Goal: Information Seeking & Learning: Learn about a topic

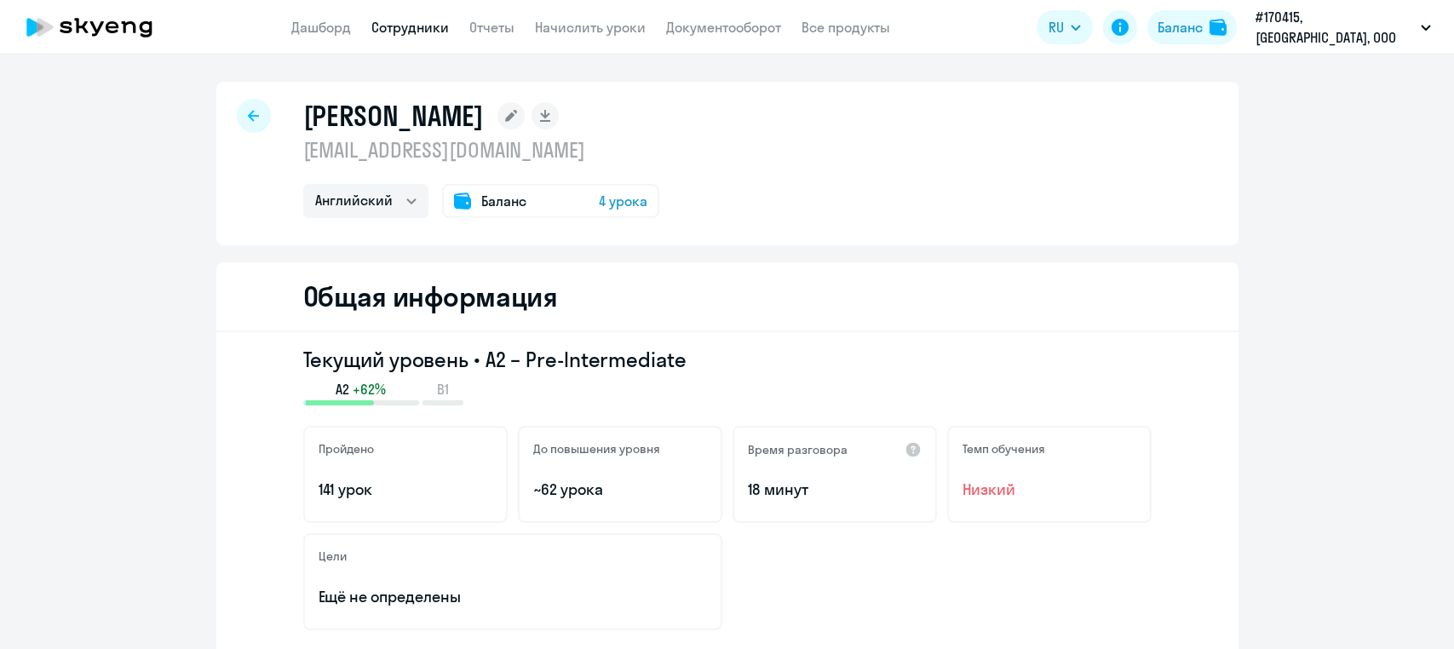
select select "english"
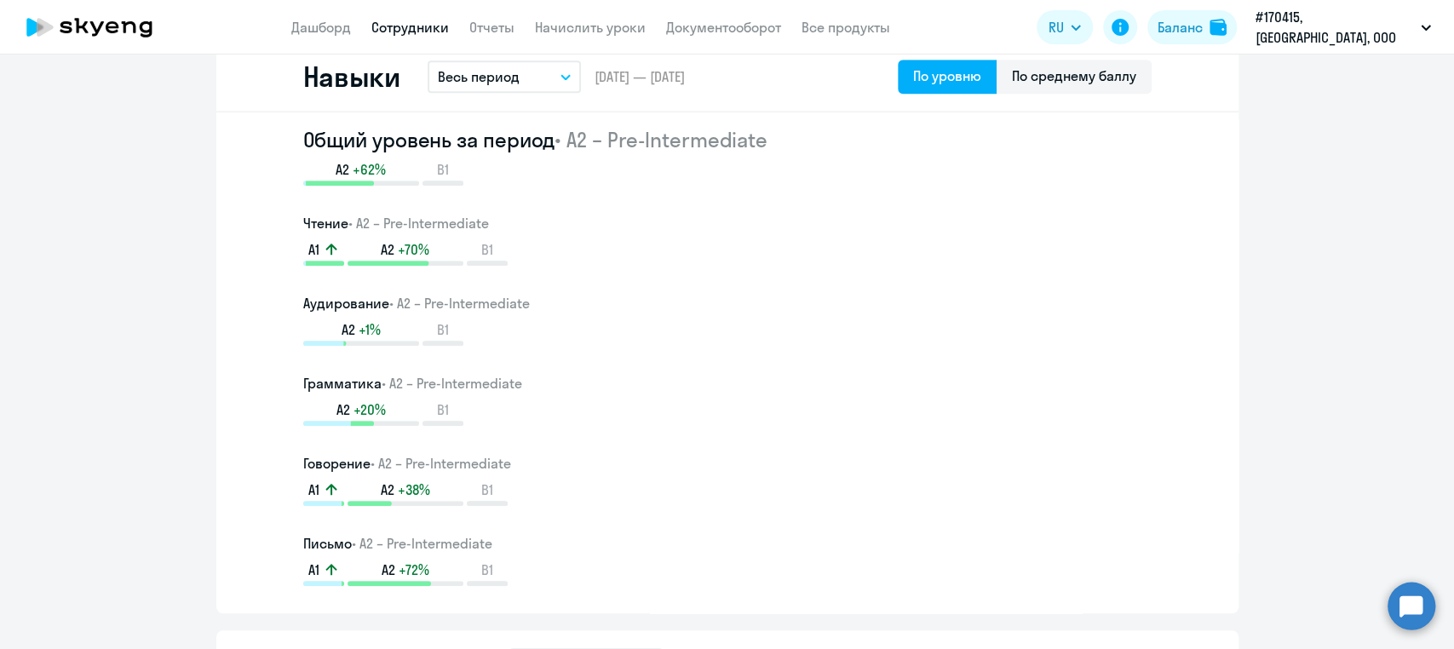
scroll to position [977, 0]
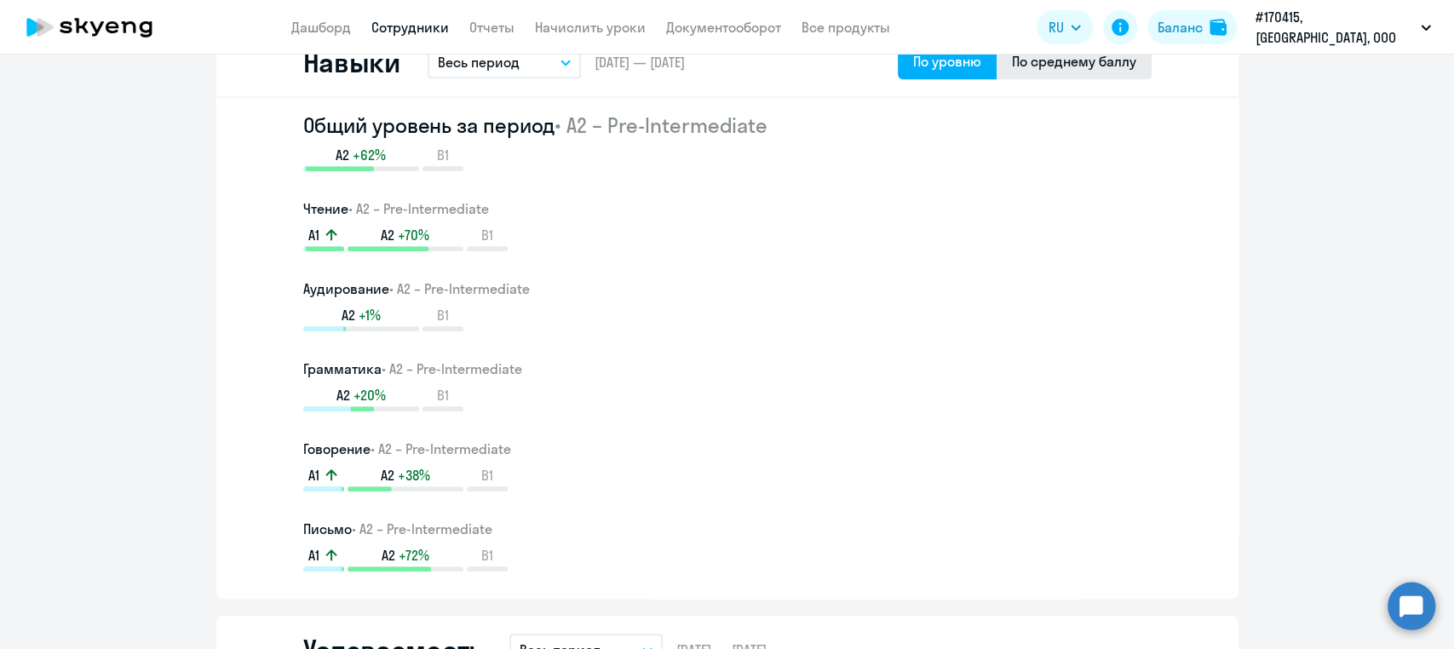
click at [1064, 60] on div "По среднему баллу" at bounding box center [1074, 61] width 124 height 20
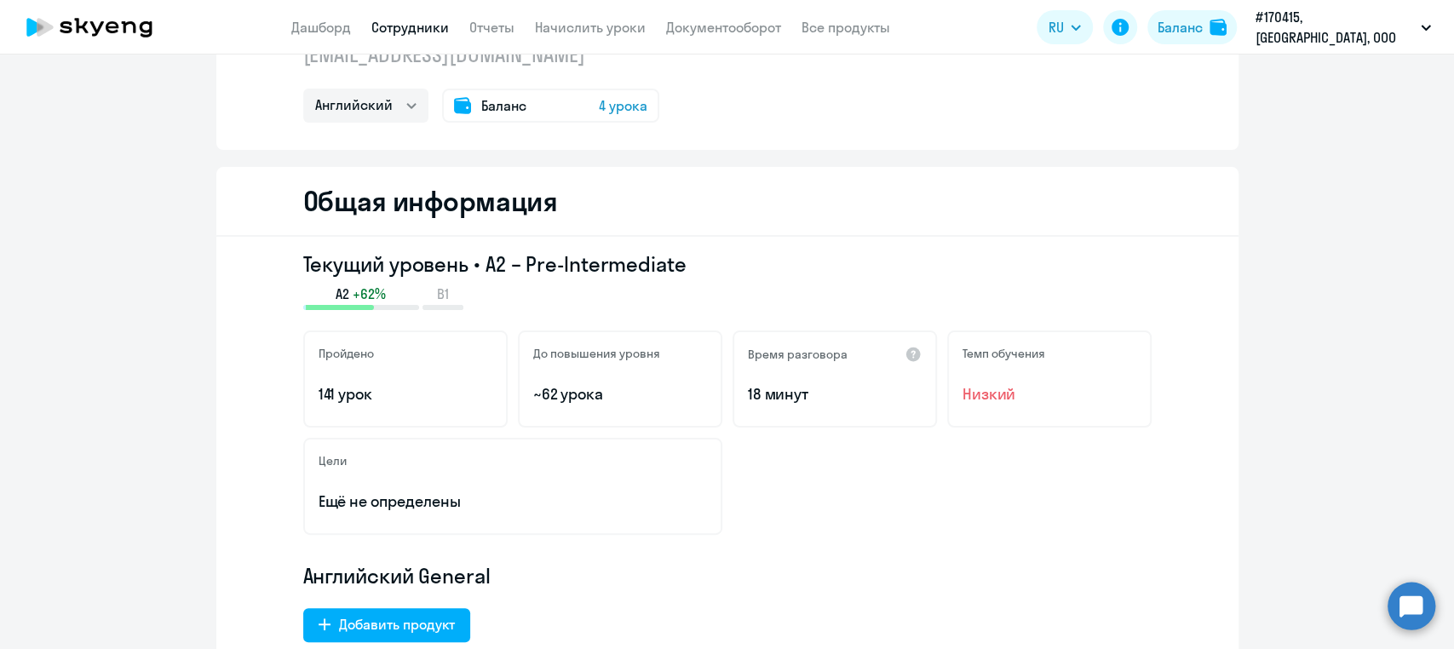
scroll to position [0, 0]
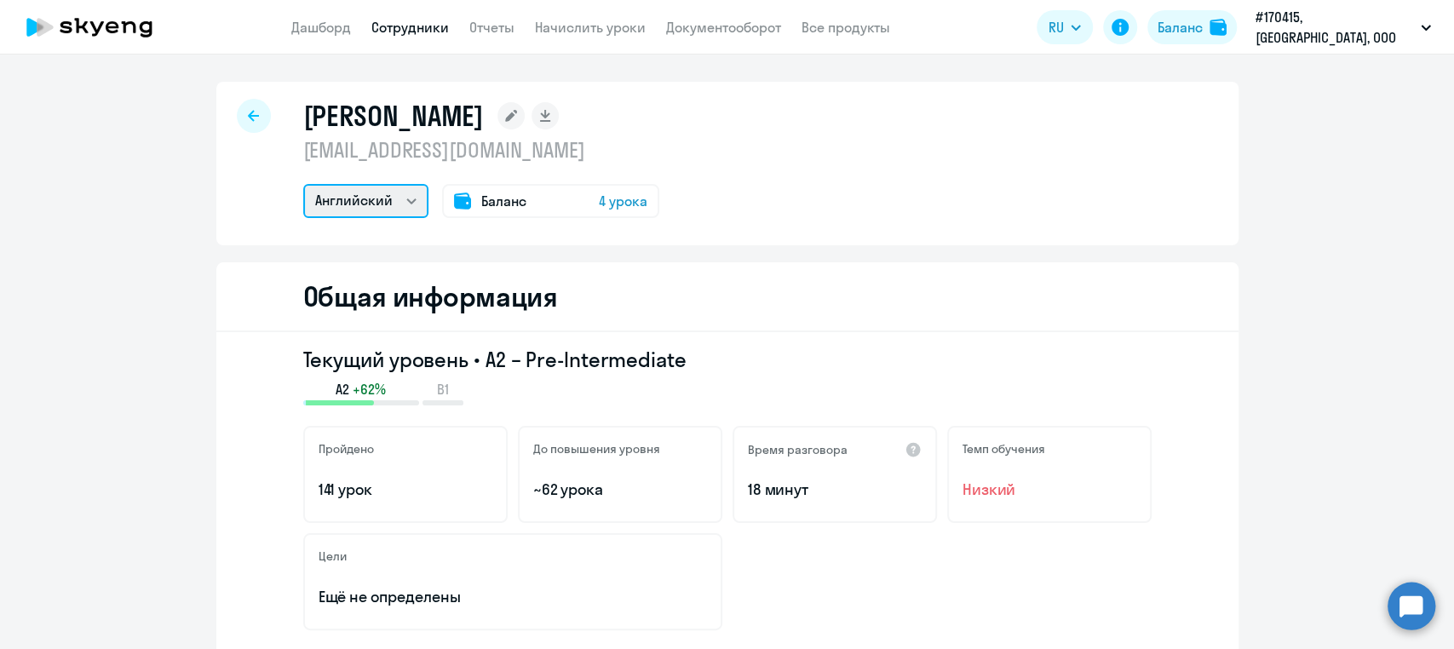
click at [400, 199] on select "Английский Остальные" at bounding box center [365, 201] width 125 height 34
drag, startPoint x: 612, startPoint y: 197, endPoint x: 549, endPoint y: 200, distance: 63.1
click at [549, 200] on div "Баланс 4 урока" at bounding box center [550, 201] width 217 height 34
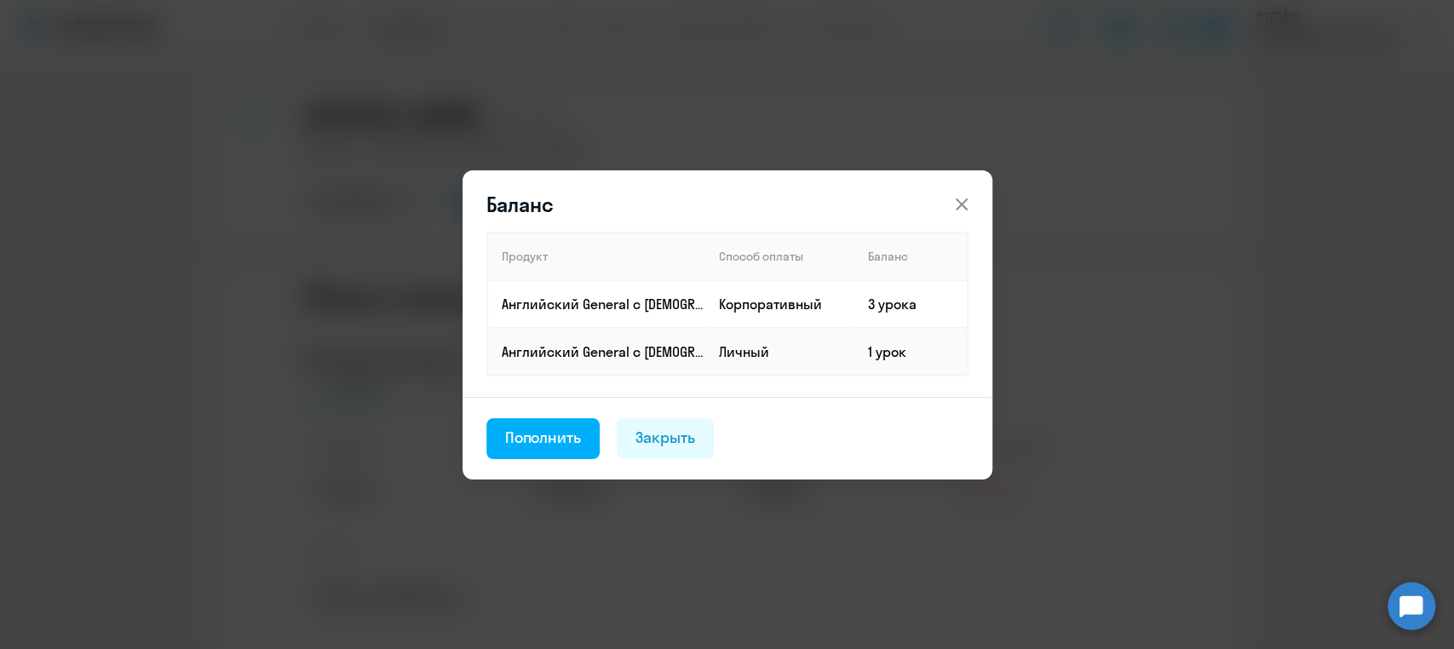
click at [958, 206] on icon at bounding box center [961, 204] width 12 height 12
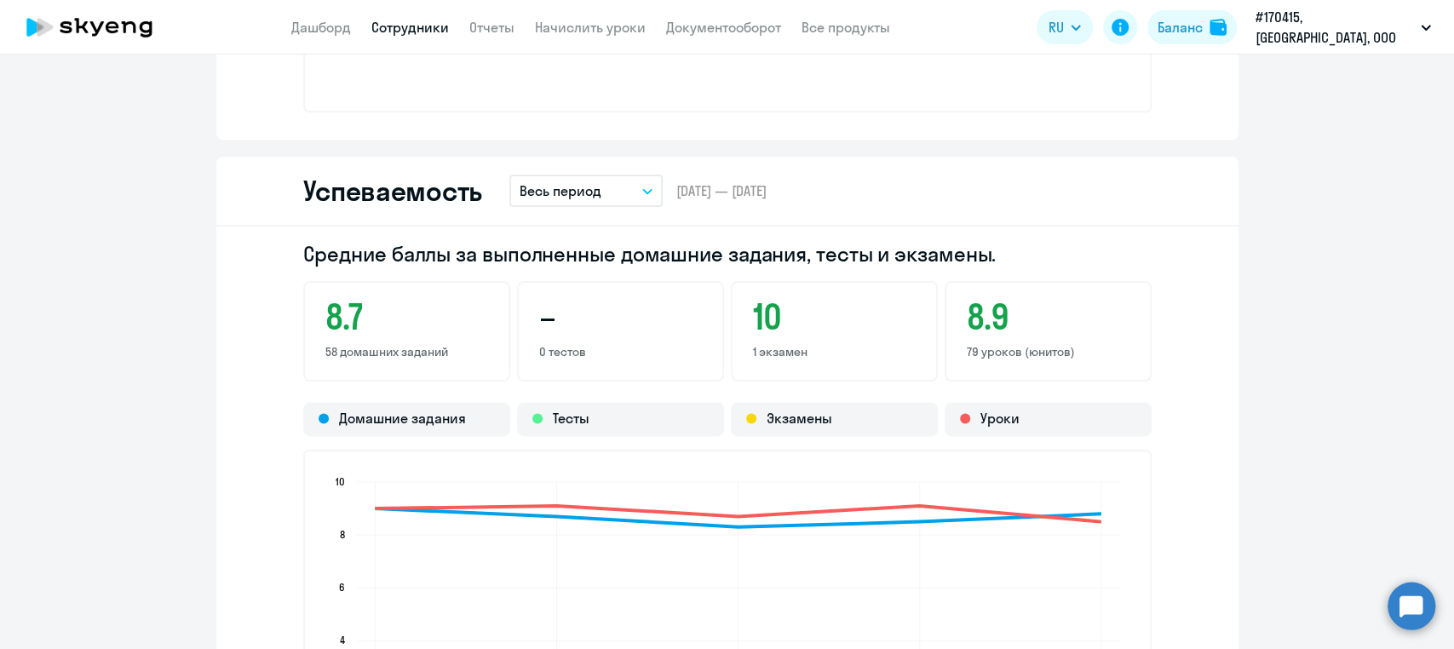
scroll to position [1431, 0]
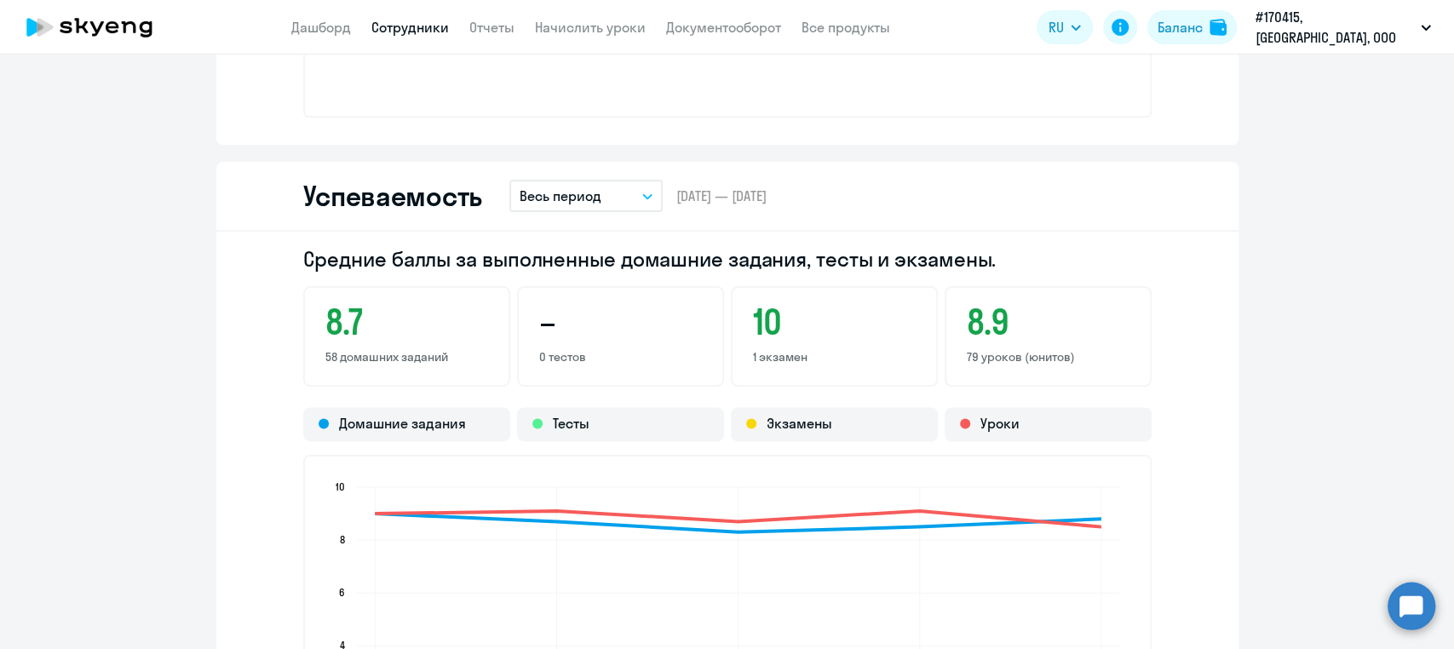
click at [643, 189] on button "Весь период" at bounding box center [585, 196] width 153 height 32
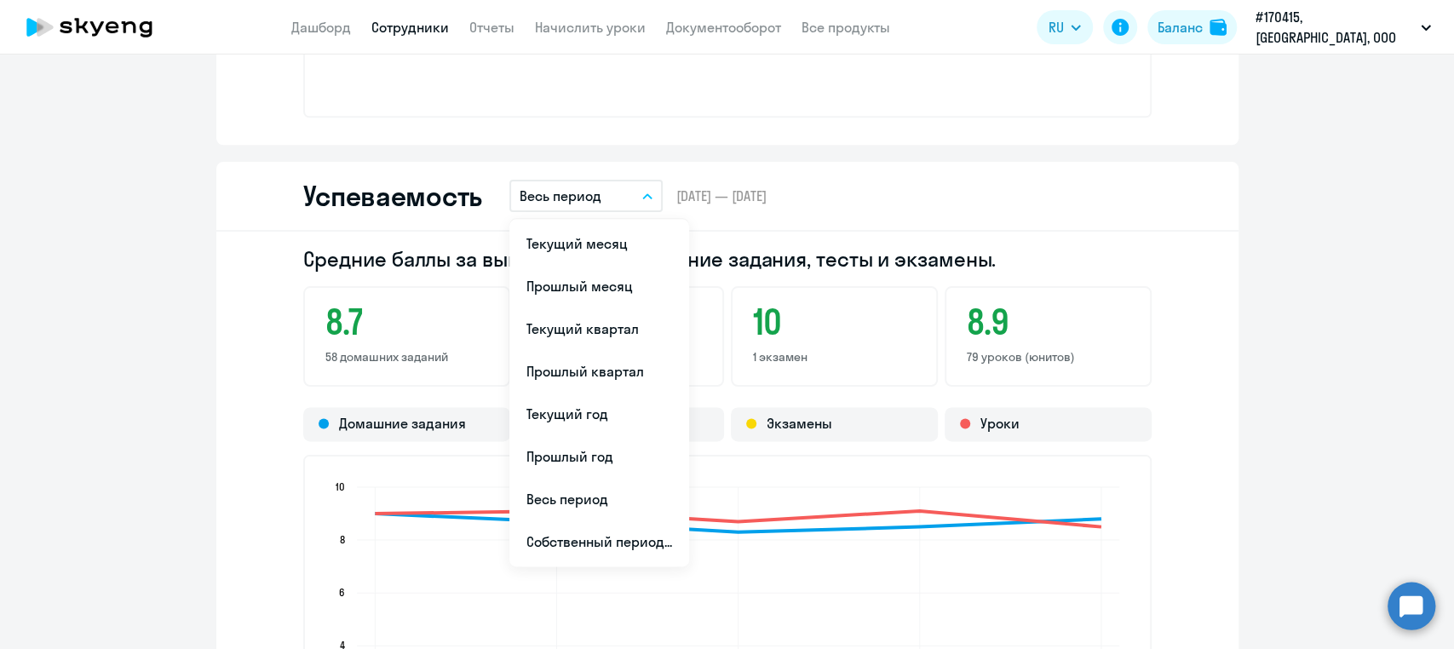
click at [643, 189] on button "Весь период" at bounding box center [585, 196] width 153 height 32
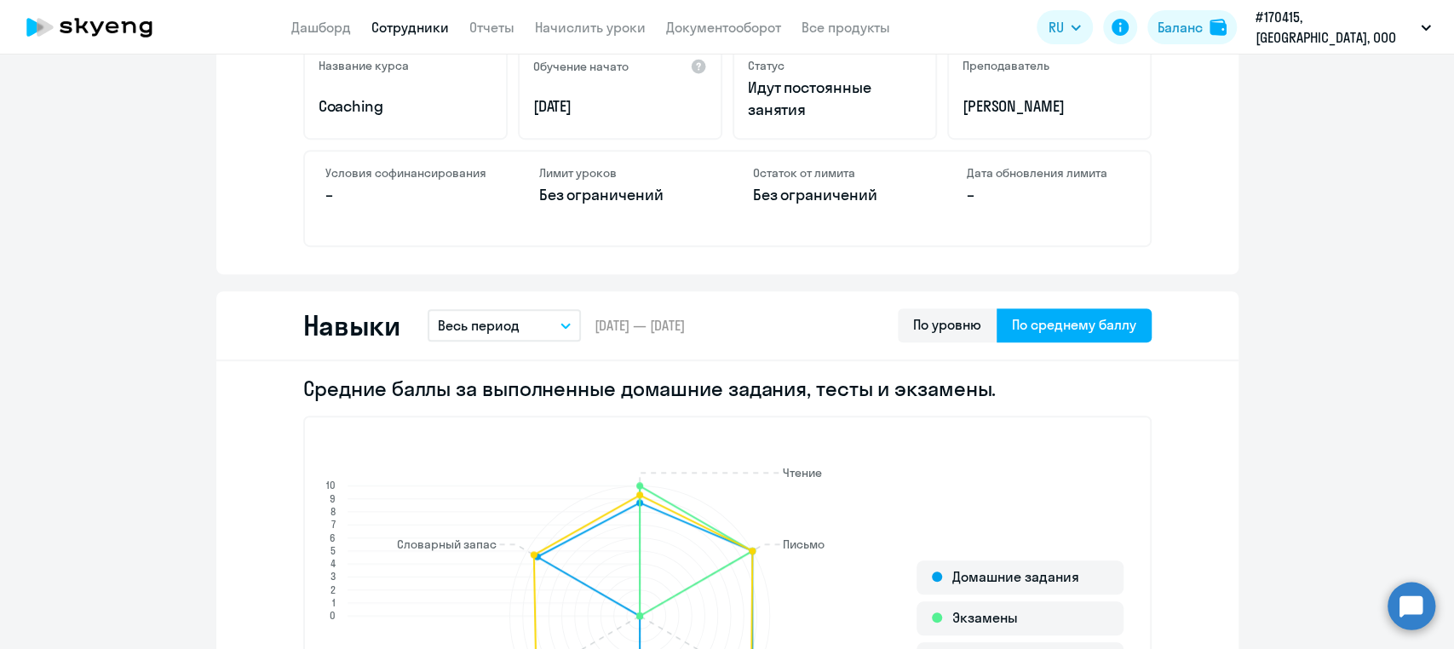
scroll to position [0, 0]
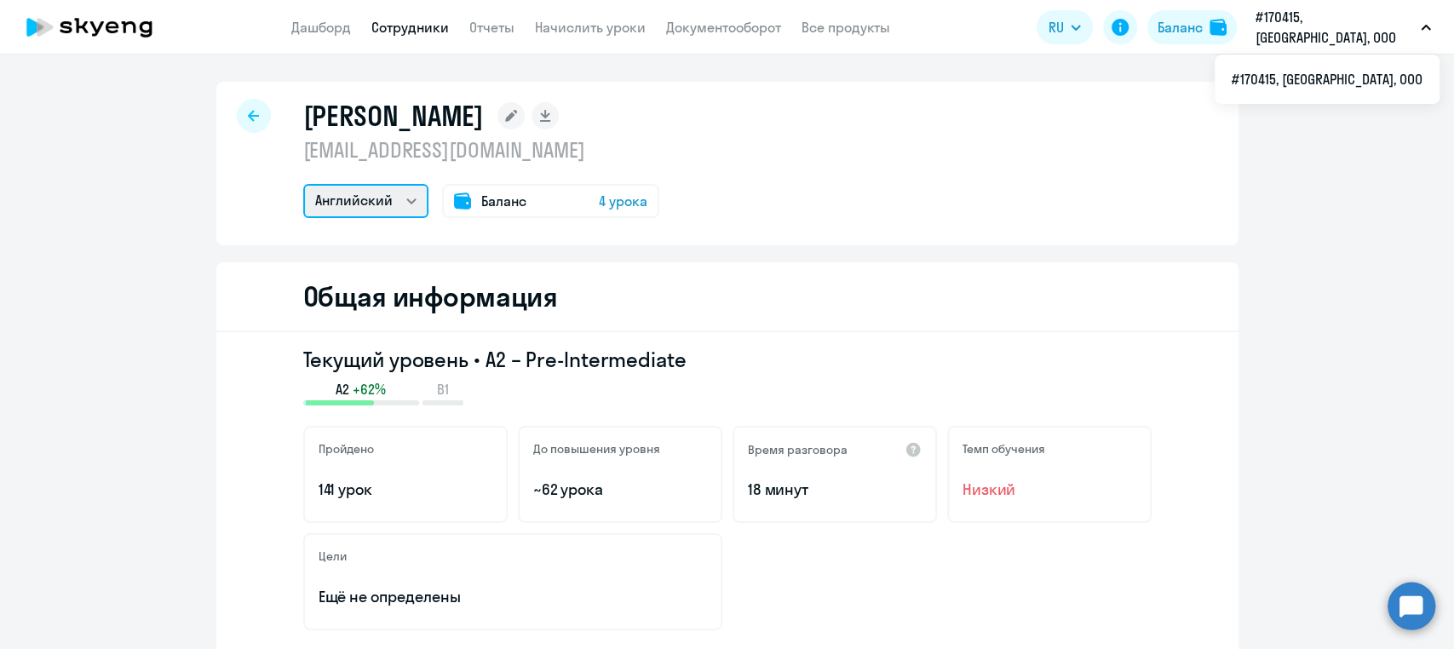
click at [392, 205] on select "Английский Остальные" at bounding box center [365, 201] width 125 height 34
click at [303, 184] on select "Английский Остальные" at bounding box center [365, 201] width 125 height 34
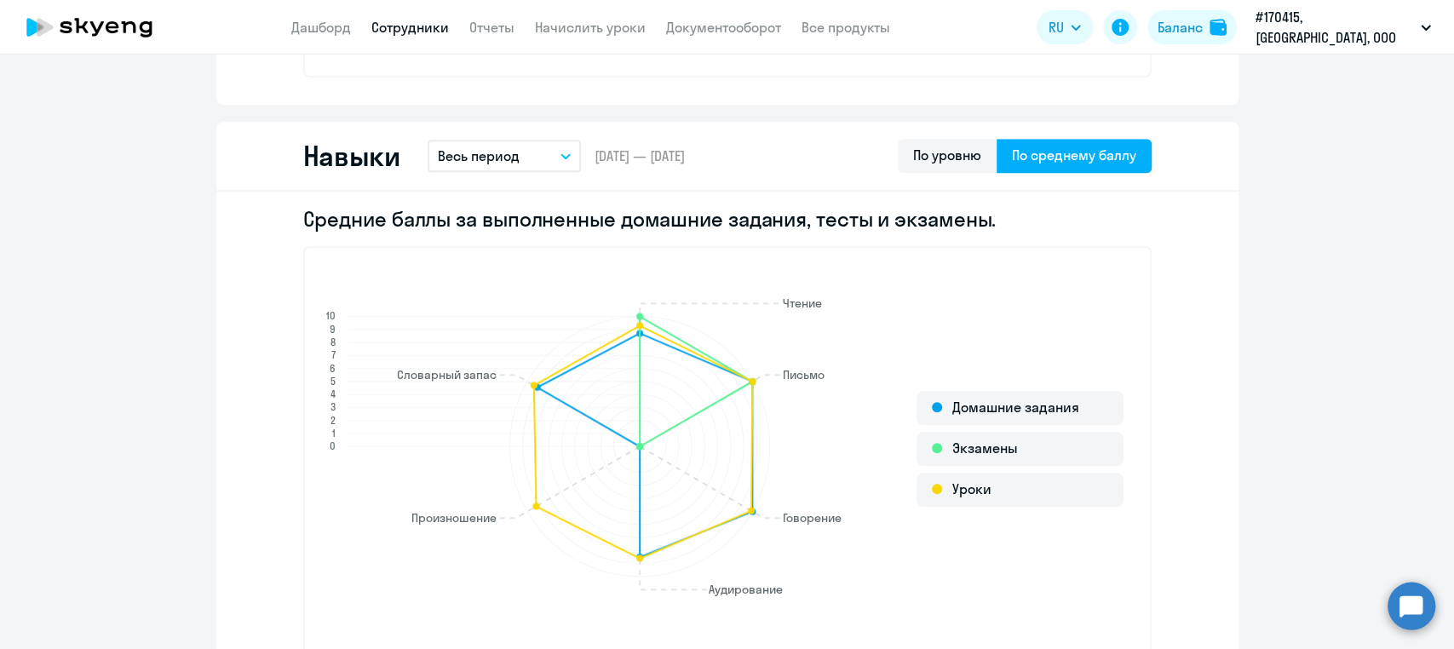
scroll to position [906, 0]
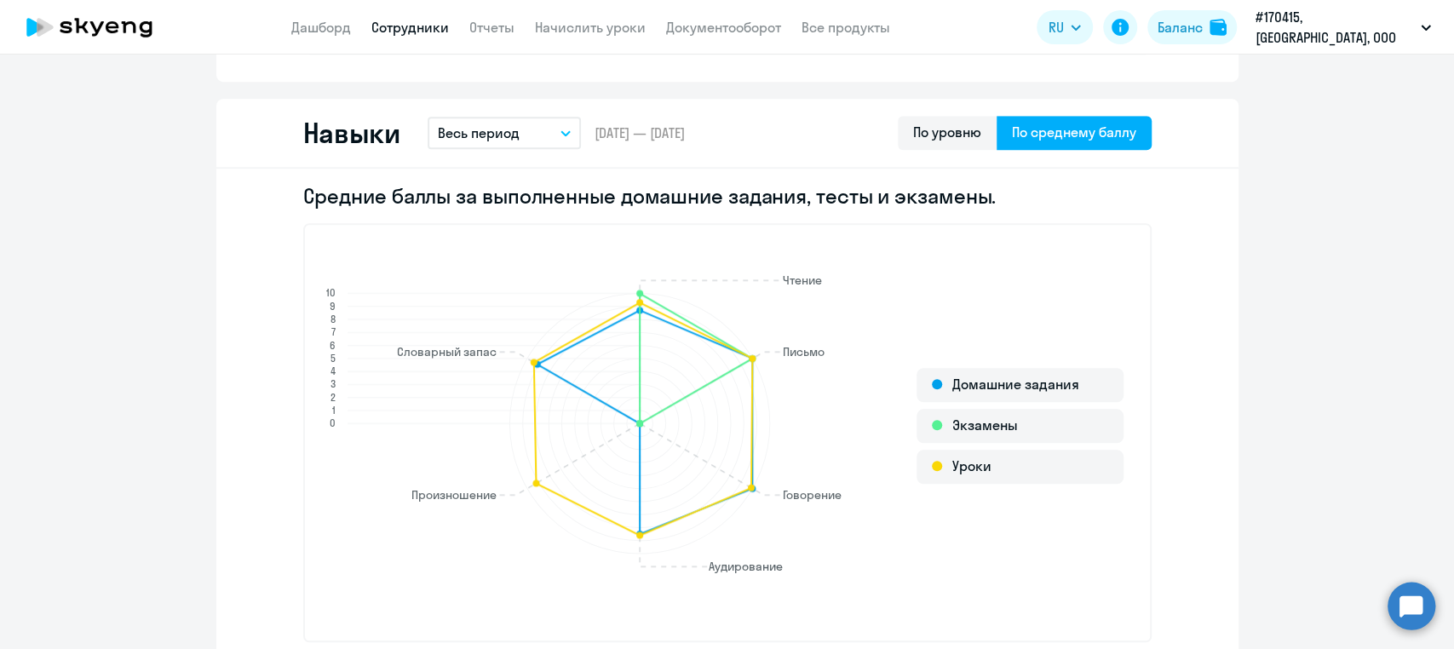
click at [569, 118] on button "Весь период" at bounding box center [504, 133] width 153 height 32
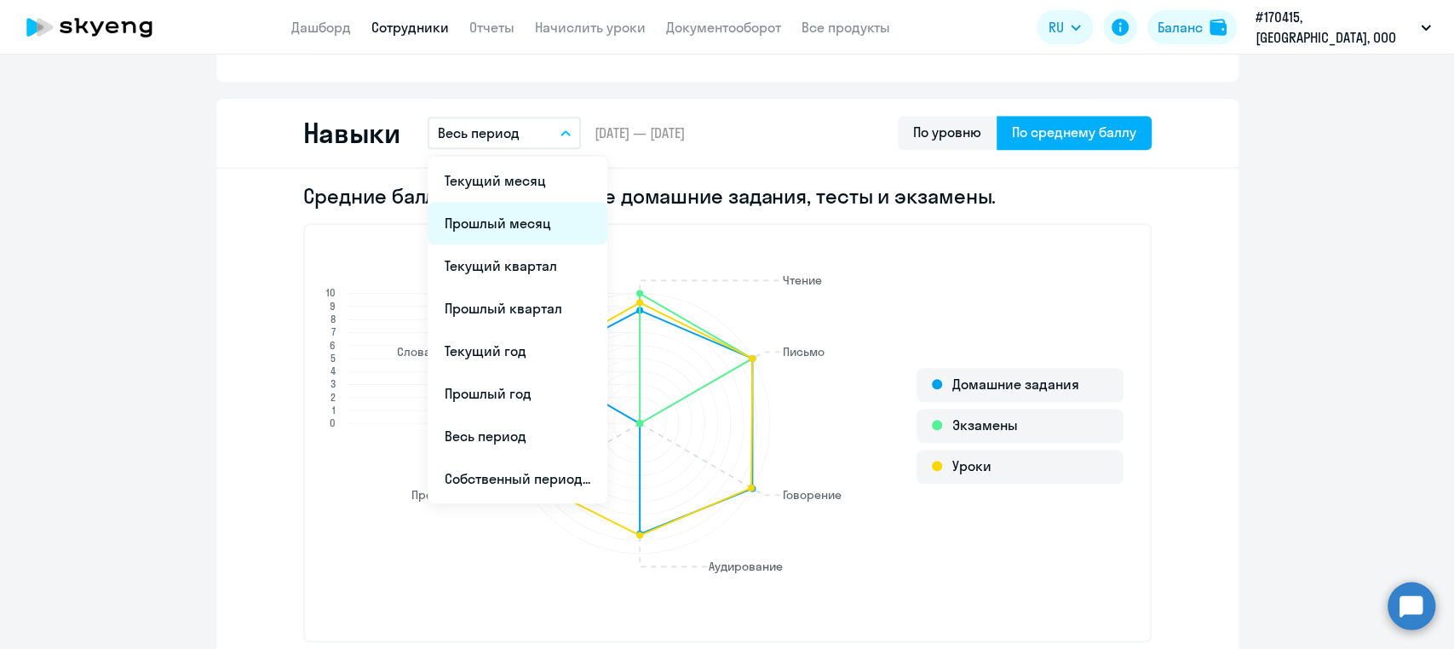
click at [498, 217] on li "Прошлый месяц" at bounding box center [518, 223] width 180 height 43
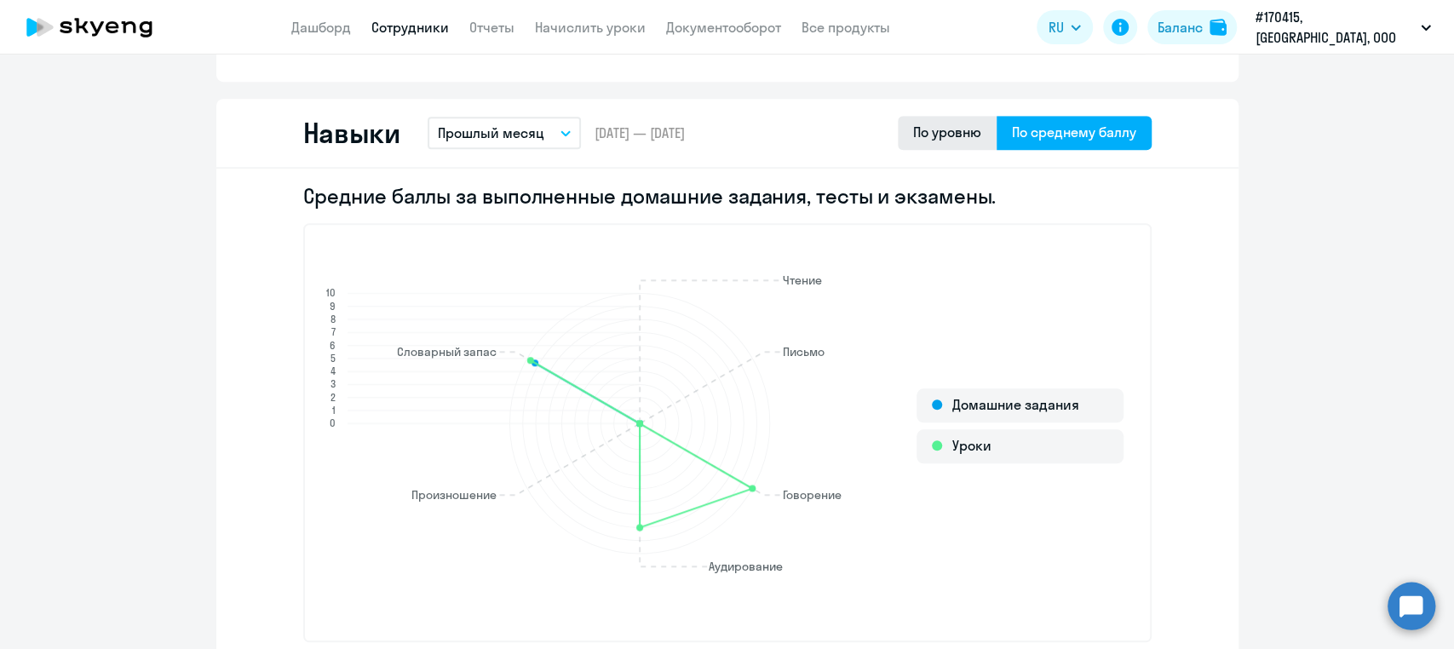
click at [941, 138] on div "По уровню" at bounding box center [947, 132] width 68 height 20
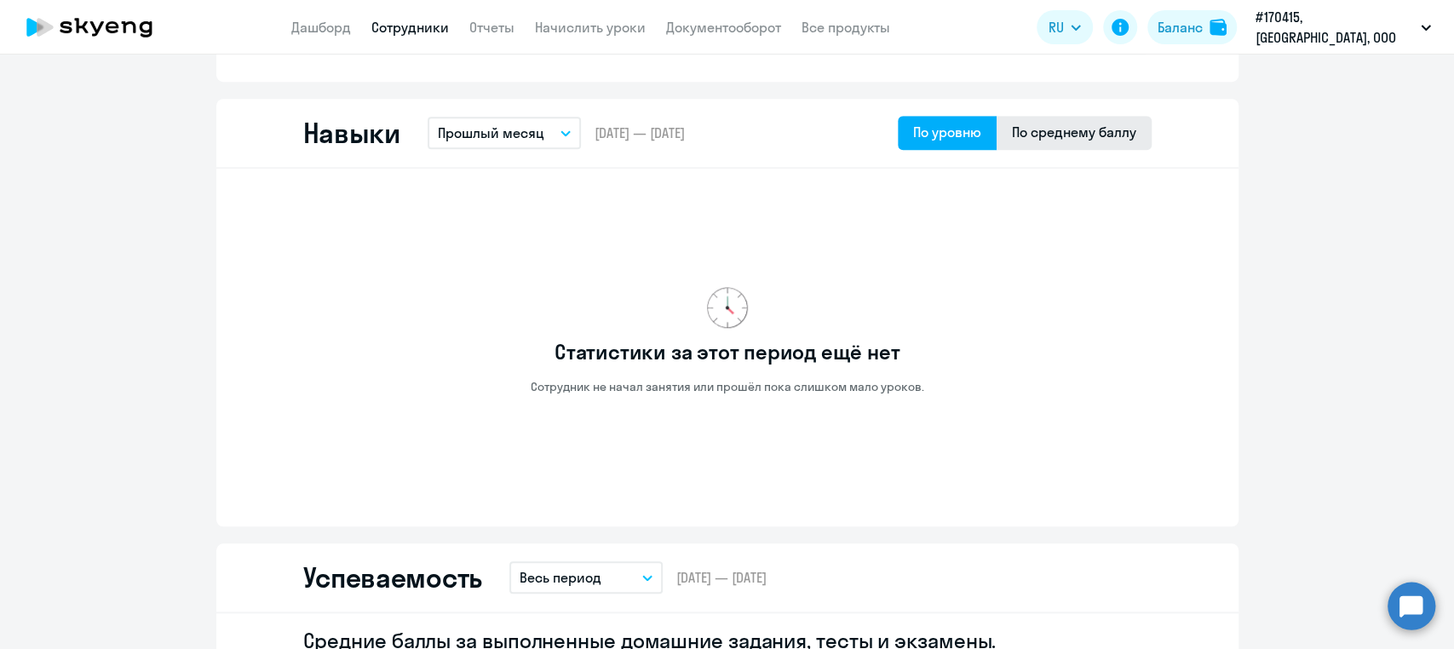
click at [1090, 136] on div "По среднему баллу" at bounding box center [1074, 132] width 124 height 20
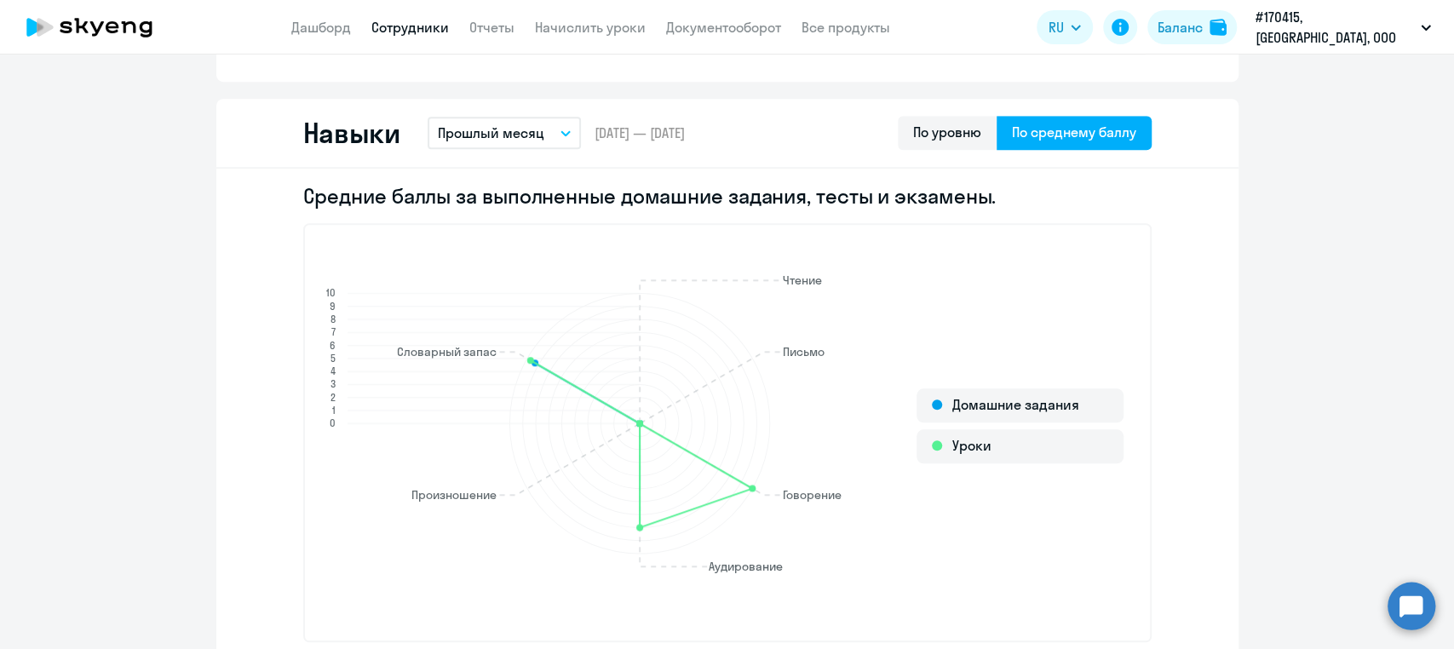
click at [553, 125] on button "Прошлый месяц" at bounding box center [504, 133] width 153 height 32
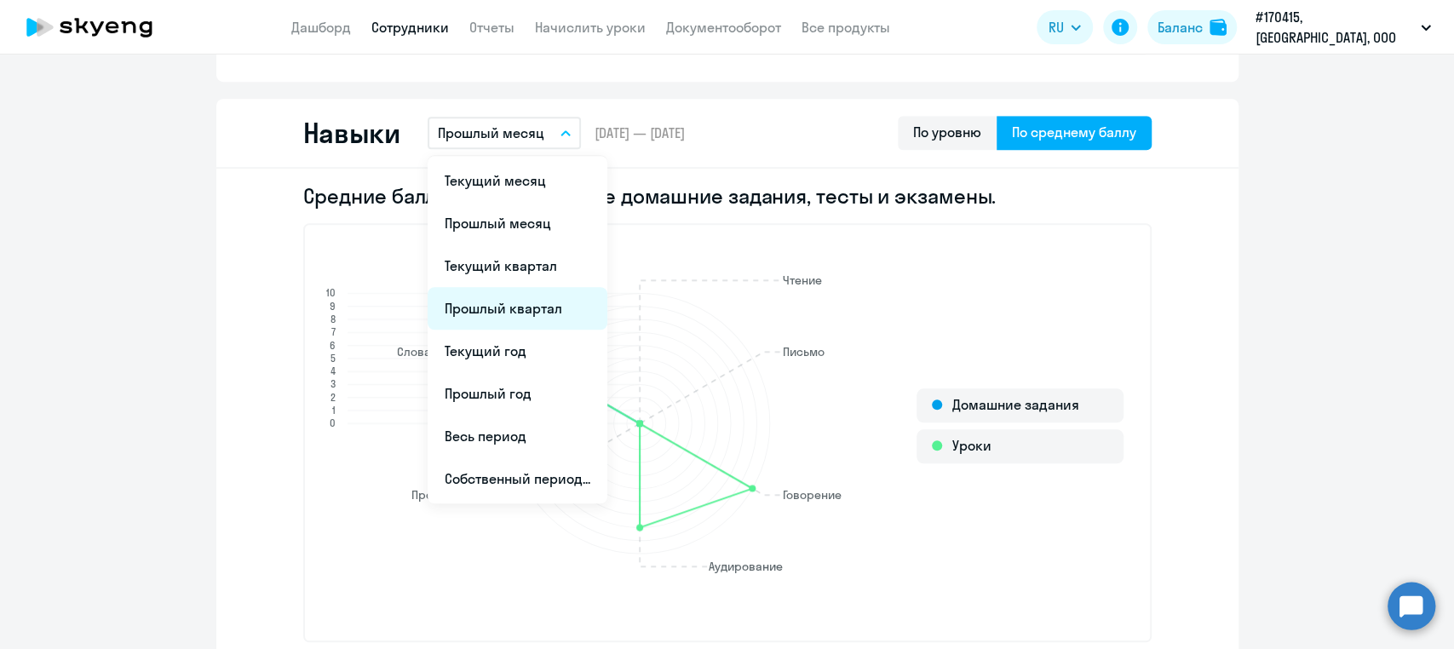
click at [512, 308] on li "Прошлый квартал" at bounding box center [518, 308] width 180 height 43
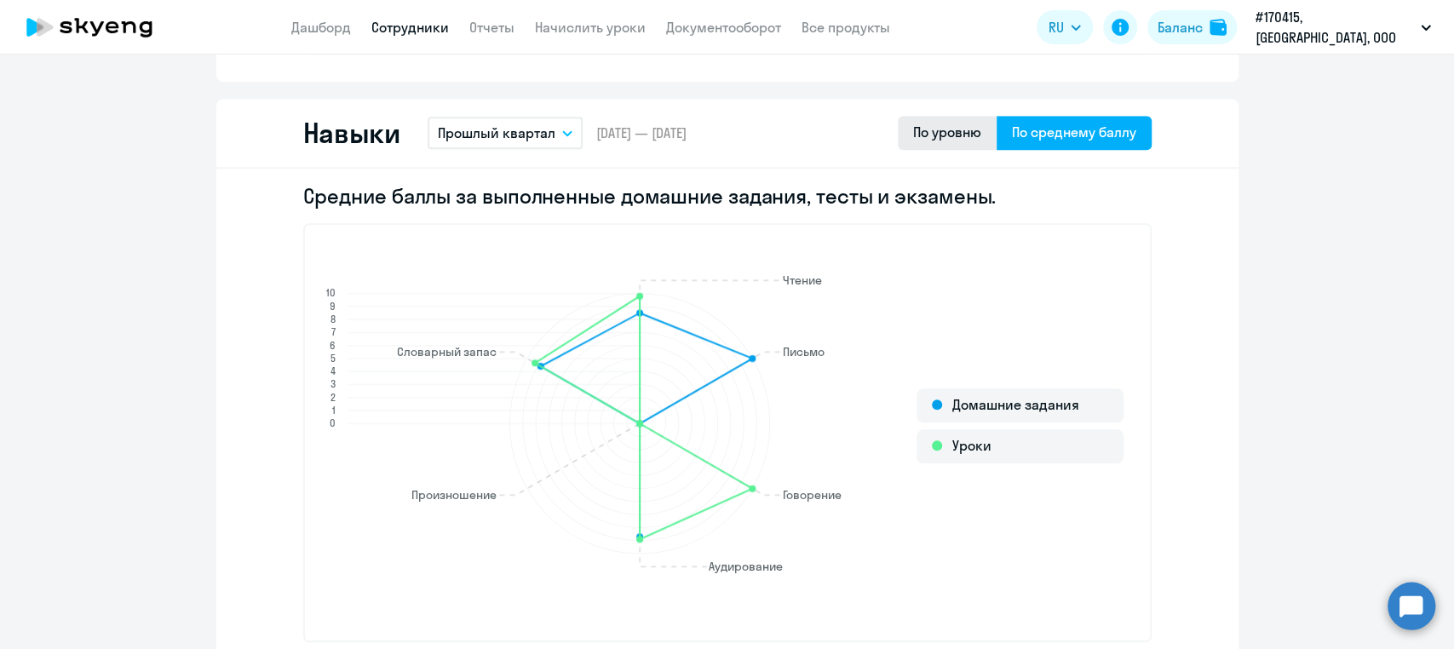
click at [932, 130] on div "По уровню" at bounding box center [947, 132] width 68 height 20
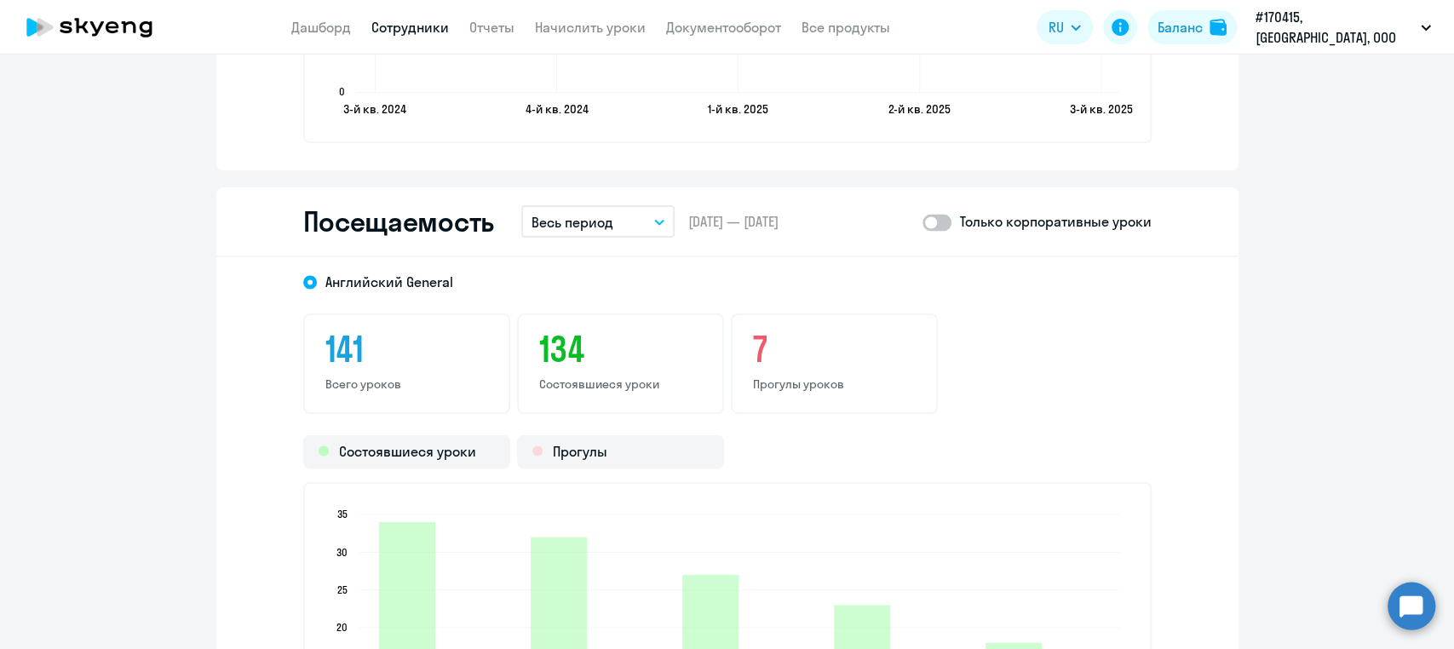
scroll to position [2128, 0]
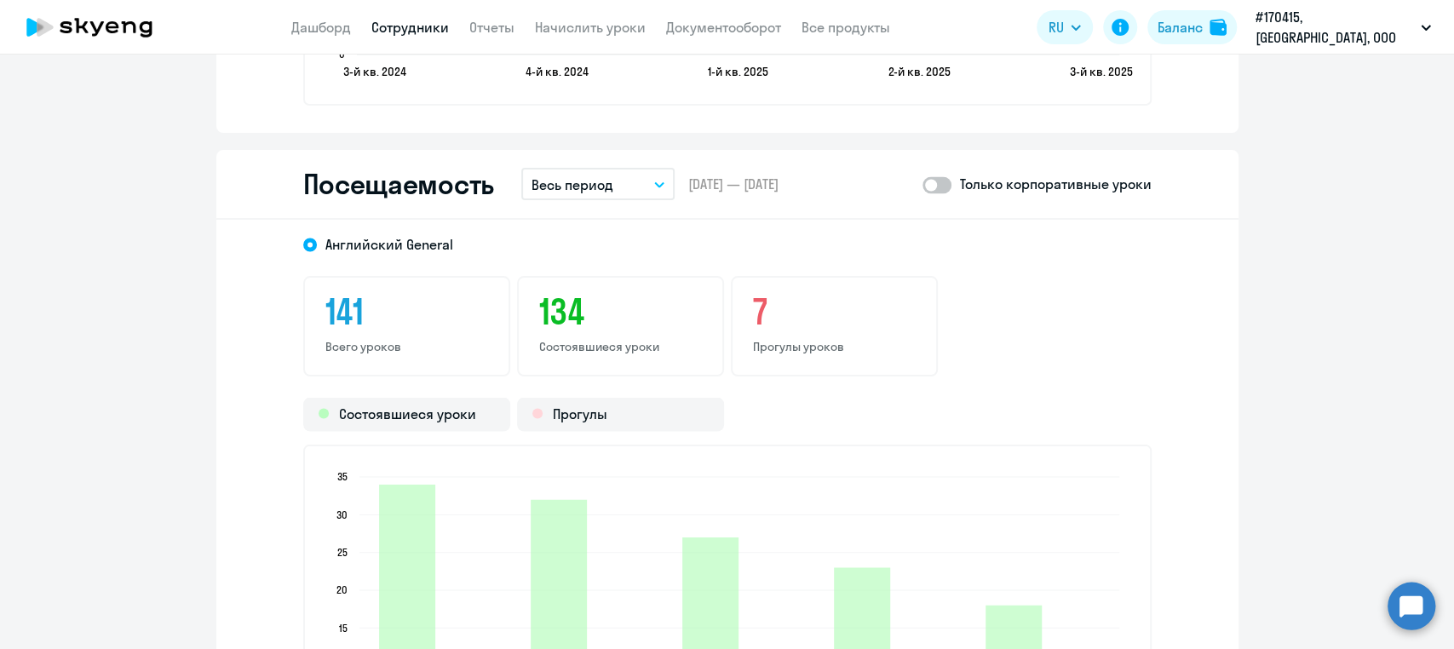
click at [941, 183] on span at bounding box center [937, 184] width 29 height 17
click at [923, 184] on input "checkbox" at bounding box center [922, 184] width 1 height 1
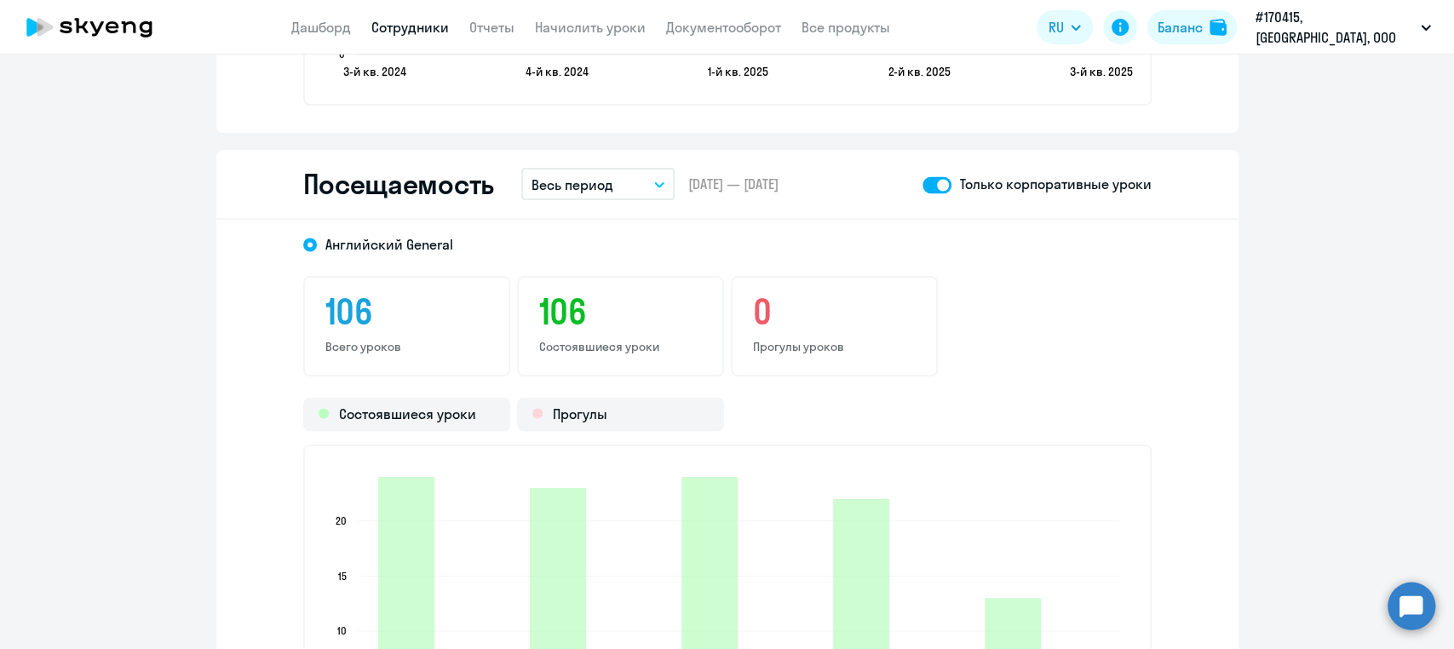
click at [924, 185] on span at bounding box center [937, 184] width 29 height 17
click at [923, 185] on input "checkbox" at bounding box center [922, 184] width 1 height 1
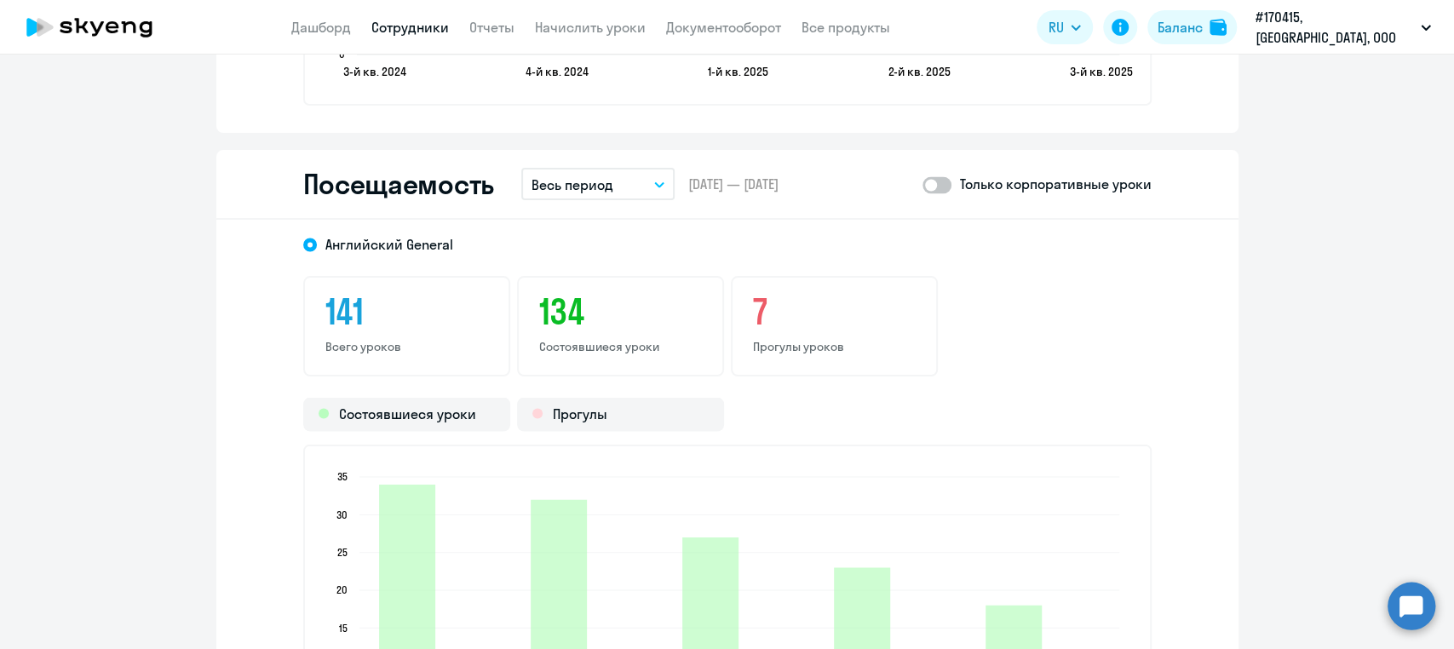
click at [655, 183] on icon "button" at bounding box center [659, 184] width 9 height 4
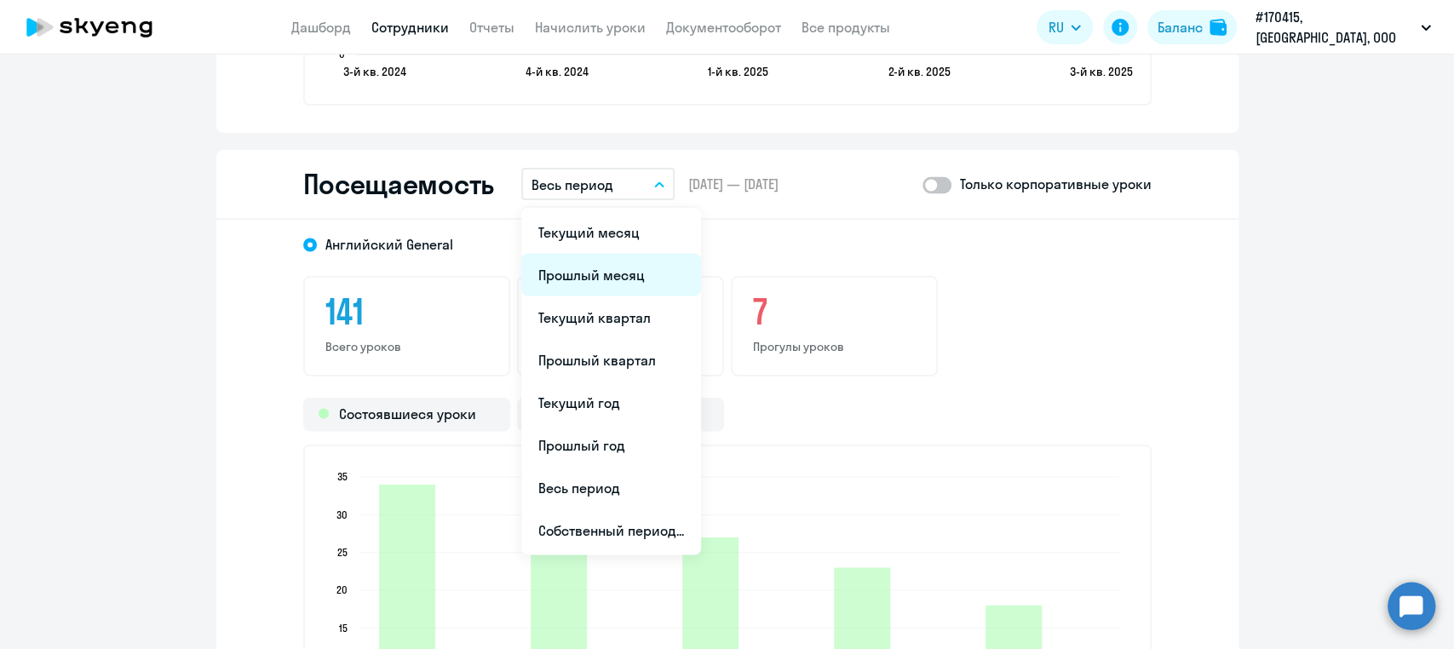
click at [582, 275] on li "Прошлый месяц" at bounding box center [611, 274] width 180 height 43
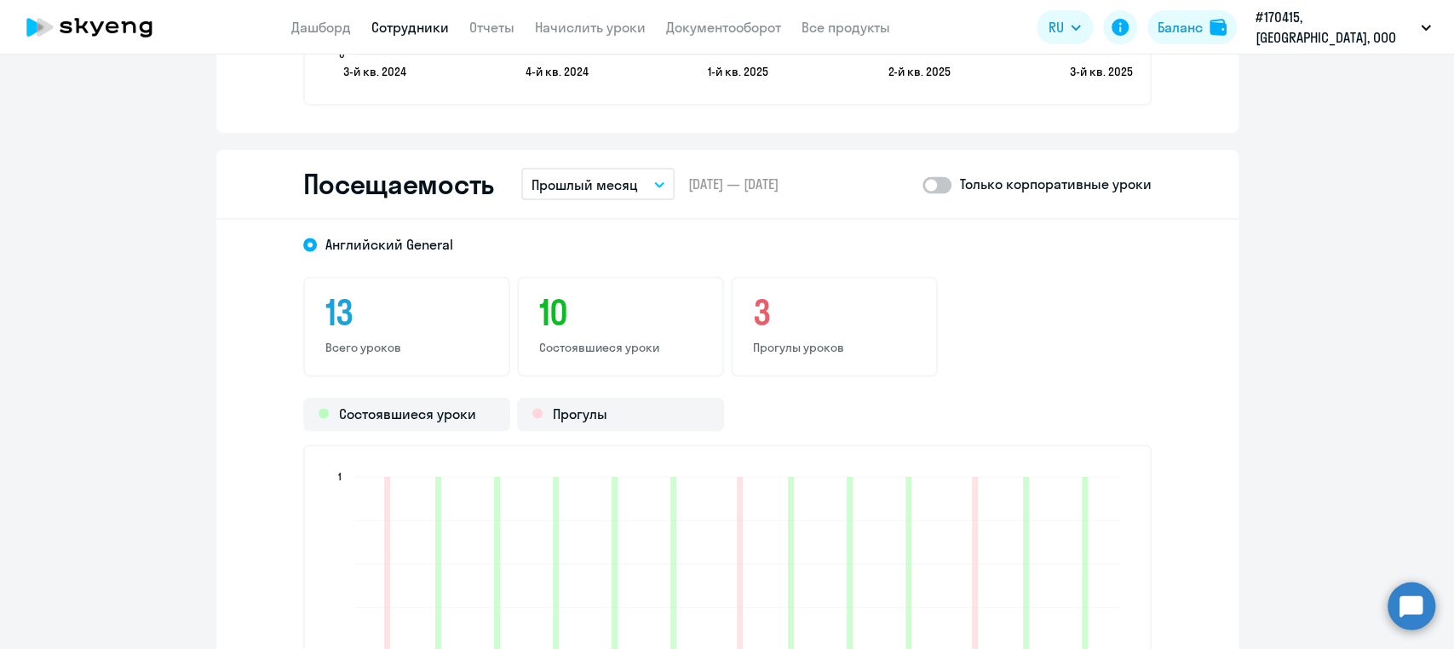
click at [939, 181] on span at bounding box center [937, 184] width 29 height 17
click at [923, 184] on input "checkbox" at bounding box center [922, 184] width 1 height 1
checkbox input "true"
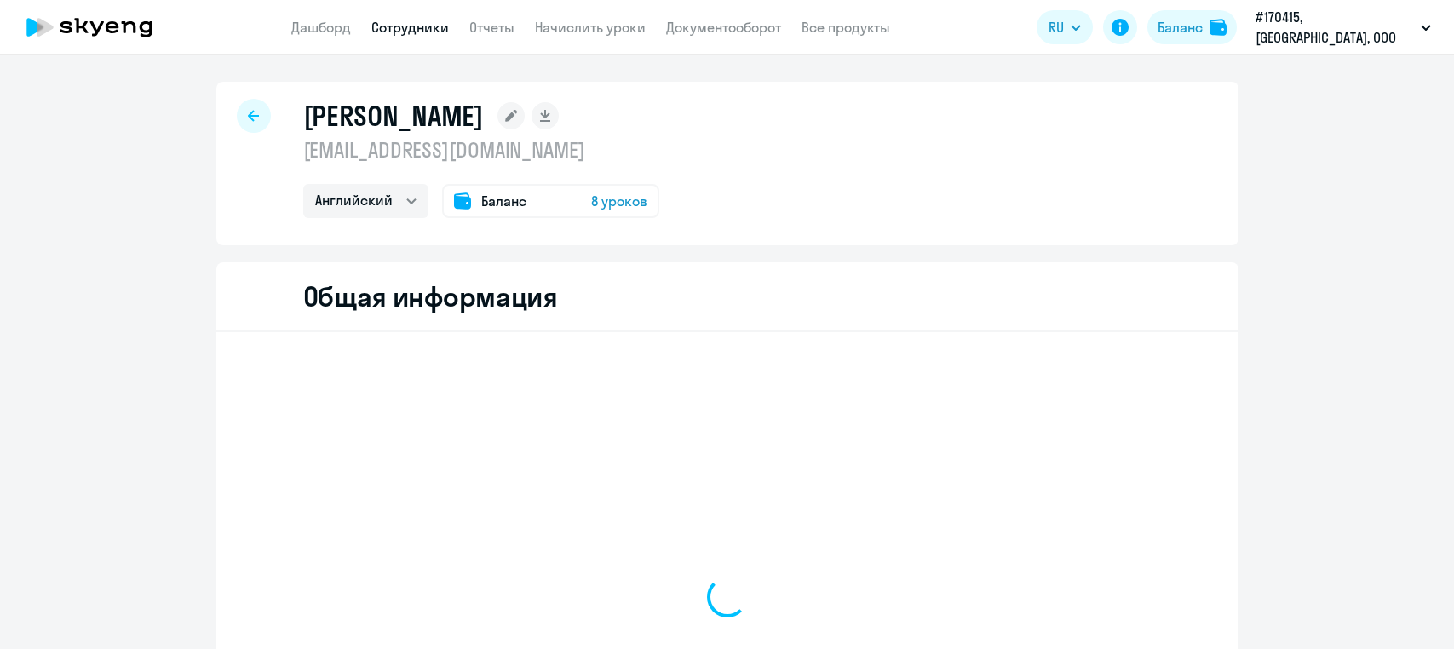
select select "english"
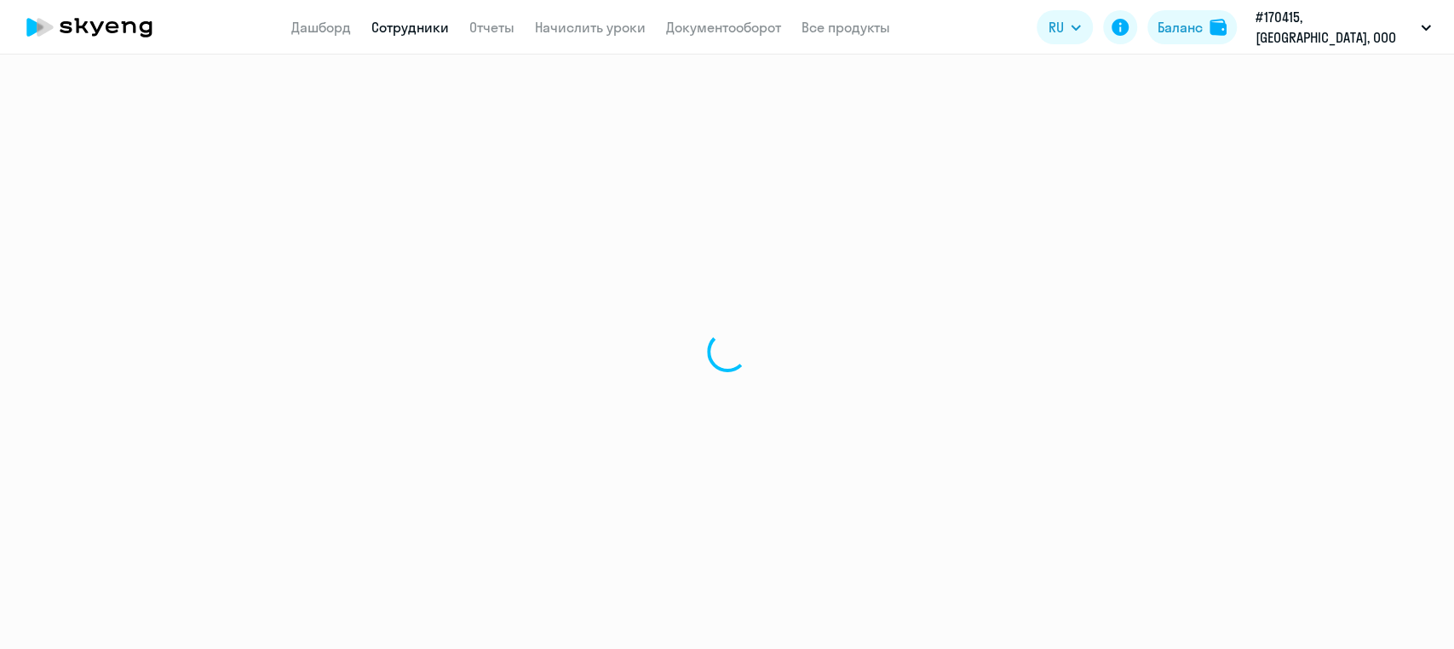
select select "english"
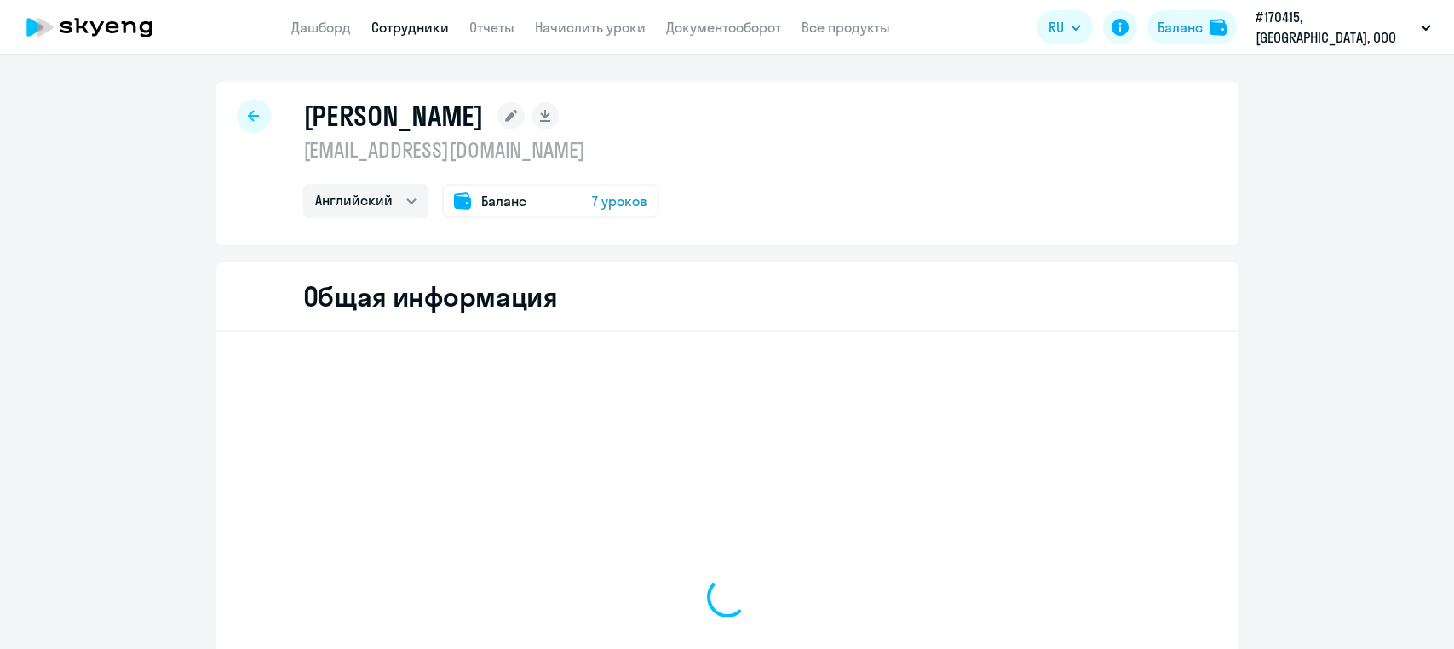
select select "english"
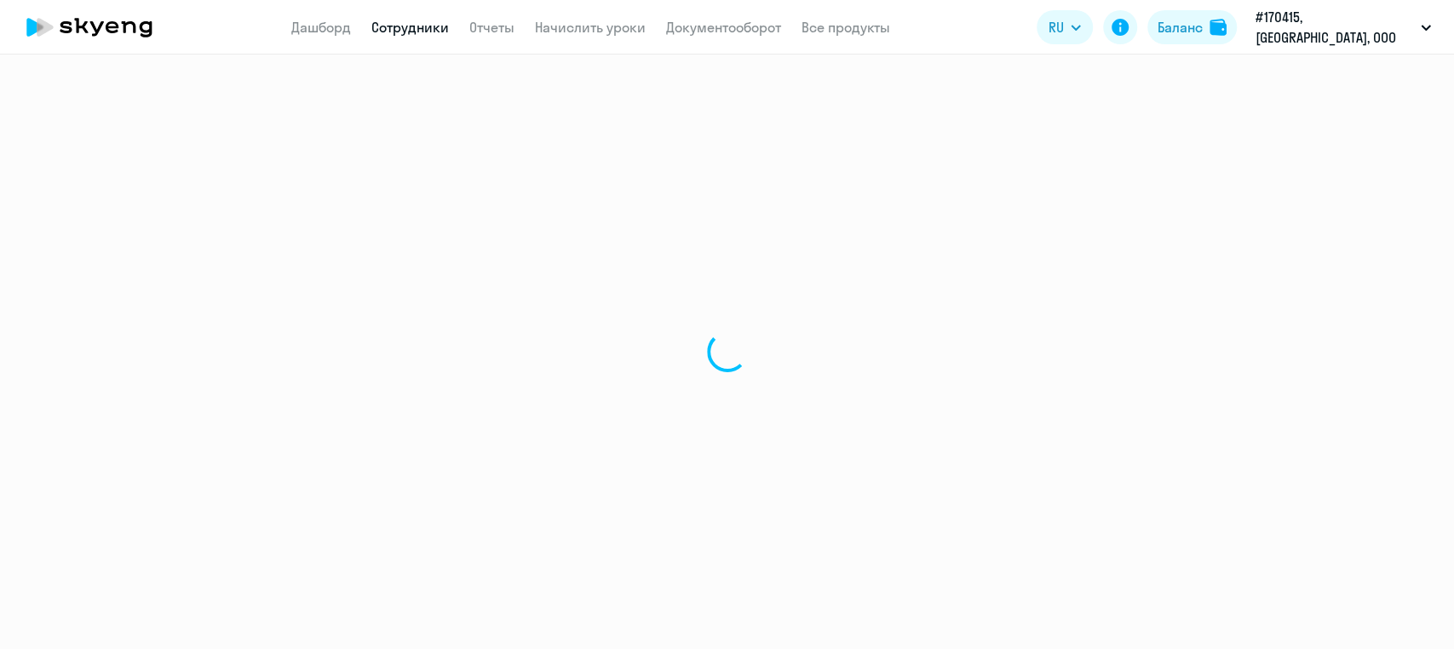
select select "english"
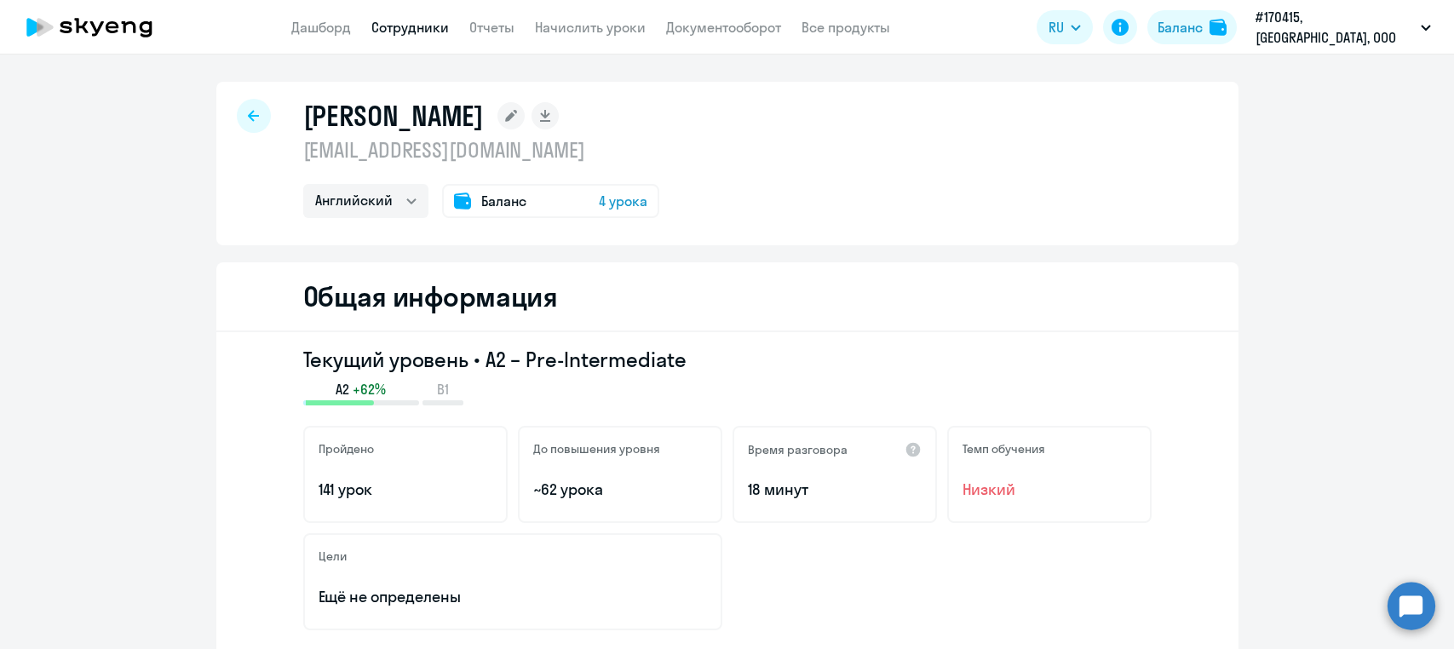
select select "english"
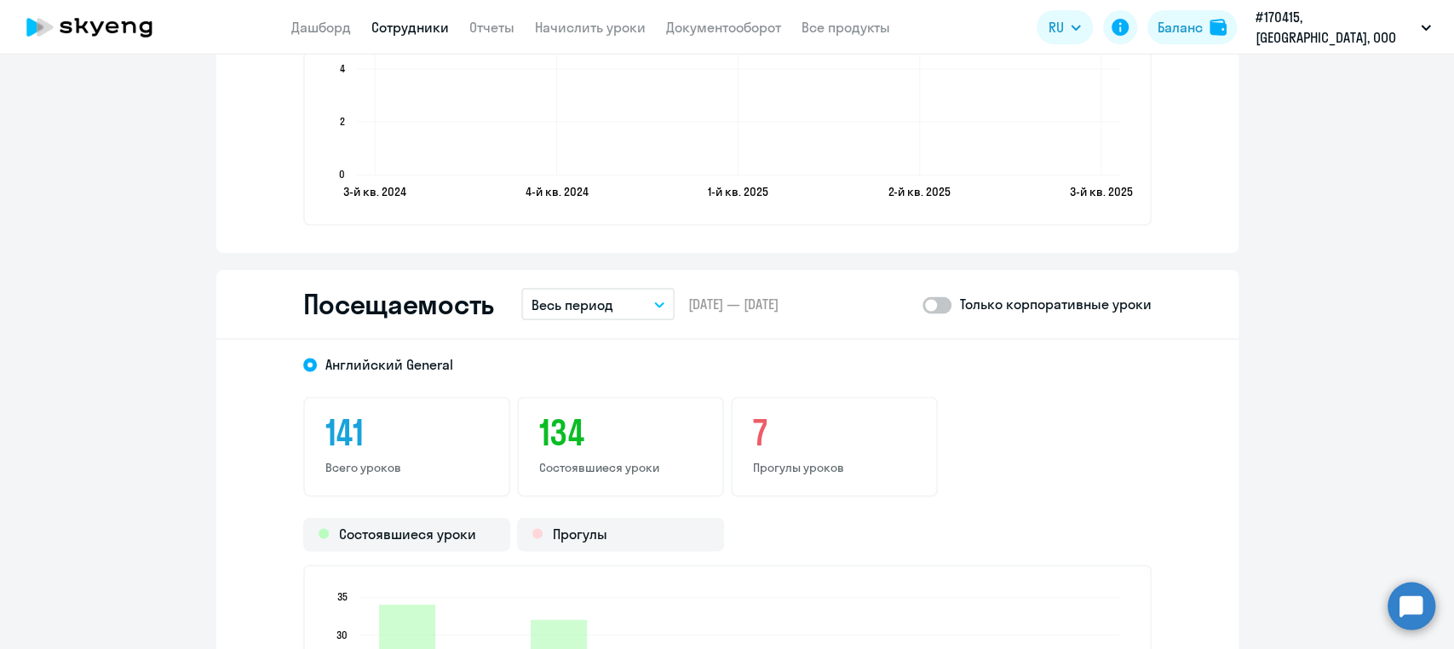
scroll to position [2012, 0]
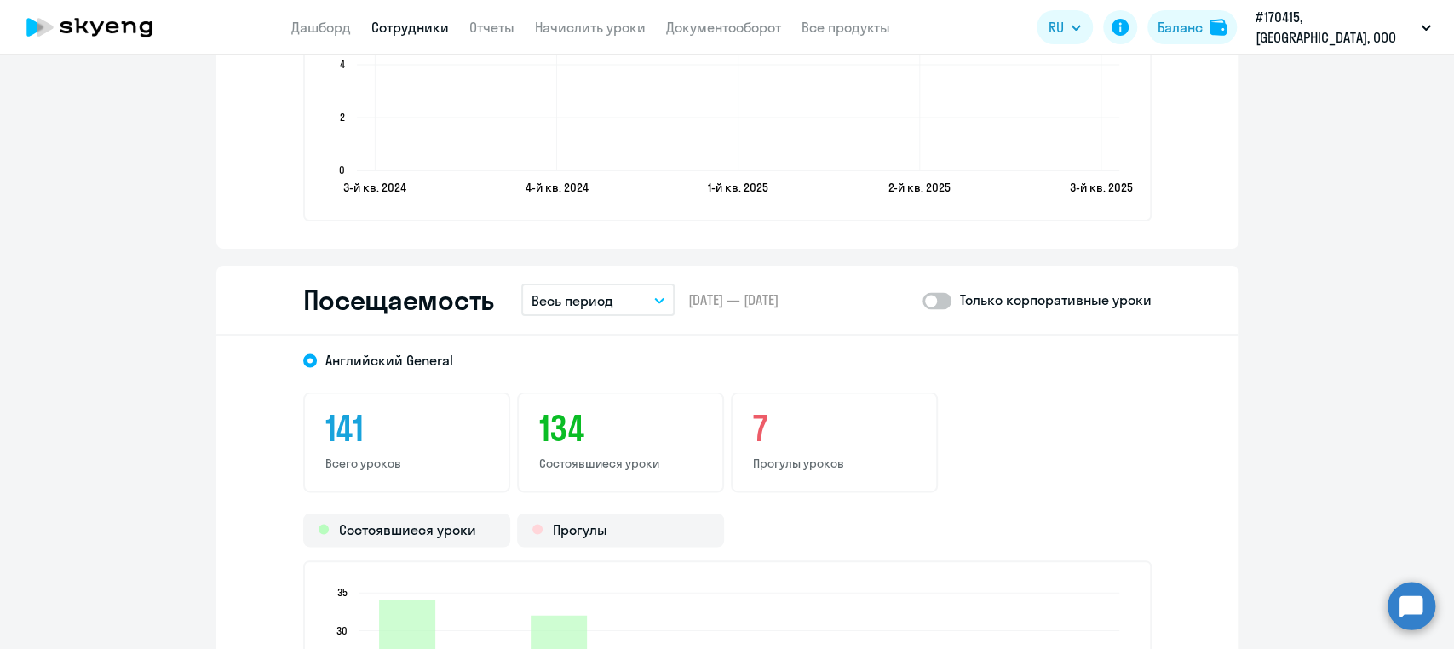
click at [655, 298] on icon "button" at bounding box center [659, 300] width 9 height 4
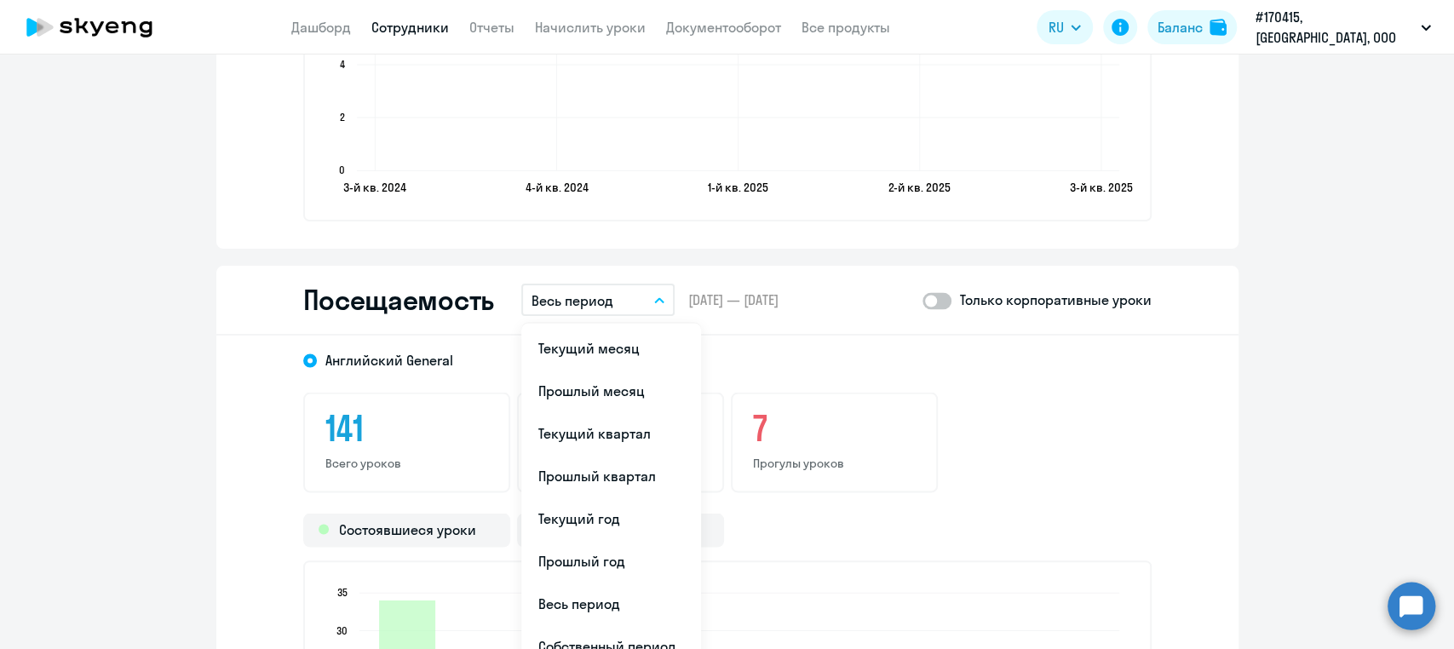
click at [711, 296] on span "12.07.2024 — 03.09.2025" at bounding box center [733, 300] width 90 height 19
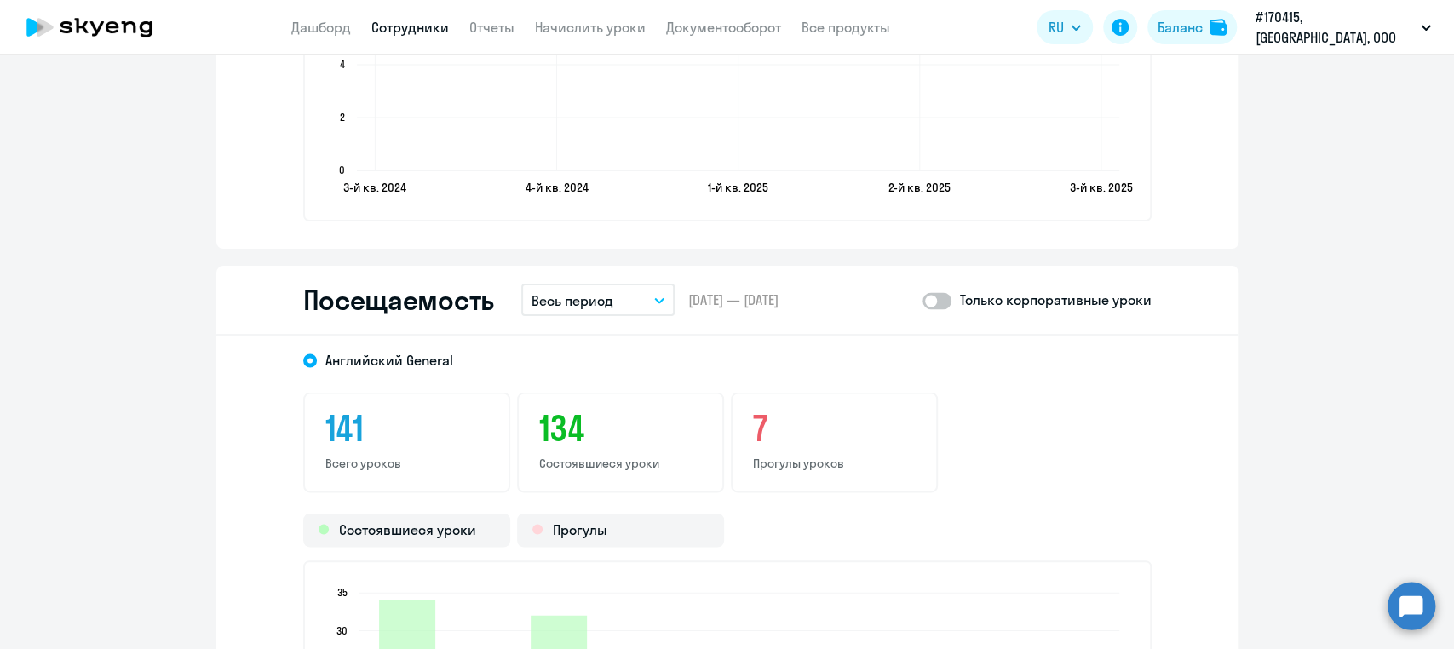
click at [693, 296] on span "12.07.2024 — 03.09.2025" at bounding box center [733, 300] width 90 height 19
click at [937, 295] on span at bounding box center [937, 300] width 29 height 17
click at [923, 300] on input "checkbox" at bounding box center [922, 300] width 1 height 1
checkbox input "true"
click at [654, 297] on icon "button" at bounding box center [659, 300] width 10 height 6
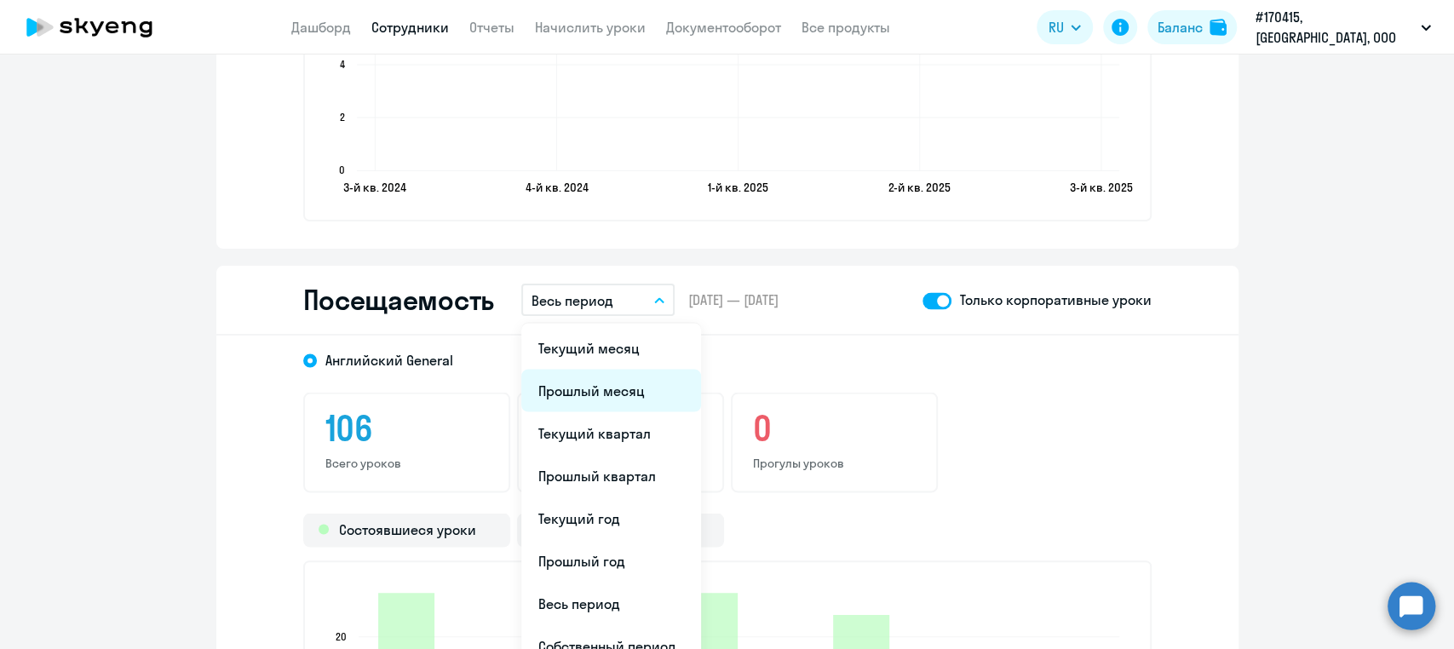
click at [589, 388] on li "Прошлый месяц" at bounding box center [611, 390] width 180 height 43
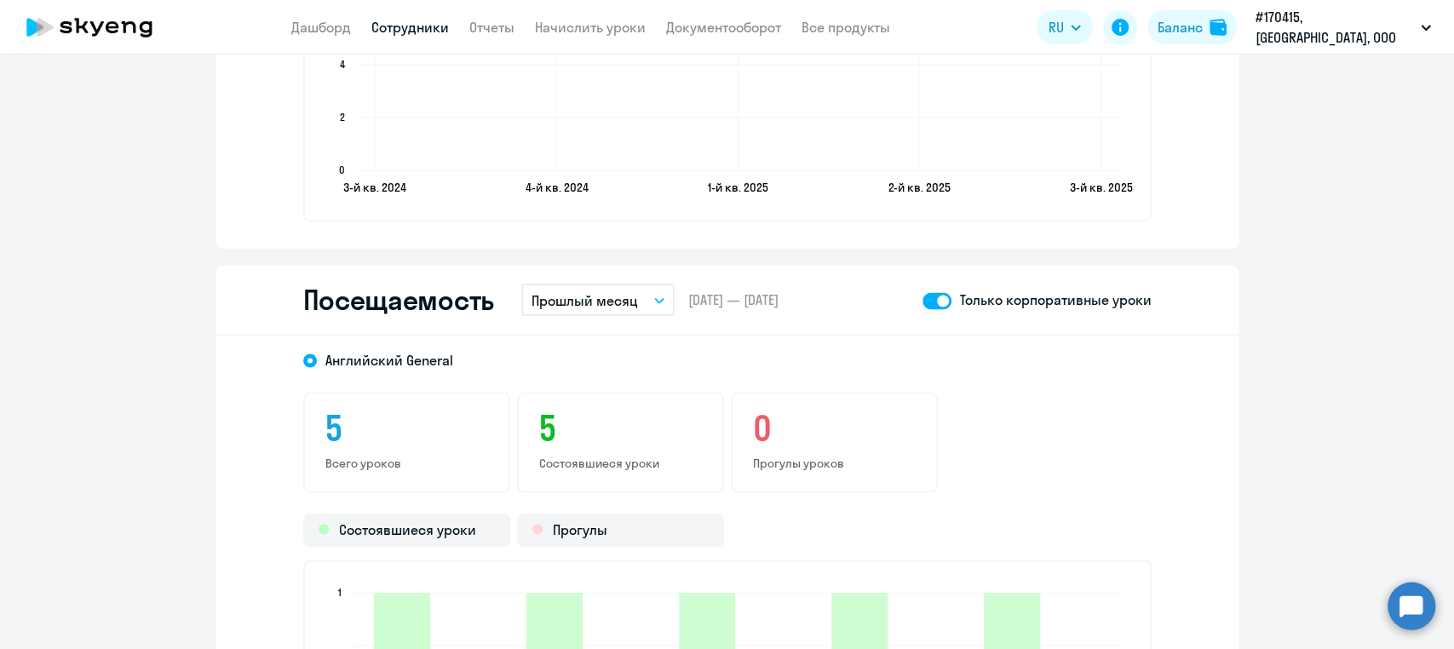
click at [657, 296] on button "Прошлый месяц" at bounding box center [597, 300] width 153 height 32
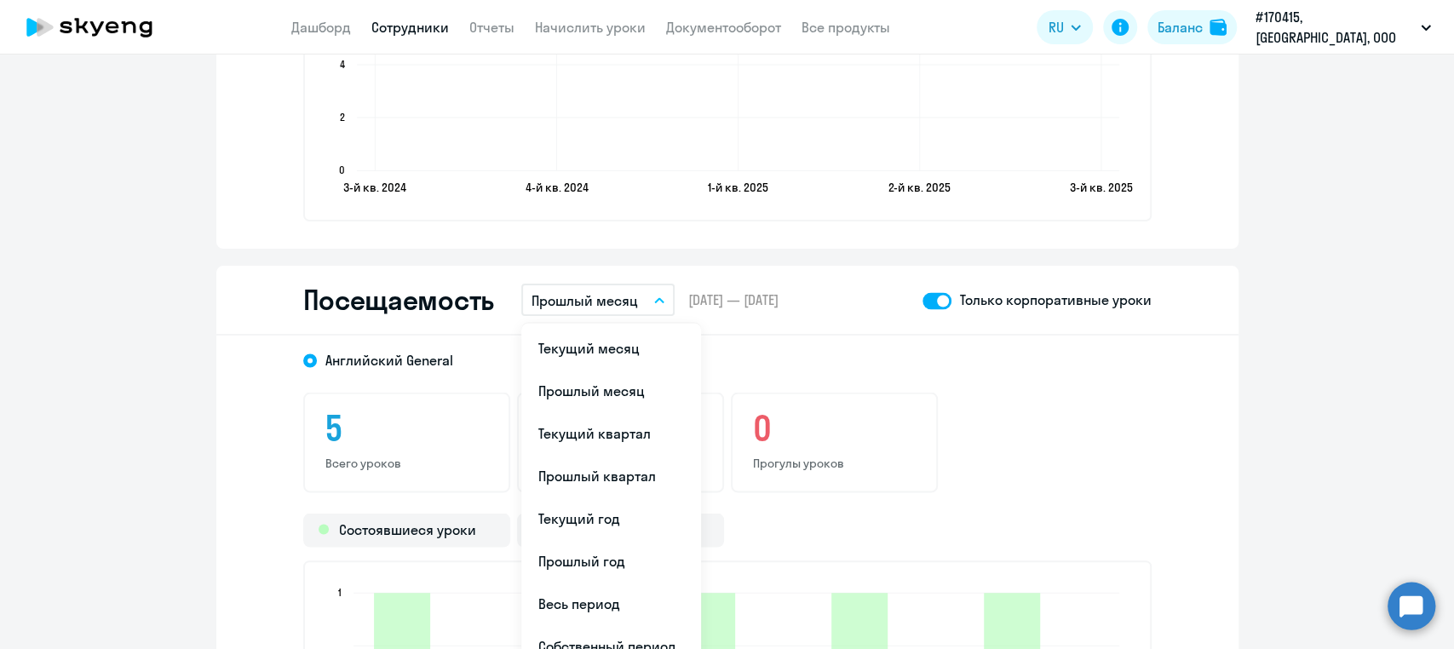
click at [695, 296] on span "[DATE] — [DATE]" at bounding box center [733, 300] width 90 height 19
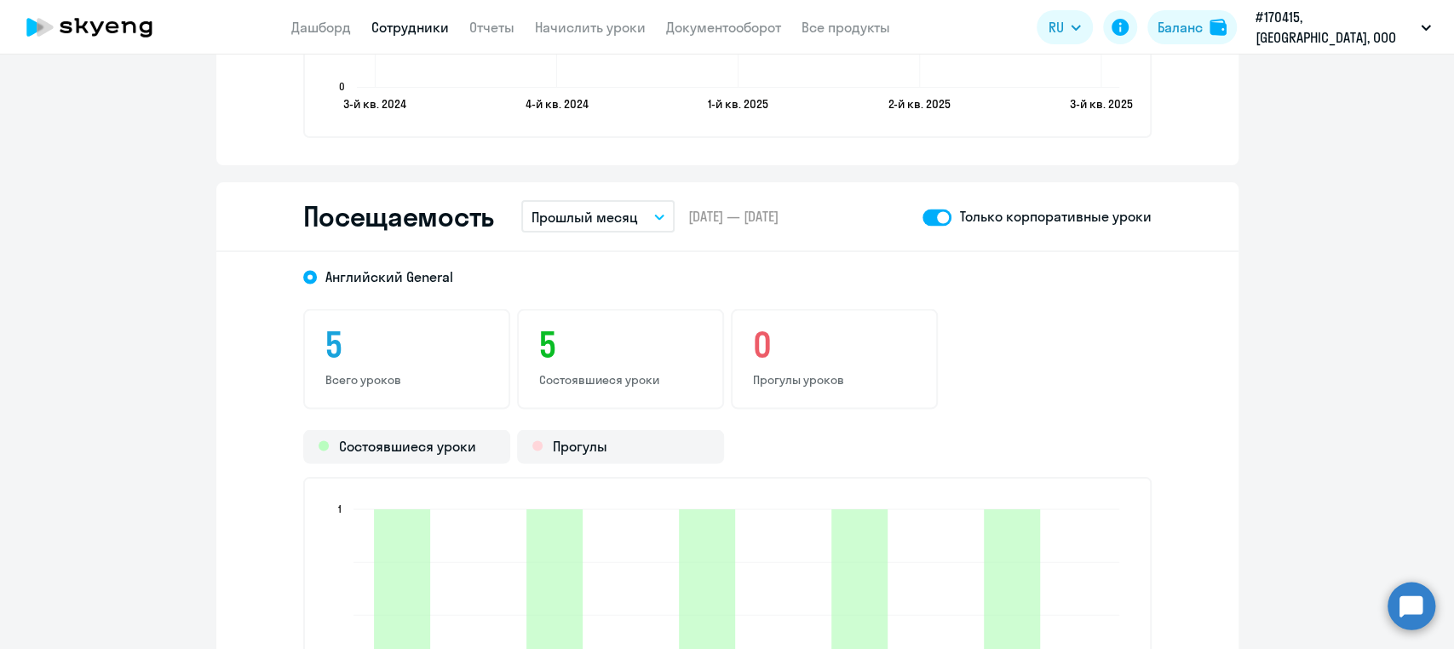
scroll to position [2039, 0]
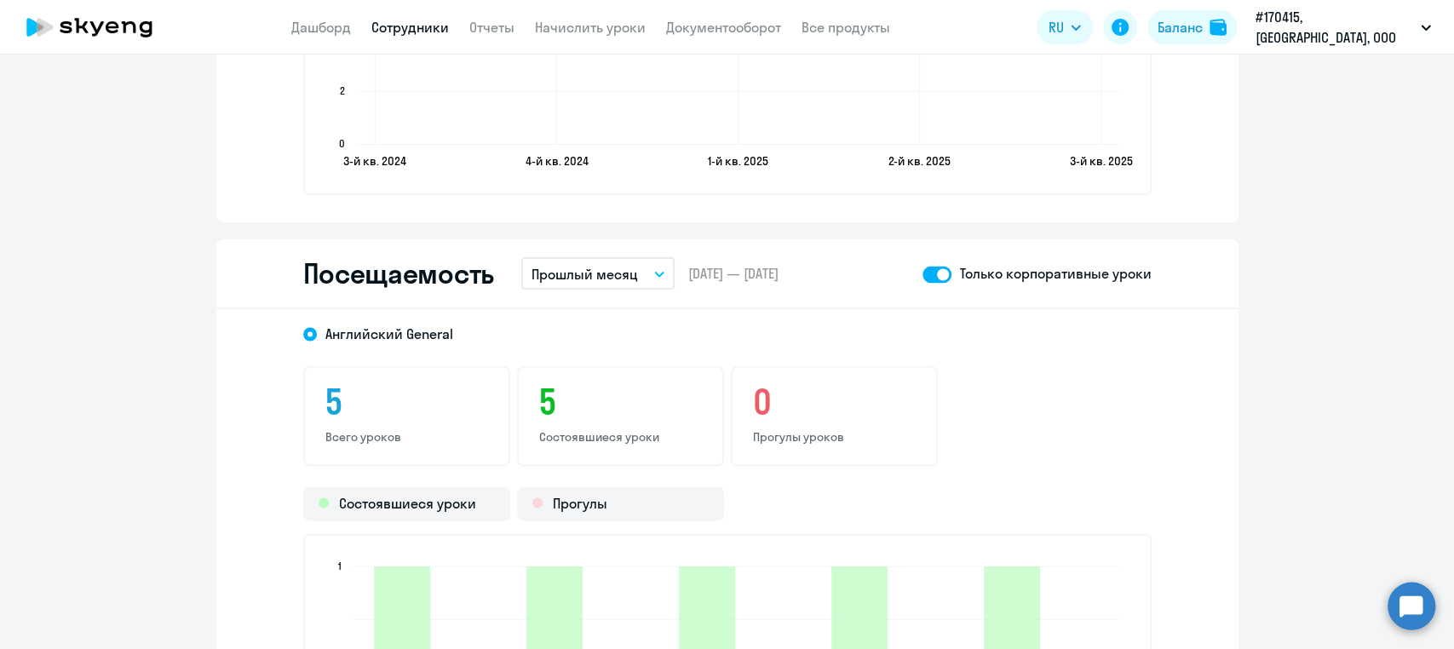
click at [779, 278] on span "01.08.2025 — 31.08.2025" at bounding box center [733, 273] width 90 height 19
click at [779, 277] on span "01.08.2025 — 31.08.2025" at bounding box center [733, 273] width 90 height 19
click at [777, 275] on span "01.08.2025 — 31.08.2025" at bounding box center [733, 273] width 90 height 19
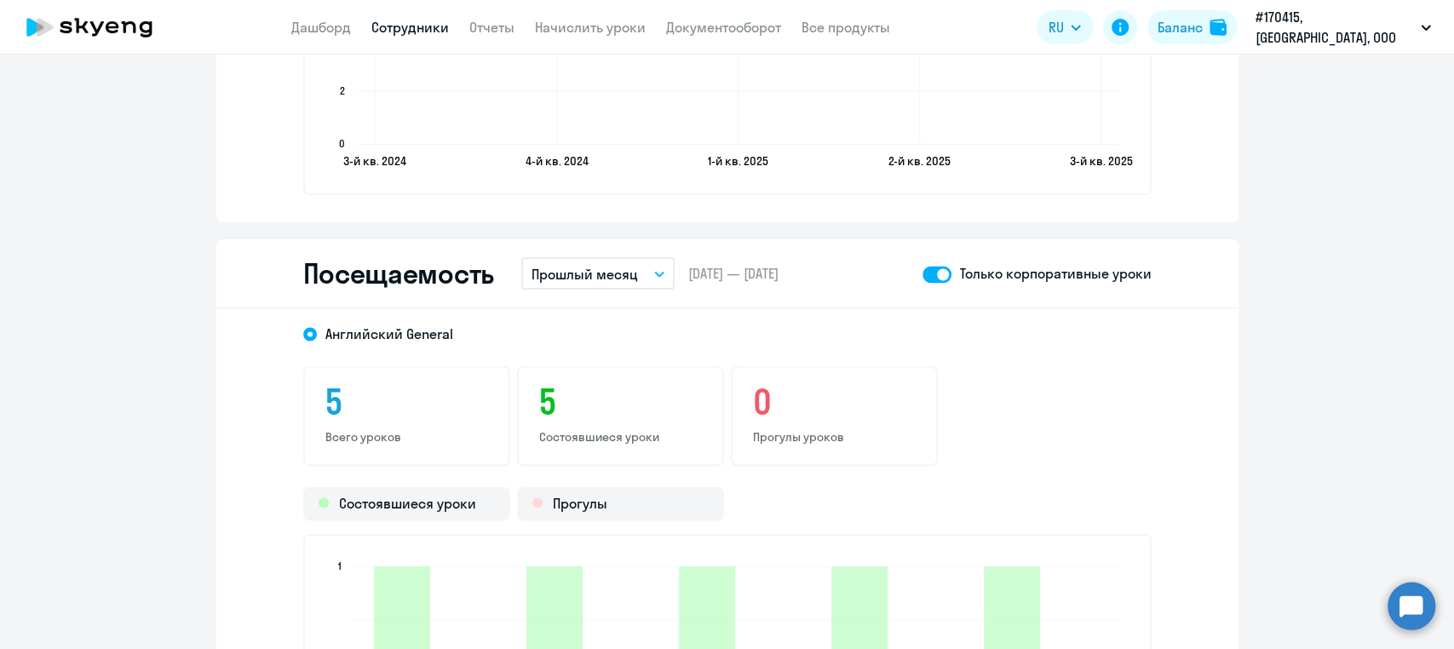
click at [654, 263] on button "Прошлый месяц" at bounding box center [597, 273] width 153 height 32
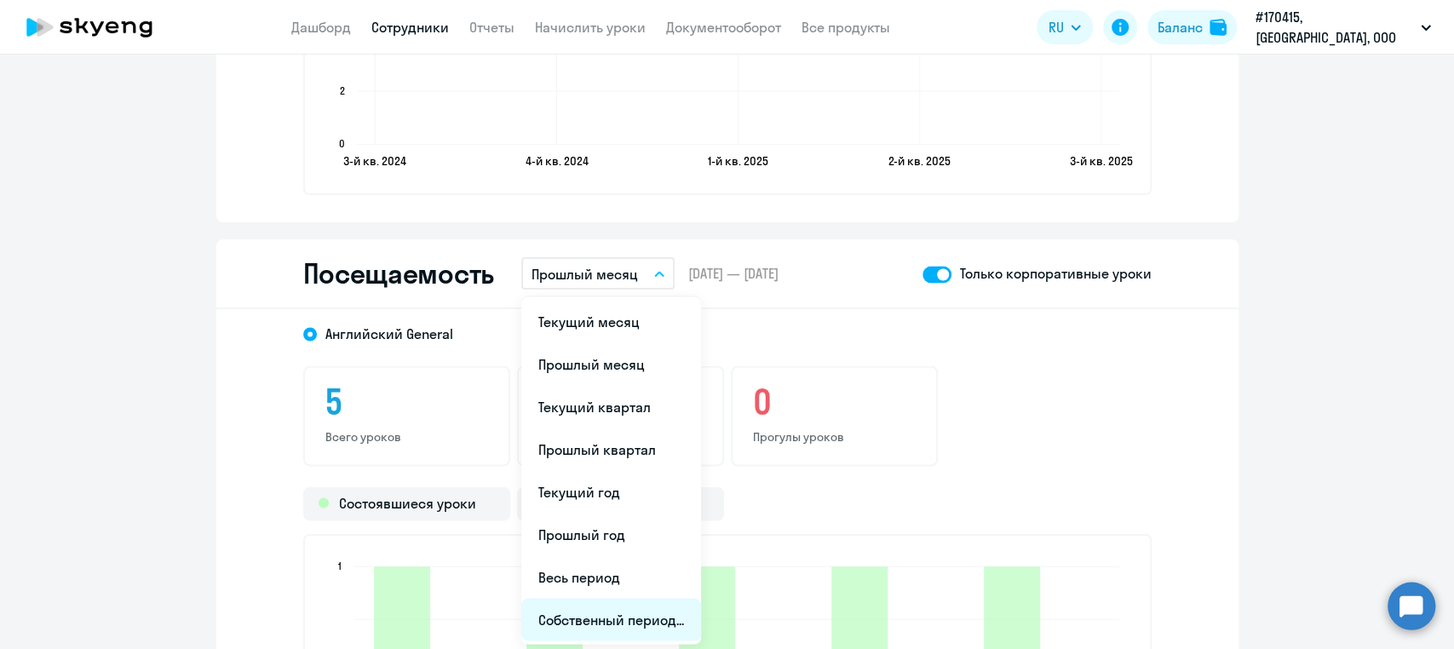
click at [658, 614] on li "Собственный период..." at bounding box center [611, 619] width 180 height 43
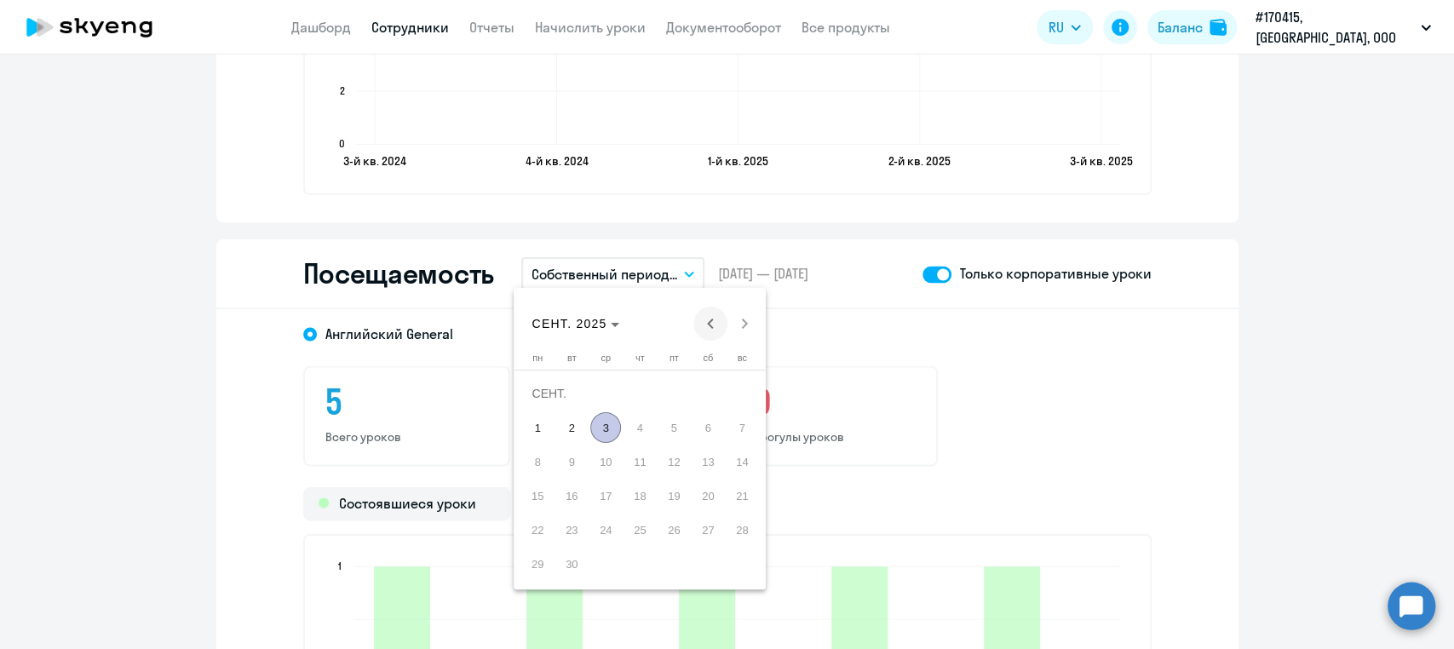
click at [701, 314] on span "Previous month" at bounding box center [710, 324] width 34 height 34
click at [570, 426] on span "1" at bounding box center [571, 427] width 31 height 31
click at [641, 563] on span "31" at bounding box center [639, 564] width 31 height 31
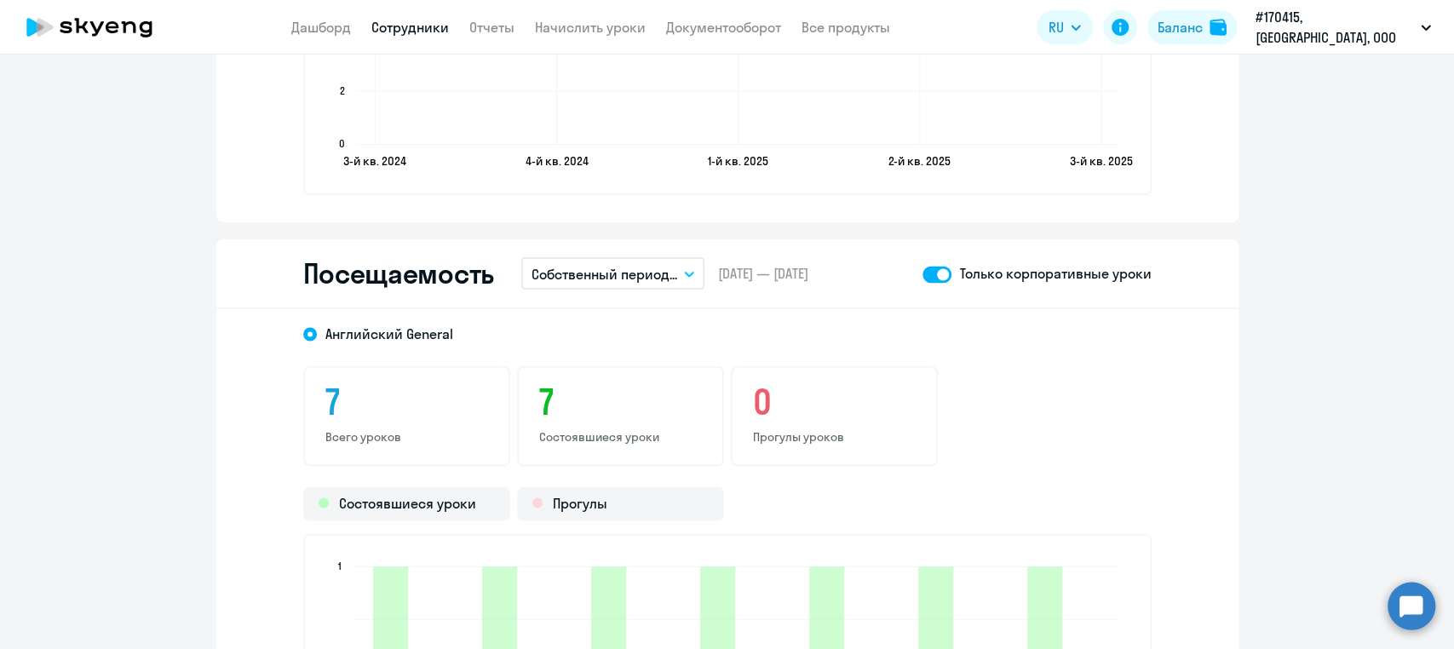
click at [684, 271] on icon "button" at bounding box center [689, 274] width 10 height 6
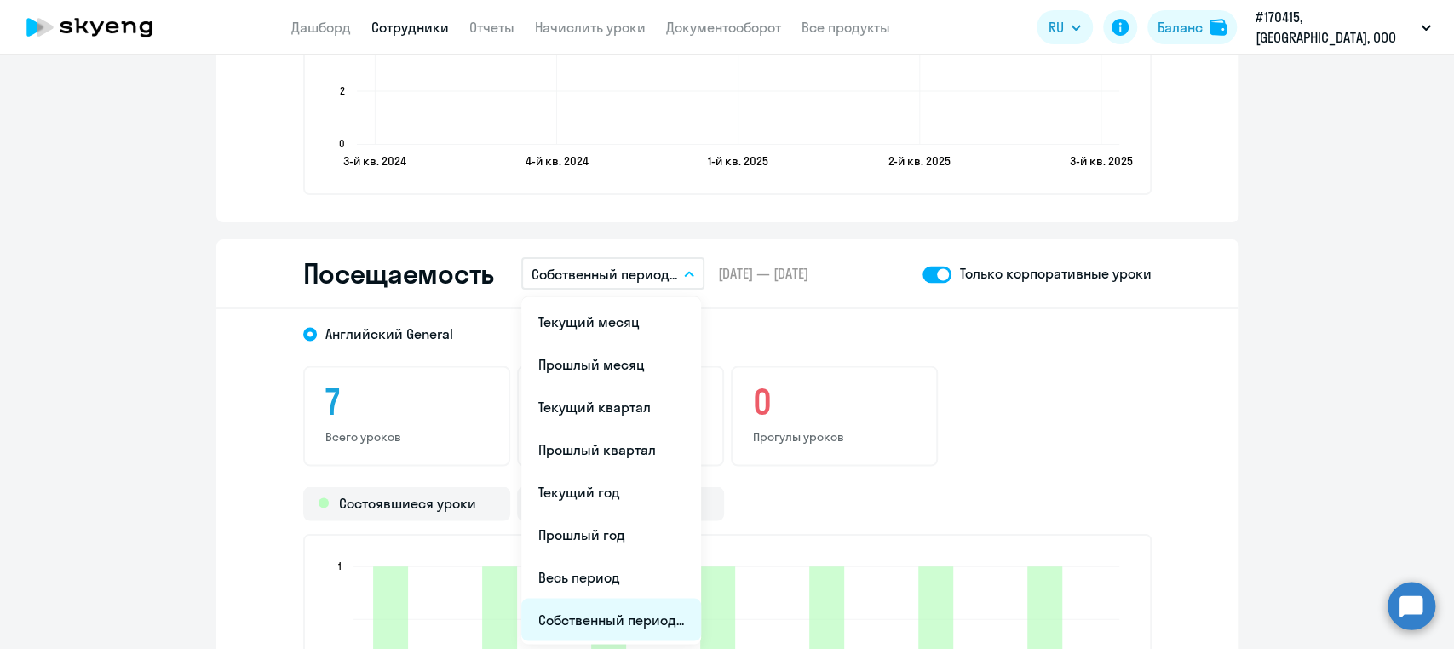
click at [627, 610] on li "Собственный период..." at bounding box center [611, 619] width 180 height 43
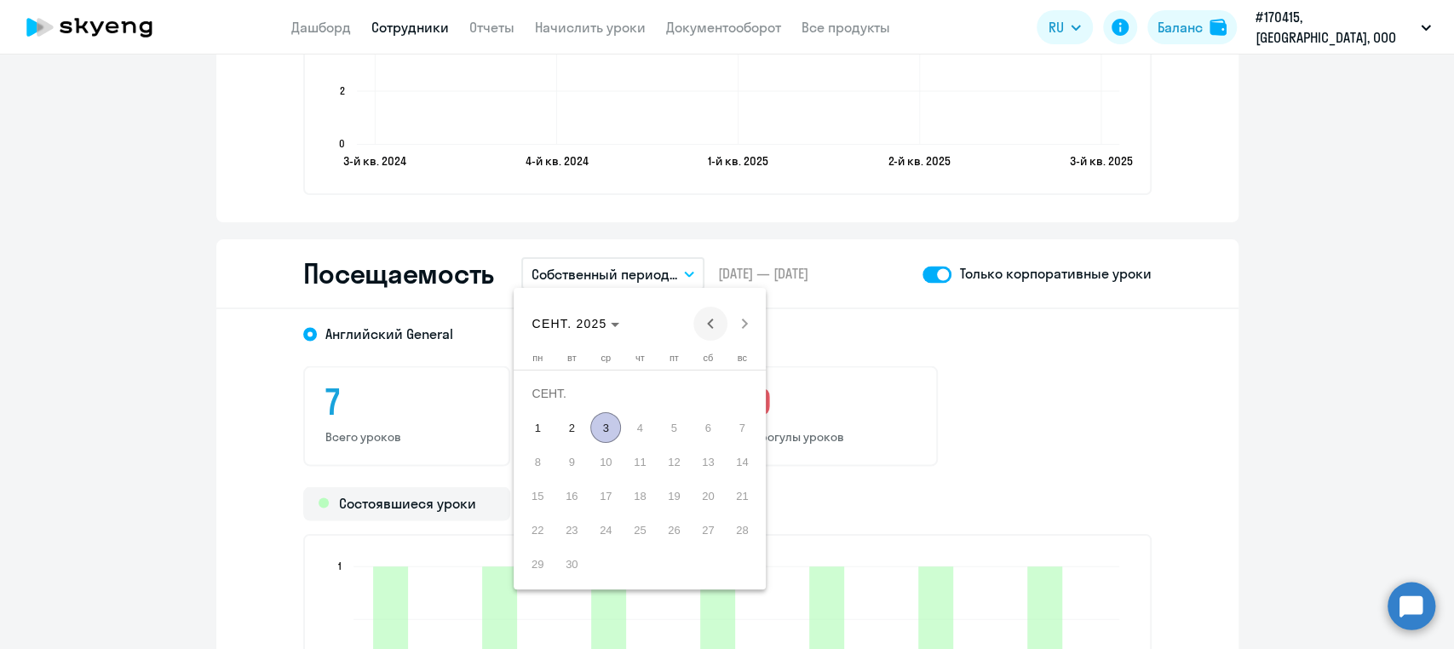
click at [704, 320] on span "Previous month" at bounding box center [710, 324] width 34 height 34
click at [705, 322] on span "Previous month" at bounding box center [710, 324] width 34 height 34
click at [739, 394] on span "1" at bounding box center [742, 393] width 31 height 31
click at [532, 560] on span "30" at bounding box center [537, 564] width 31 height 31
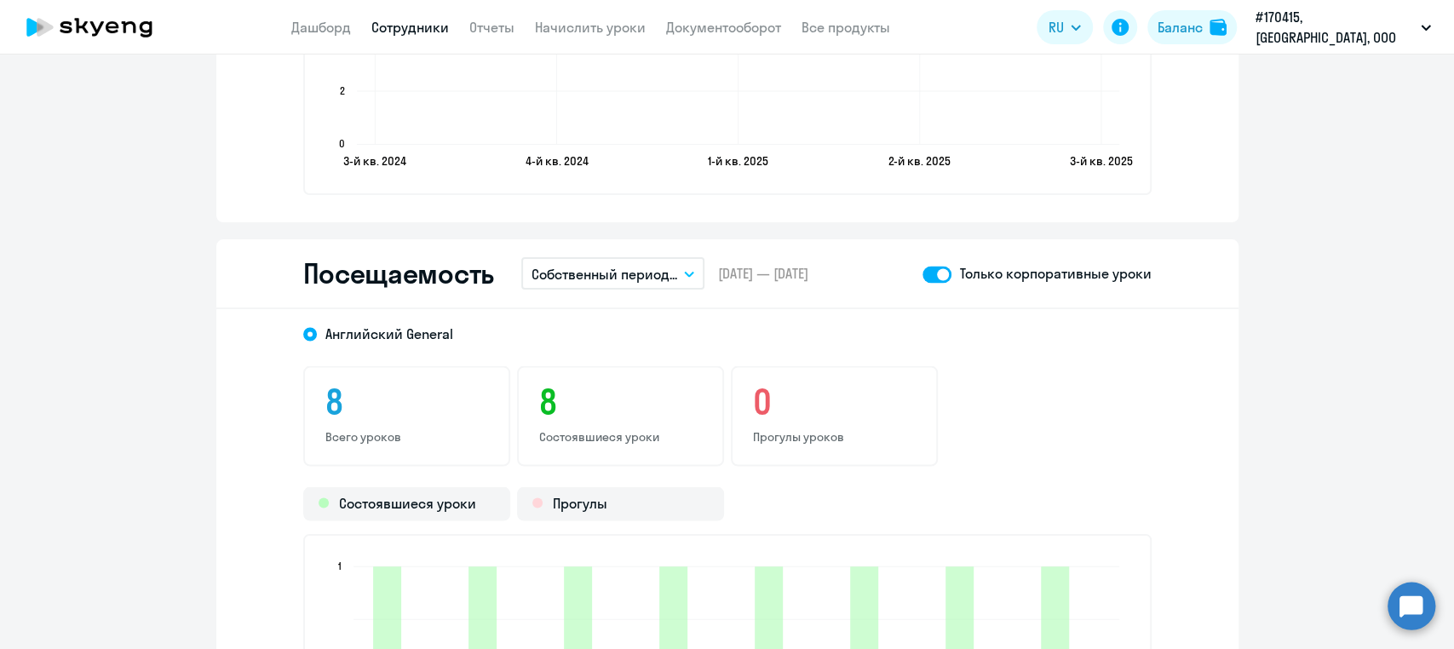
click at [686, 262] on button "Собственный период..." at bounding box center [612, 273] width 183 height 32
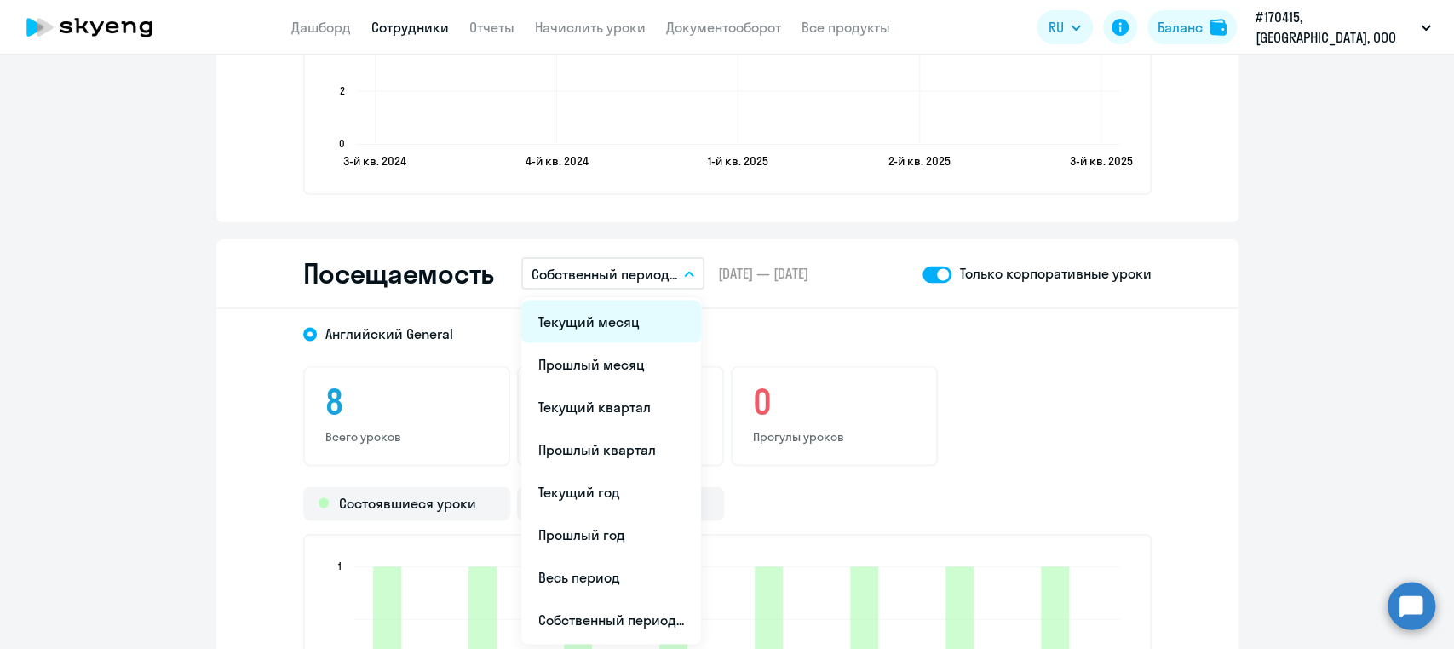
click at [587, 323] on li "Текущий месяц" at bounding box center [611, 321] width 180 height 43
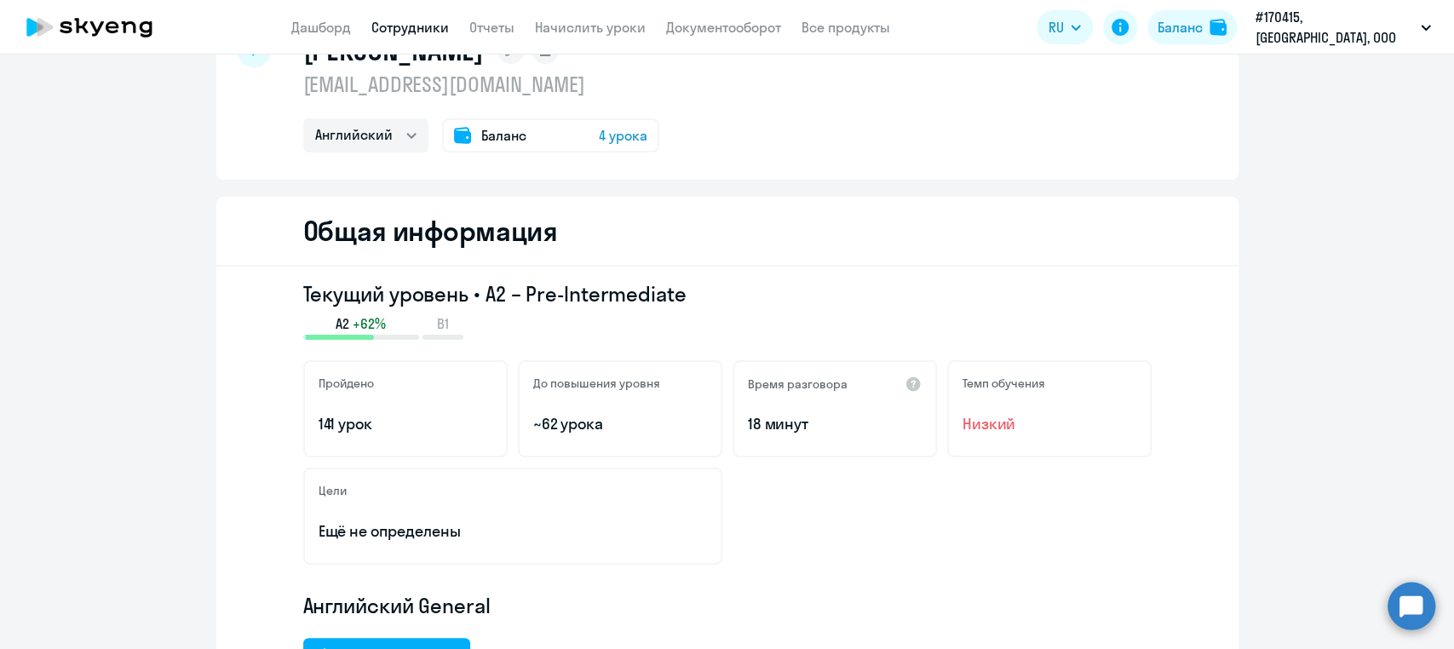
scroll to position [0, 0]
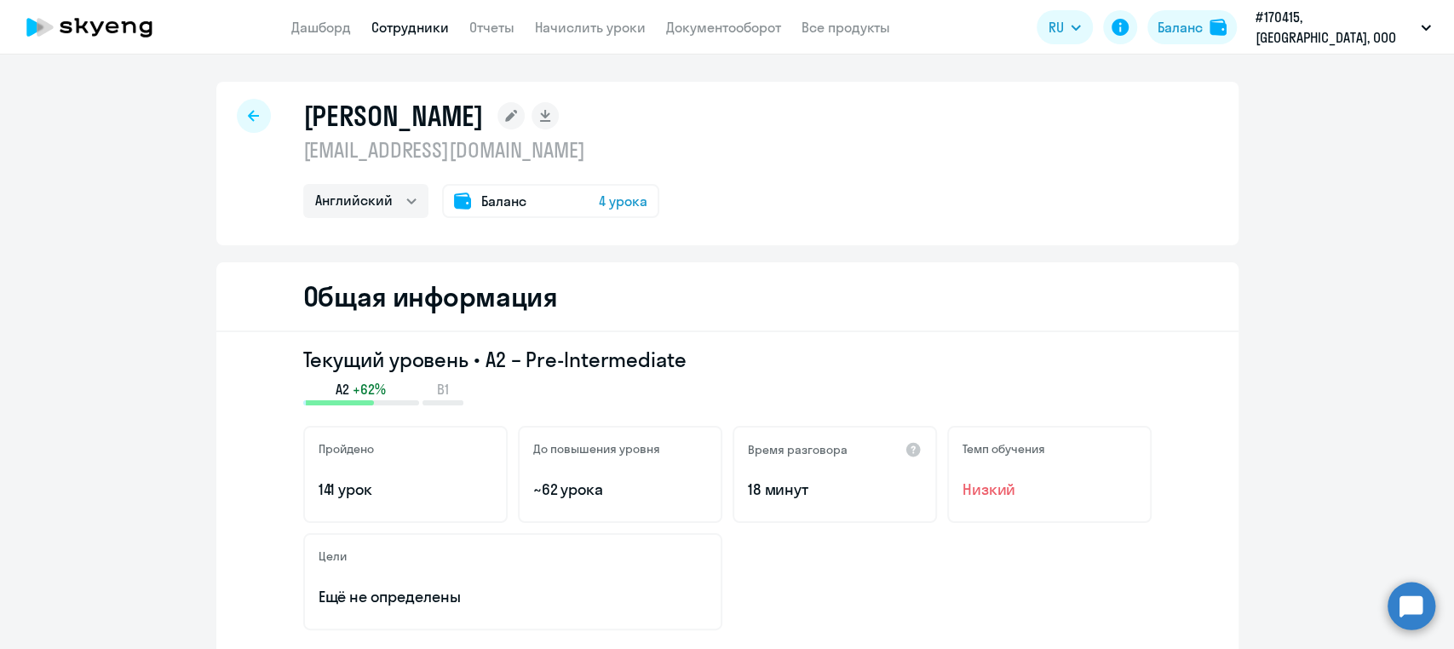
click at [504, 199] on span "Баланс" at bounding box center [503, 201] width 45 height 20
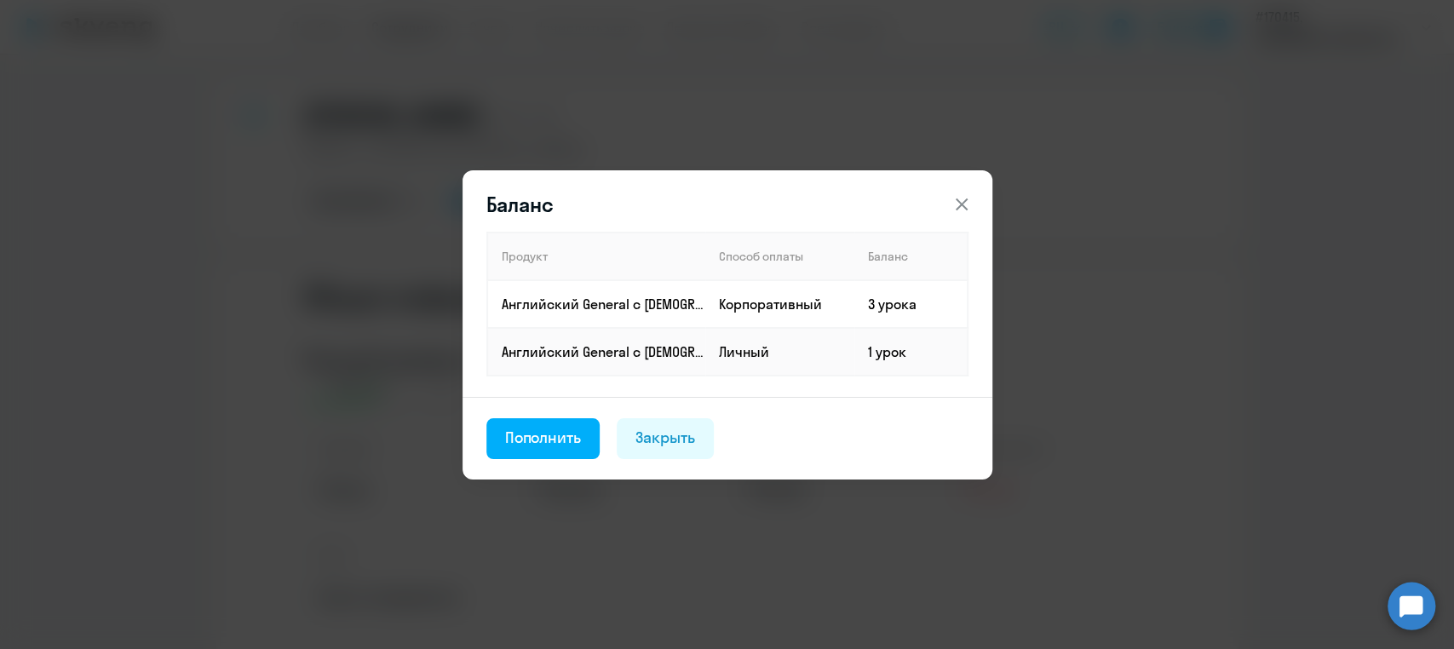
click at [957, 199] on icon at bounding box center [962, 204] width 20 height 20
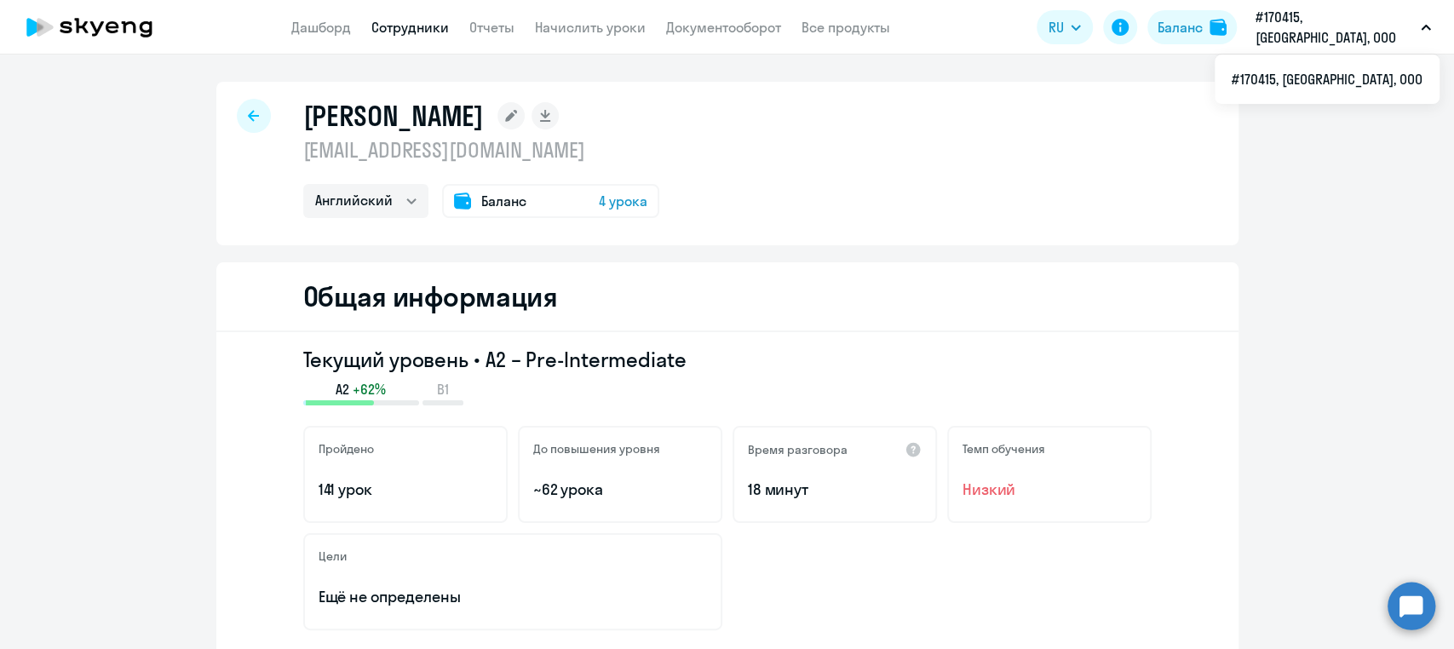
click at [423, 26] on link "Сотрудники" at bounding box center [410, 27] width 78 height 17
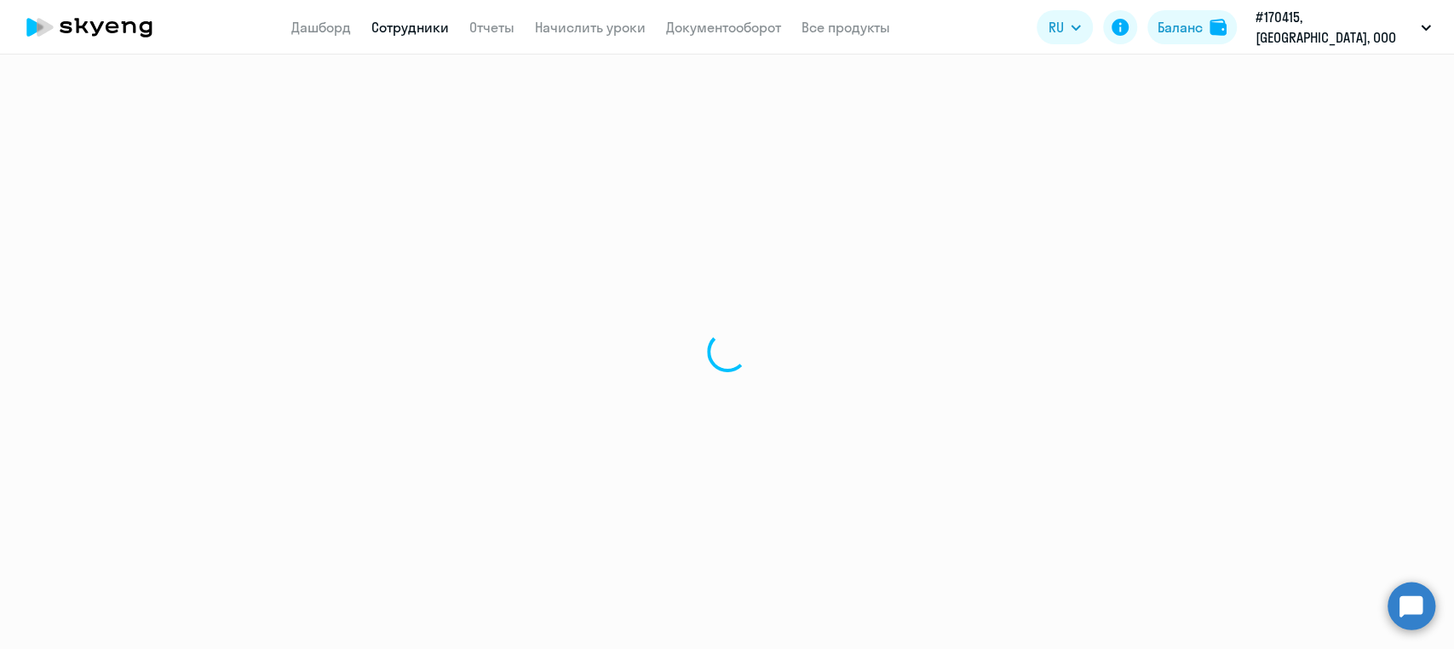
select select "30"
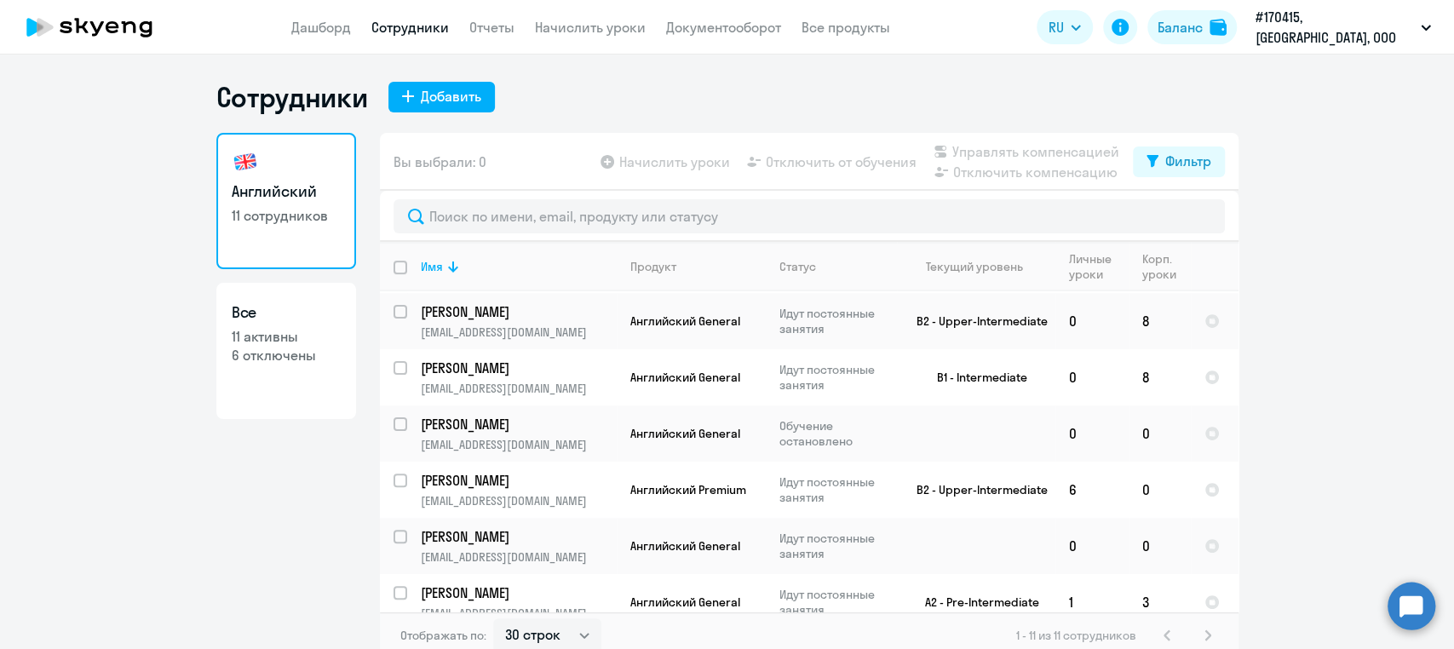
scroll to position [337, 0]
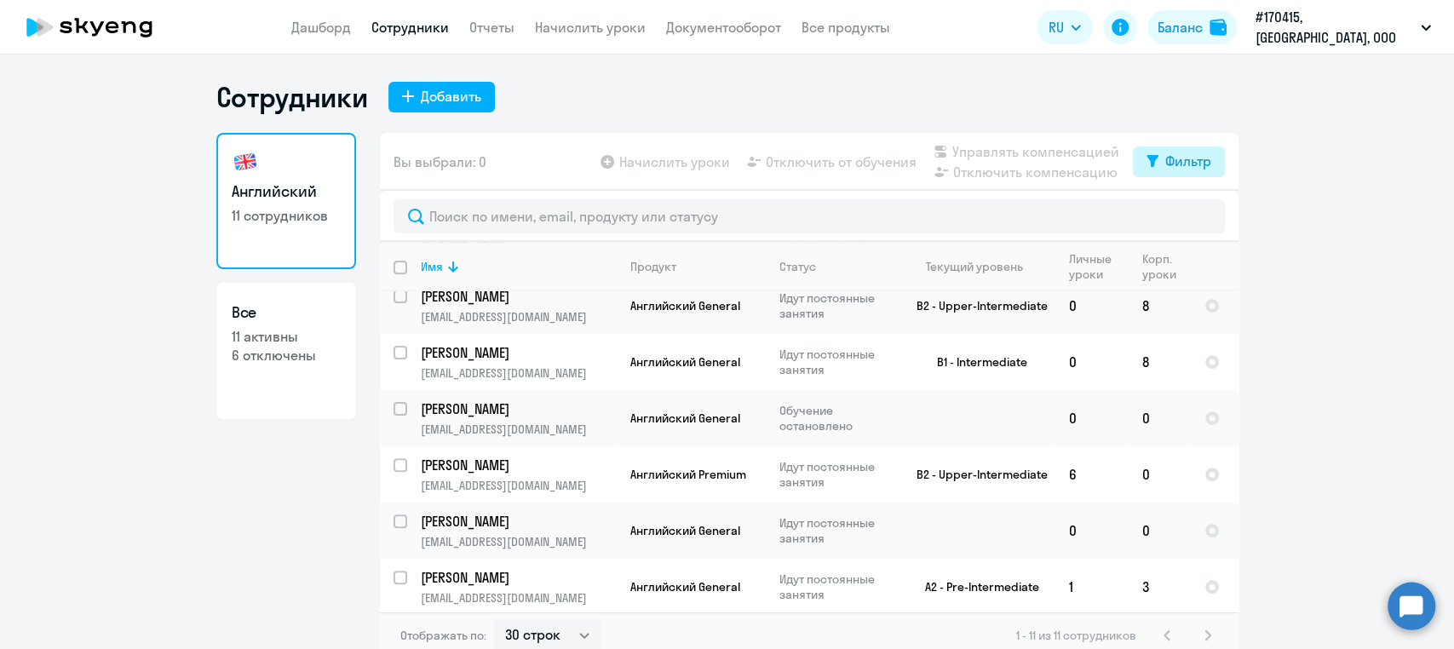
click at [1167, 164] on div "Фильтр" at bounding box center [1188, 161] width 46 height 20
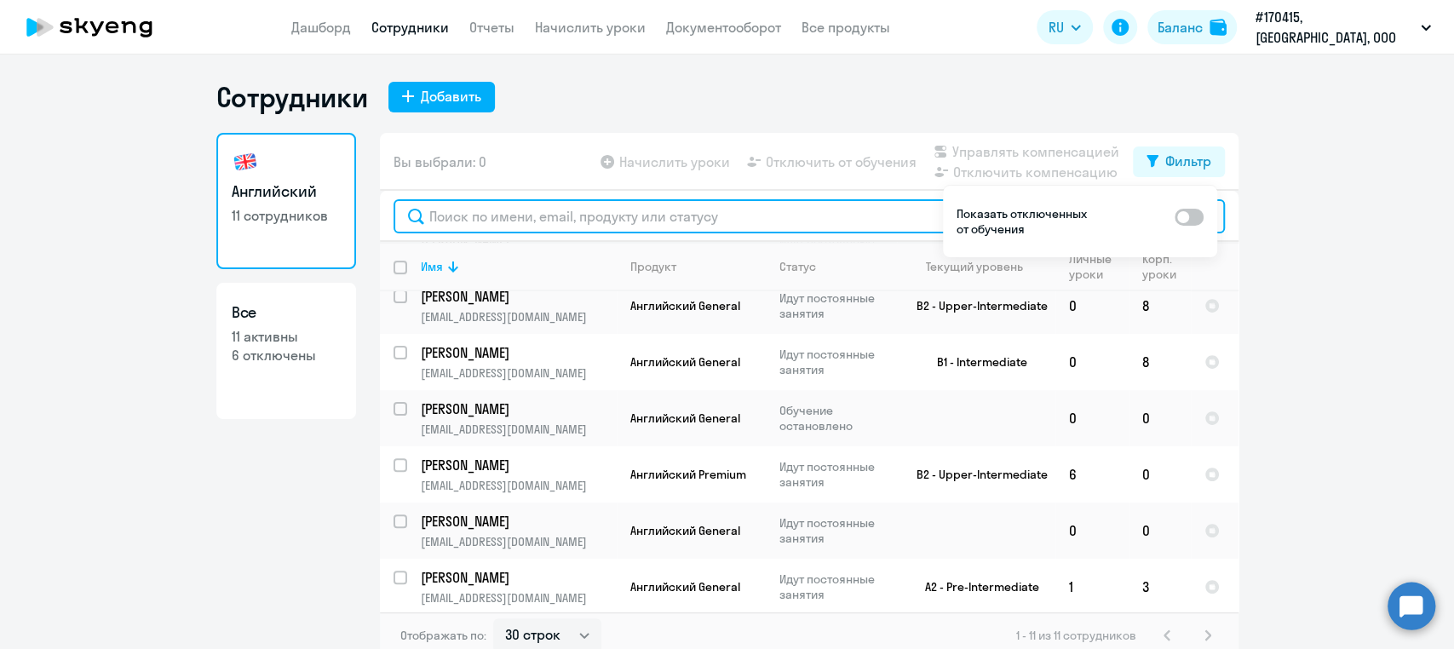
click at [901, 216] on input "text" at bounding box center [810, 216] width 832 height 34
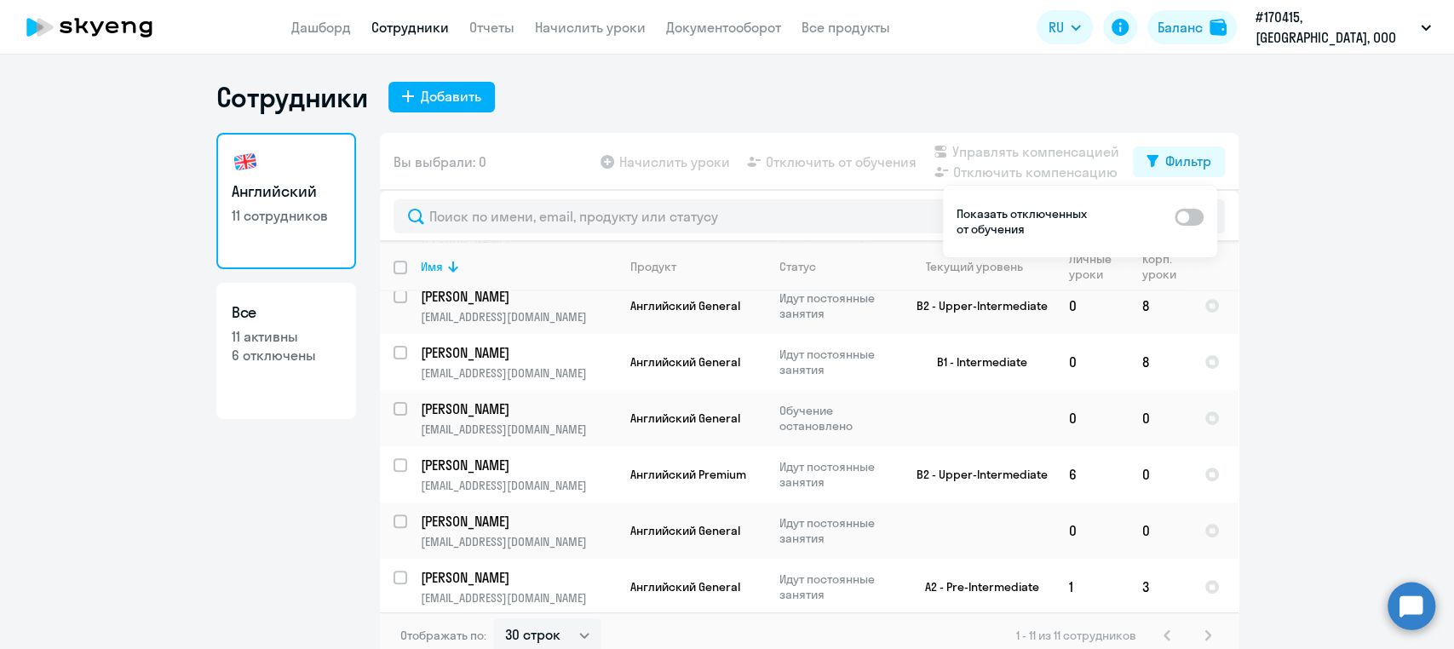
click at [1066, 78] on div "Сотрудники Добавить Английский 11 сотрудников Все 11 активны 6 отключены Вы выб…" at bounding box center [727, 352] width 1454 height 595
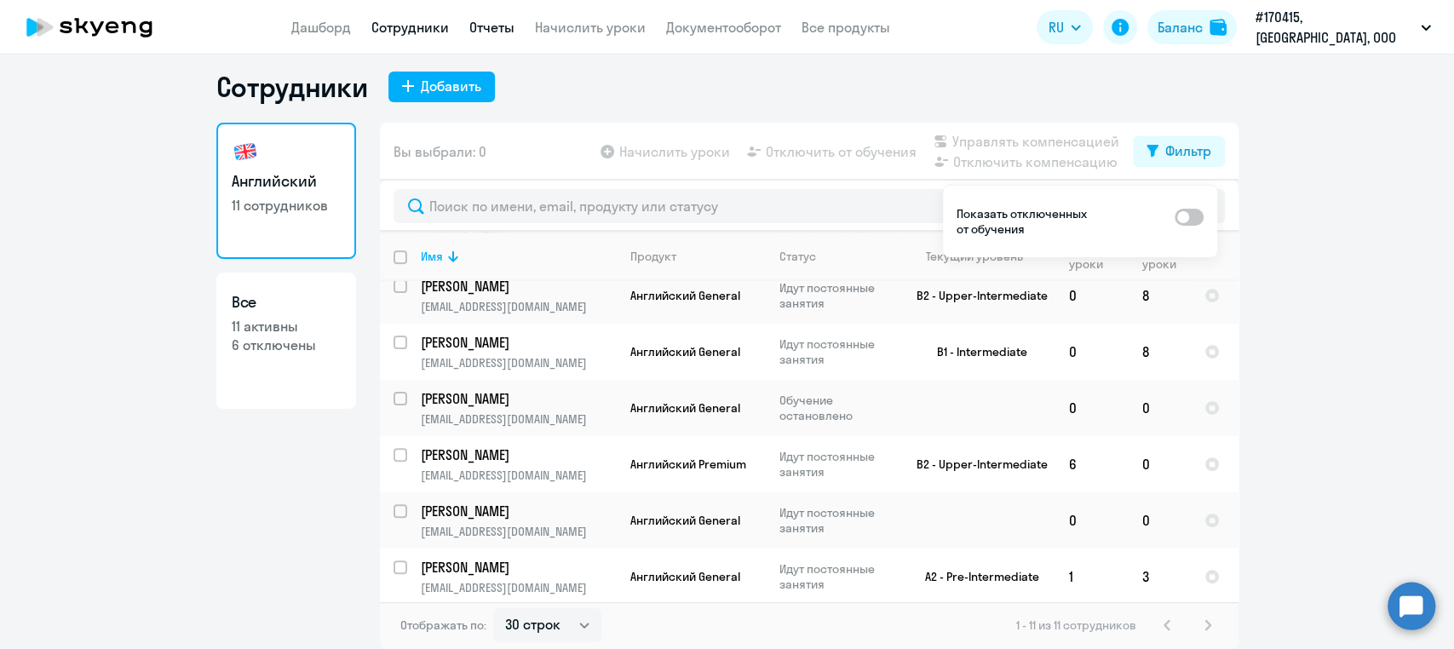
click at [515, 31] on link "Отчеты" at bounding box center [491, 27] width 45 height 17
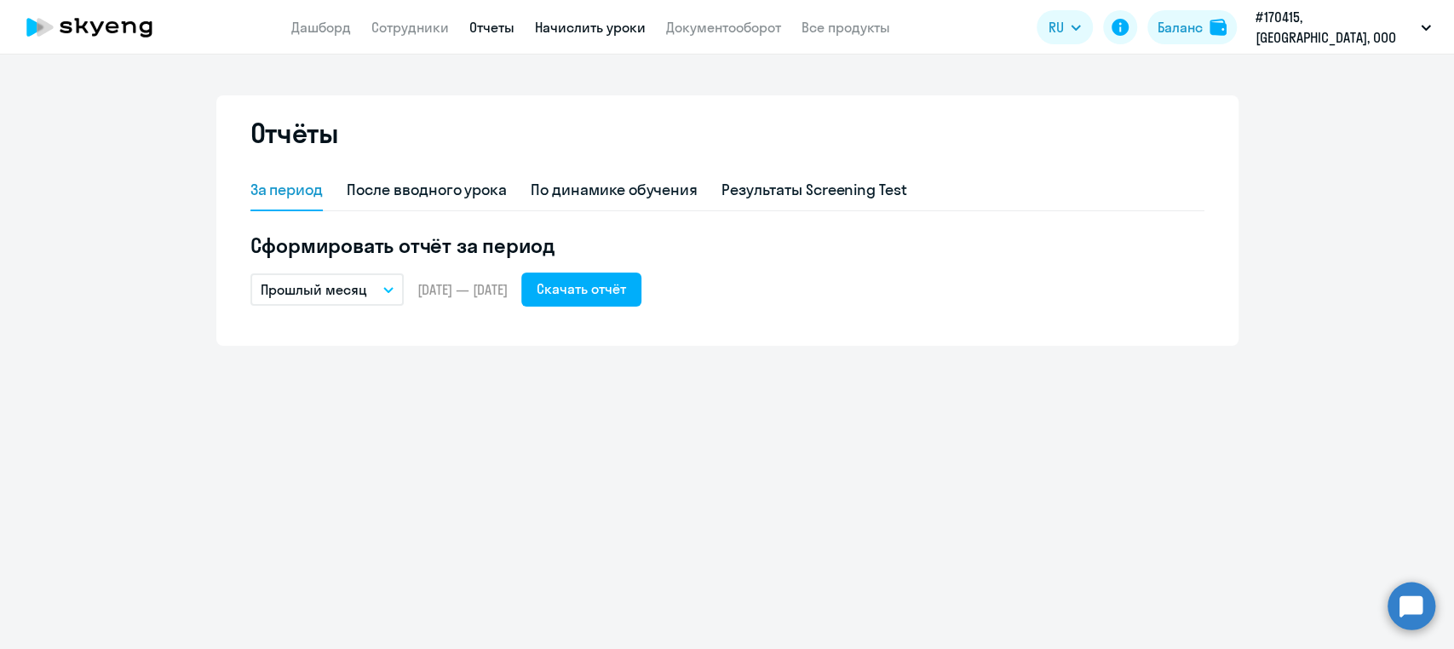
click at [589, 26] on link "Начислить уроки" at bounding box center [590, 27] width 111 height 17
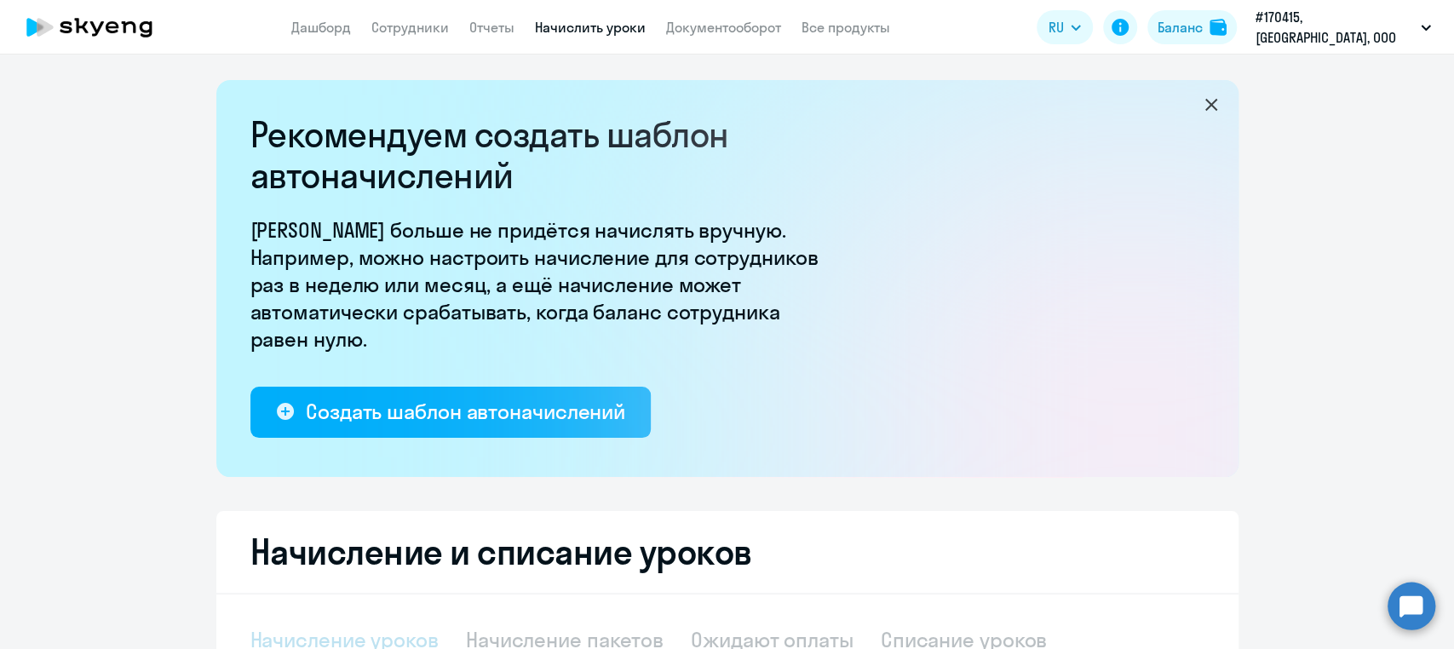
select select "10"
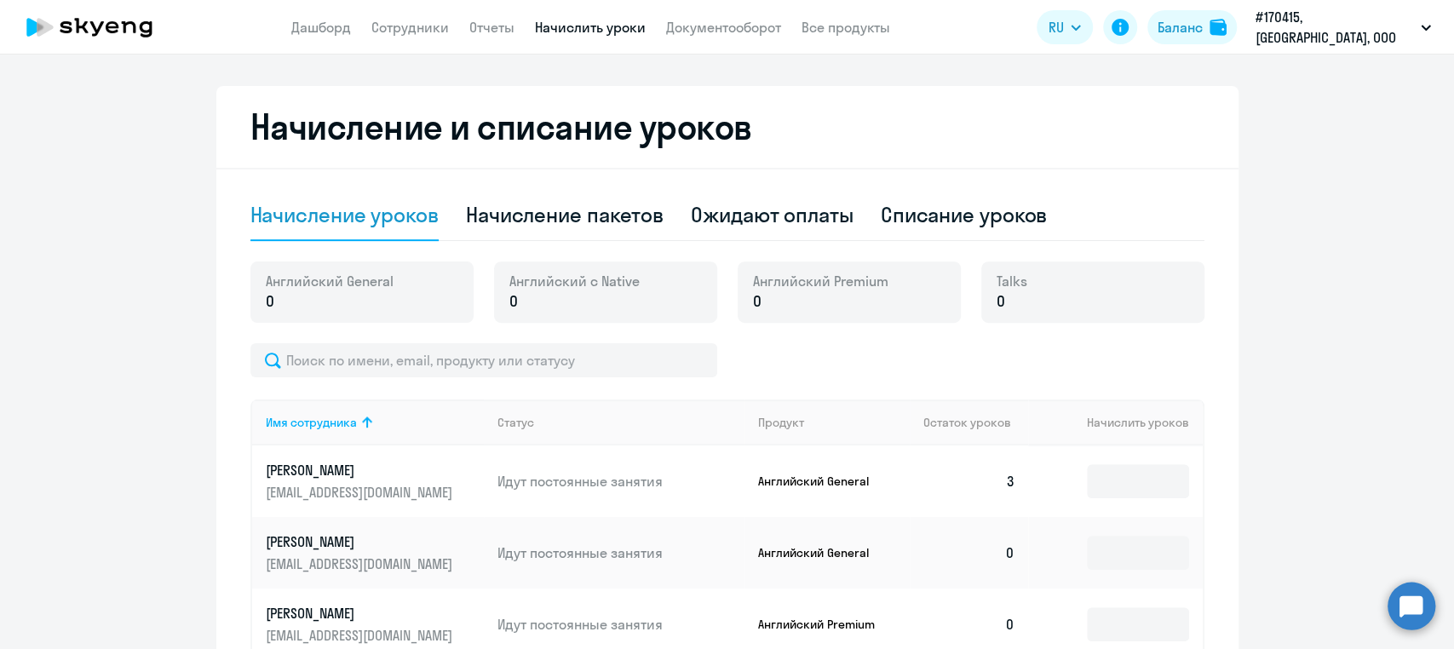
scroll to position [407, 0]
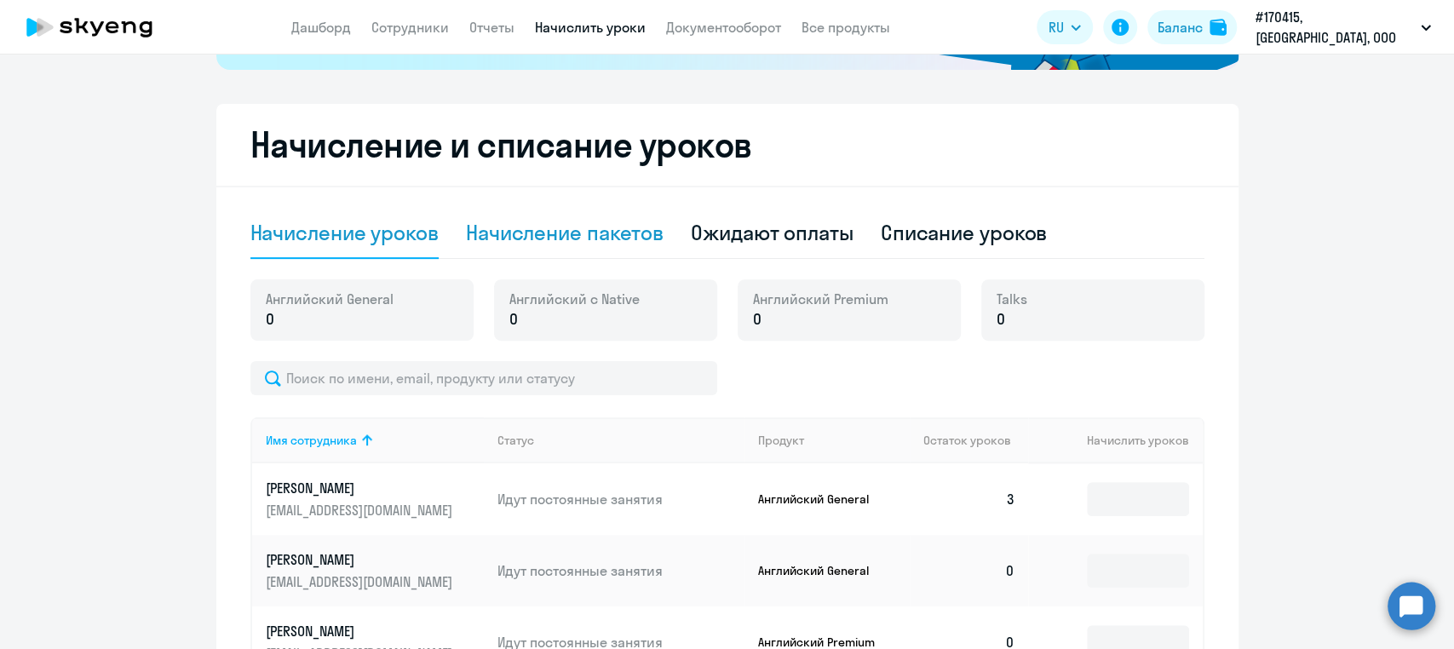
click at [550, 233] on div "Начисление пакетов" at bounding box center [565, 232] width 198 height 27
select select "10"
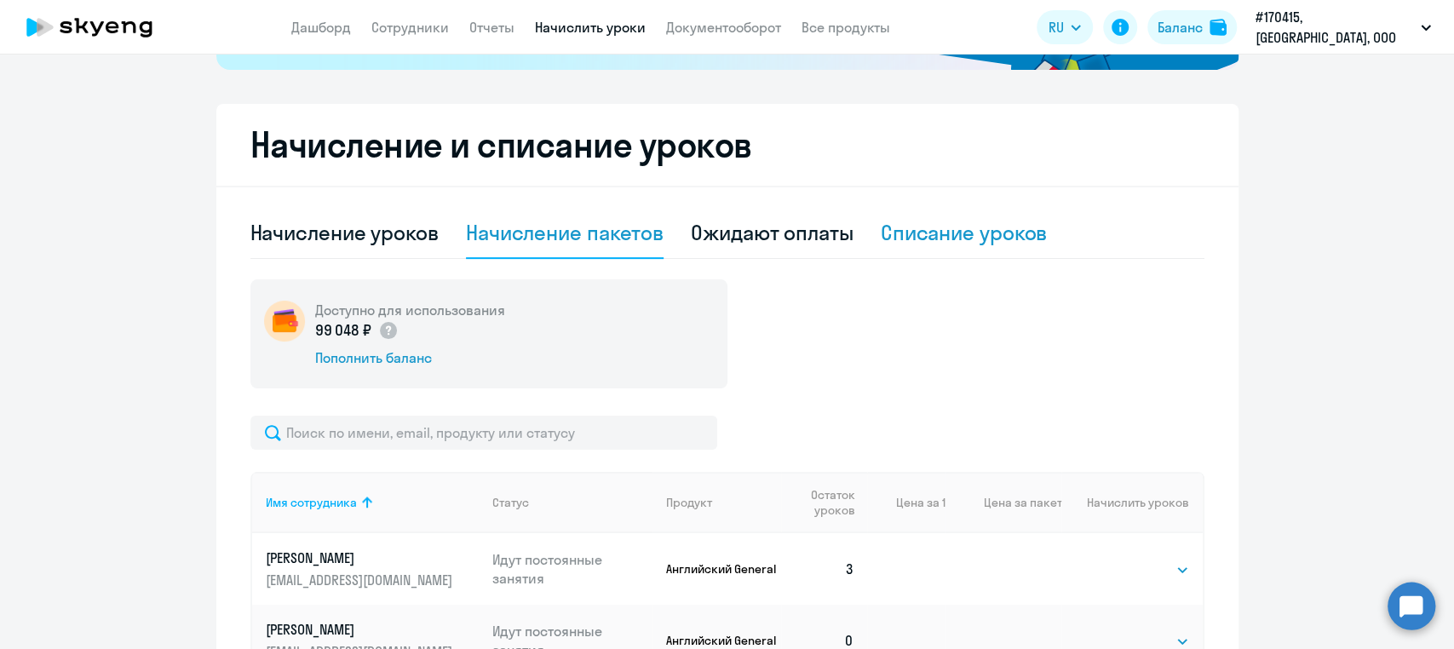
click at [922, 238] on div "Списание уроков" at bounding box center [964, 232] width 167 height 27
select select "10"
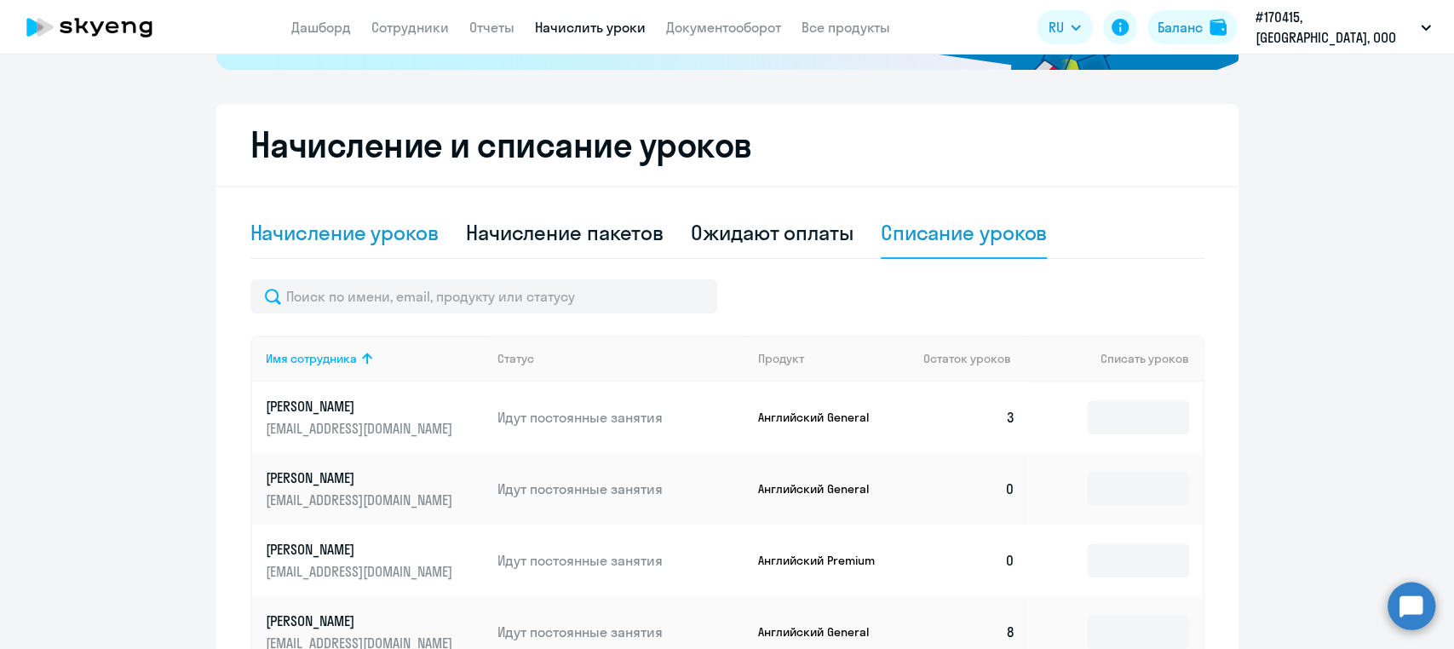
click at [315, 245] on div "Начисление уроков" at bounding box center [344, 232] width 188 height 27
select select "10"
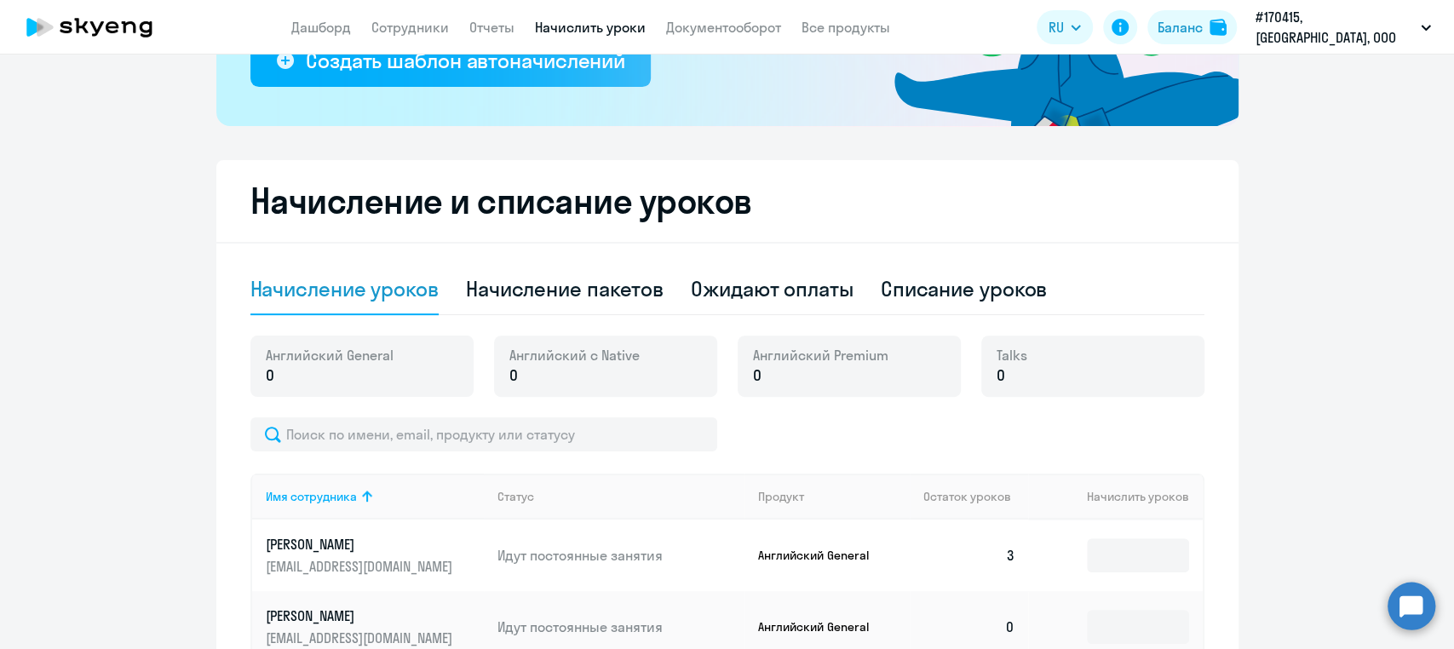
scroll to position [340, 0]
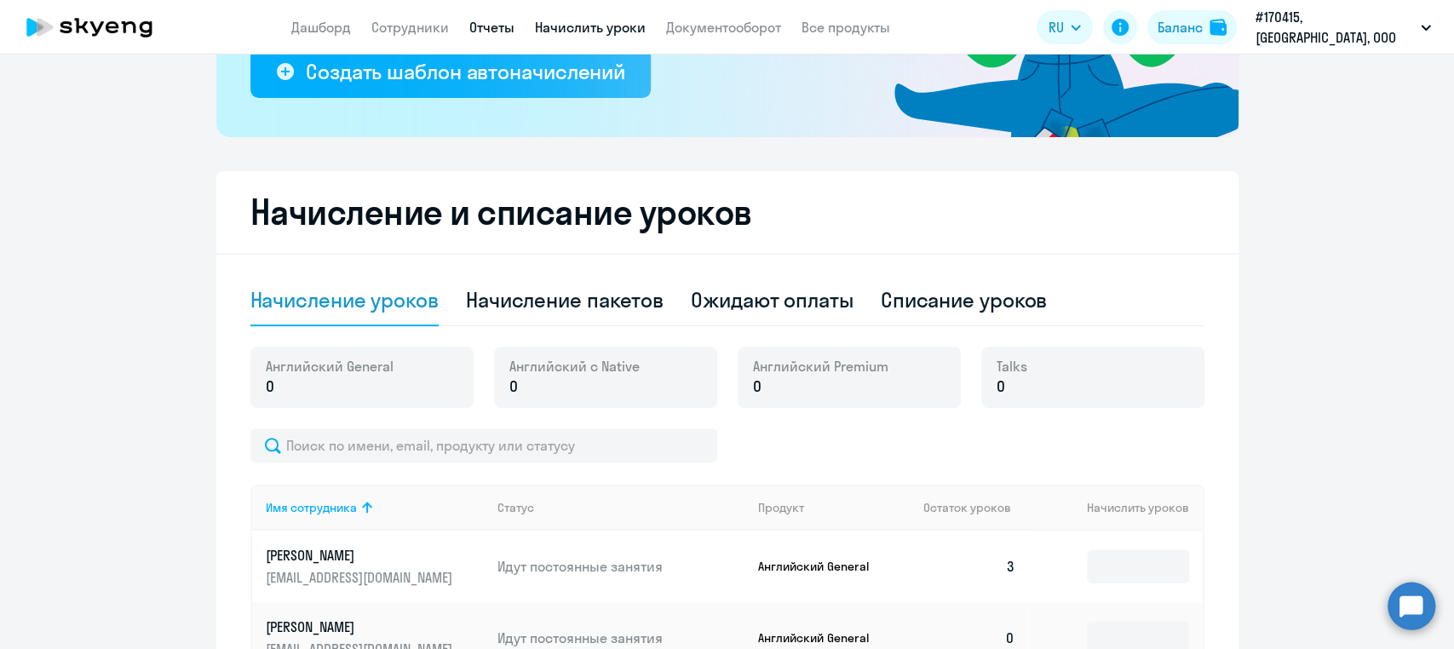
click at [511, 28] on link "Отчеты" at bounding box center [491, 27] width 45 height 17
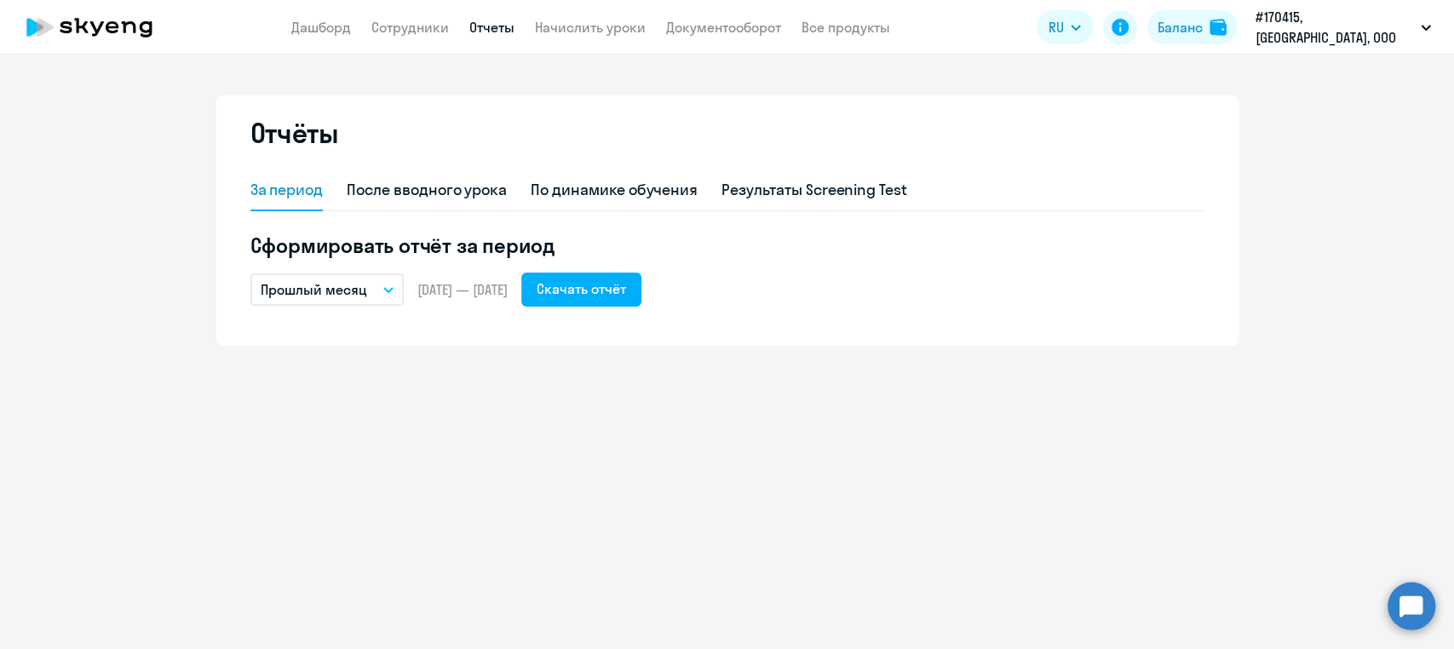
click at [388, 287] on icon "button" at bounding box center [388, 290] width 10 height 6
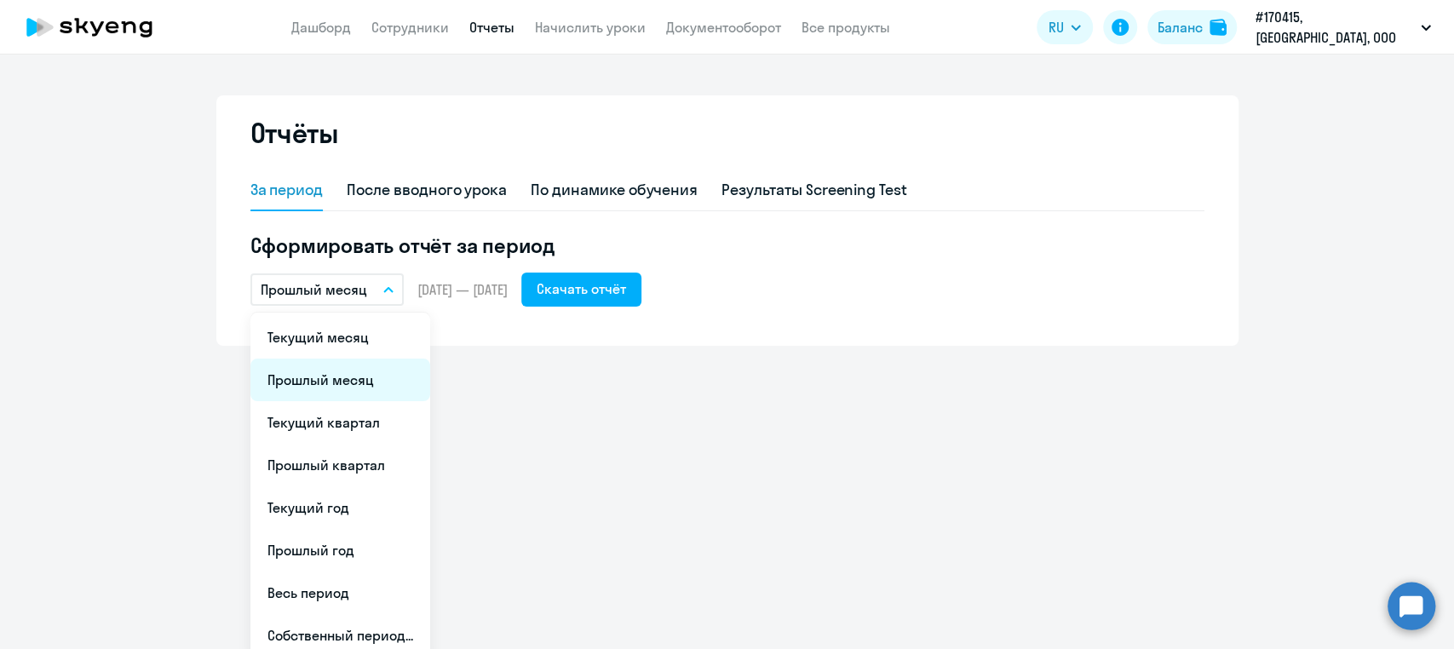
click at [335, 377] on li "Прошлый месяц" at bounding box center [340, 380] width 180 height 43
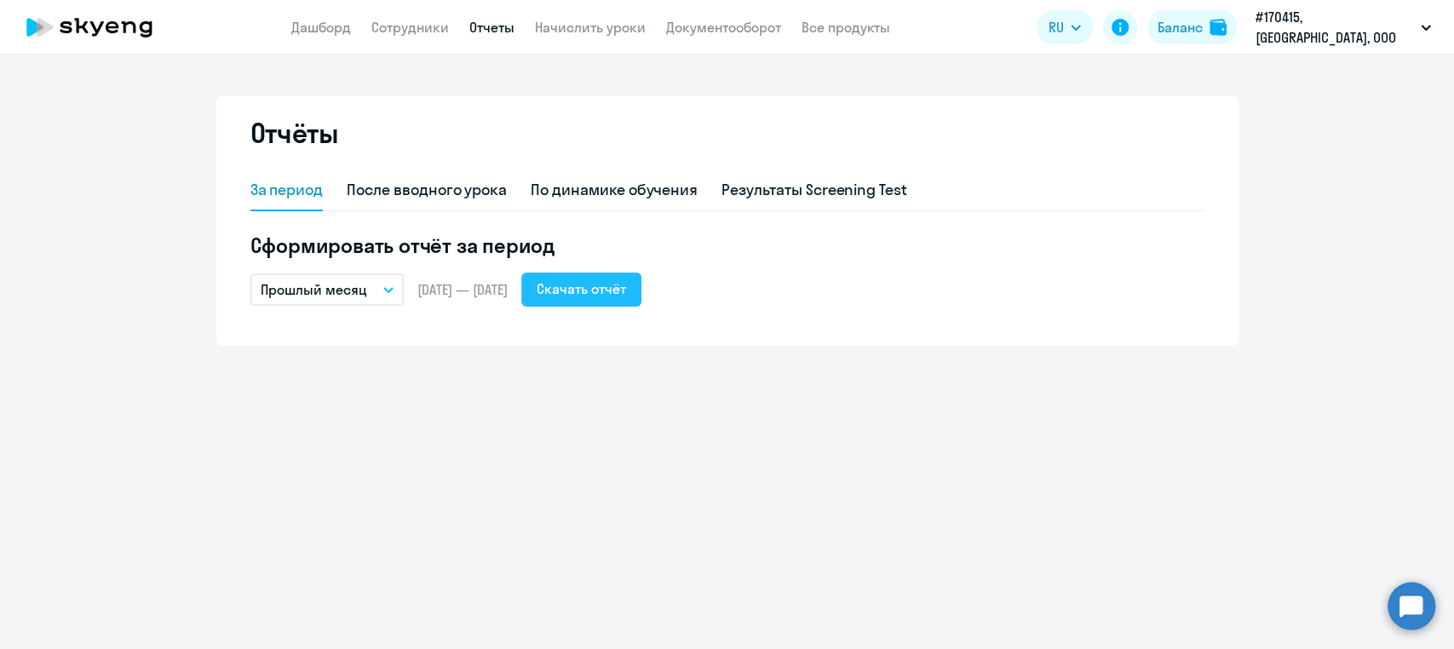
click at [626, 288] on div "Скачать отчёт" at bounding box center [581, 289] width 89 height 20
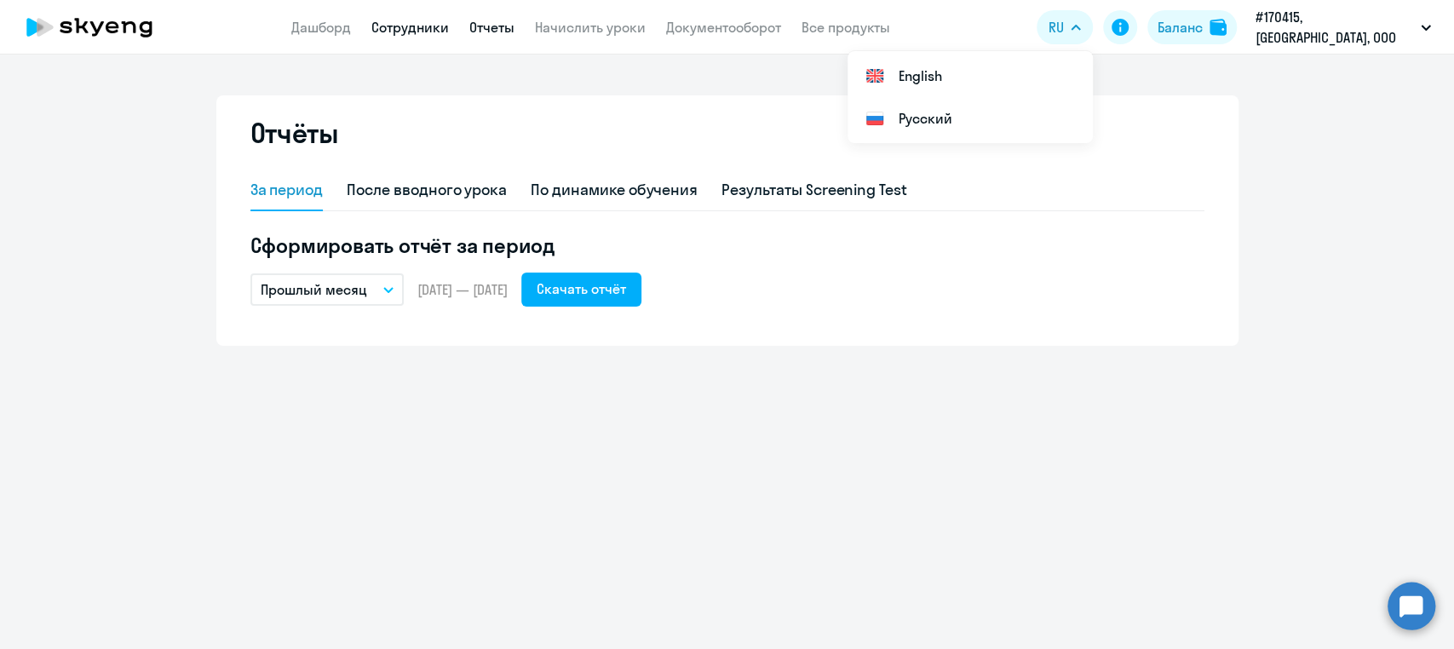
click at [411, 33] on link "Сотрудники" at bounding box center [410, 27] width 78 height 17
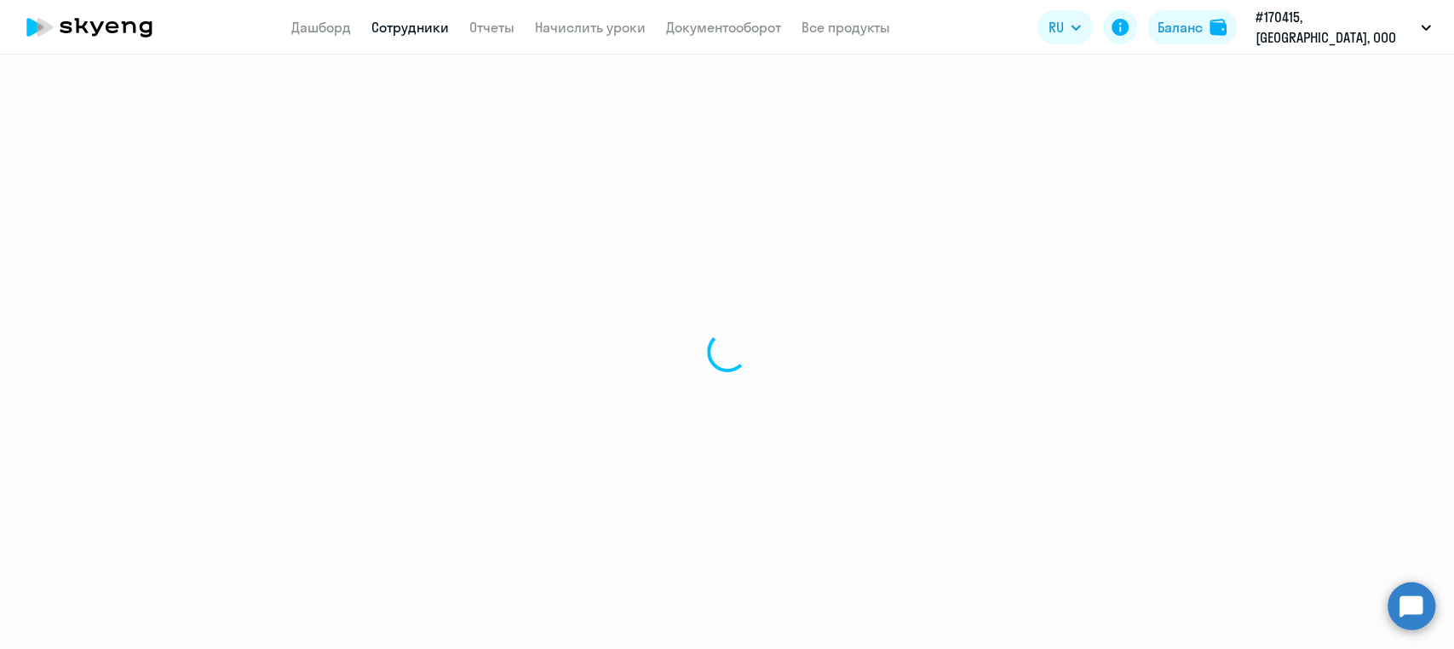
select select "30"
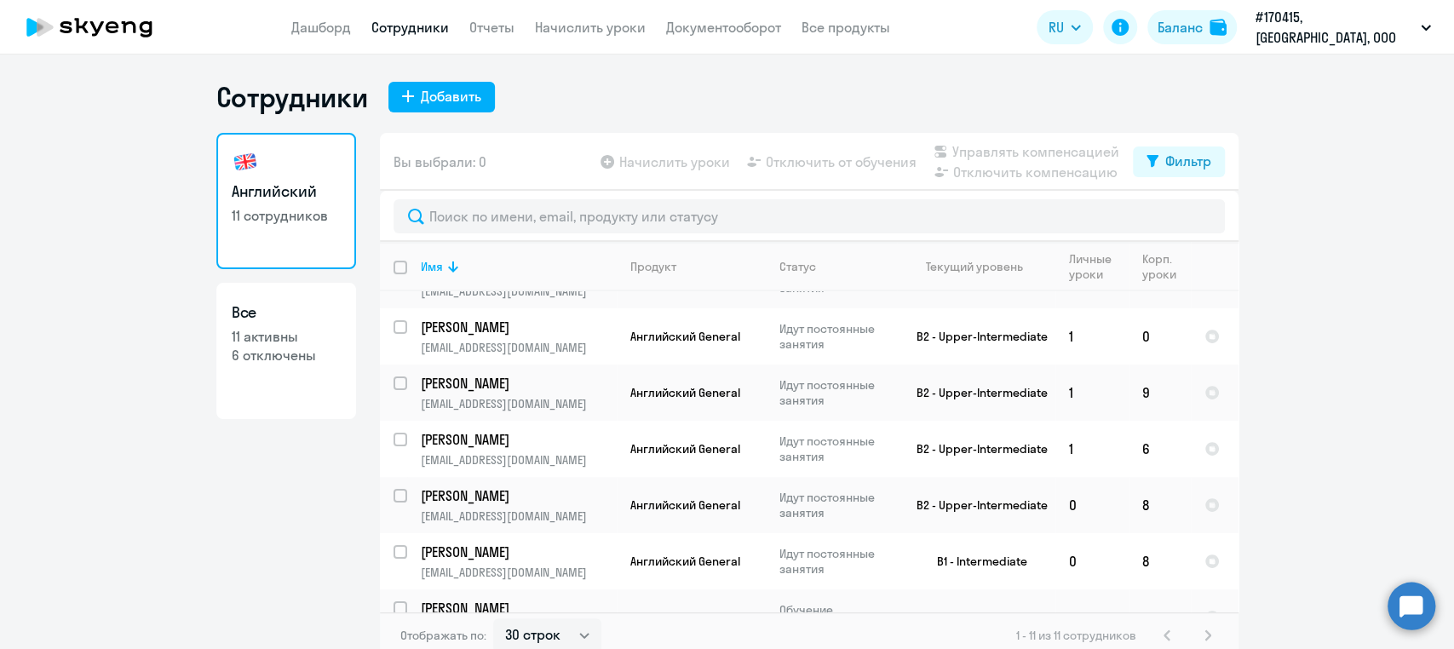
scroll to position [136, 0]
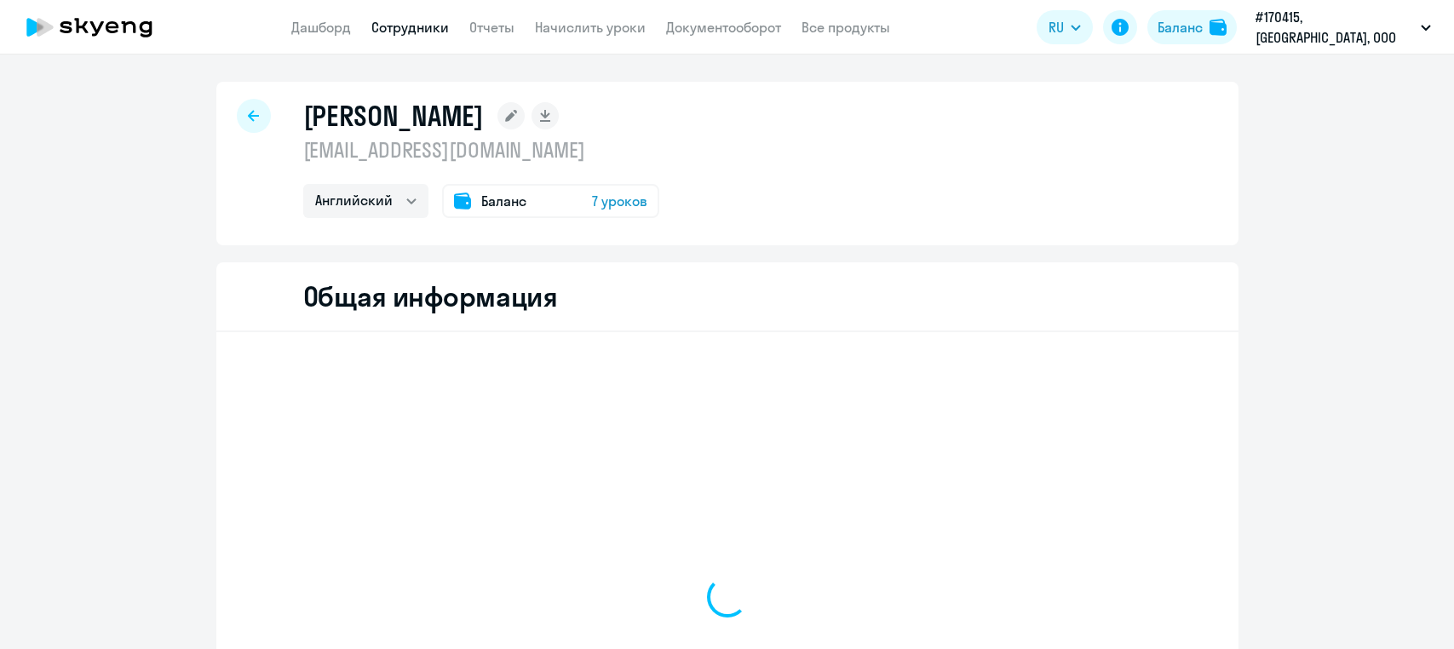
select select "english"
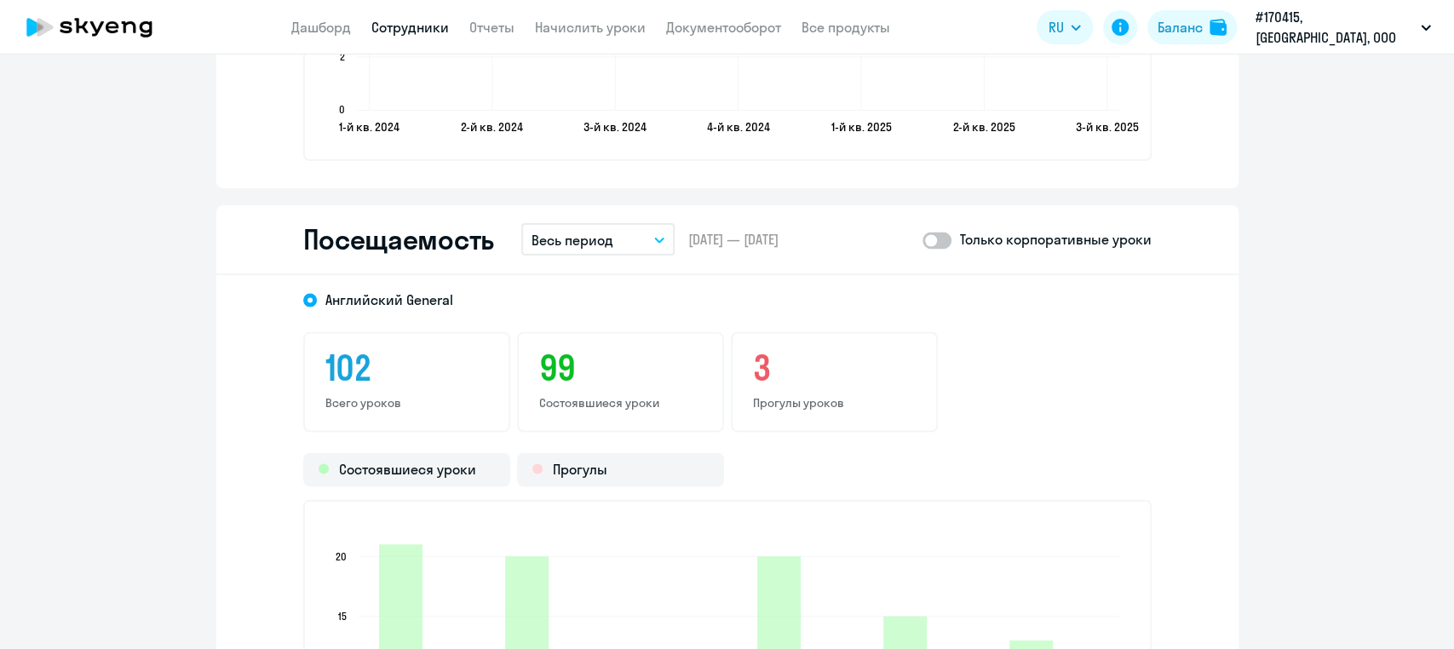
scroll to position [2153, 0]
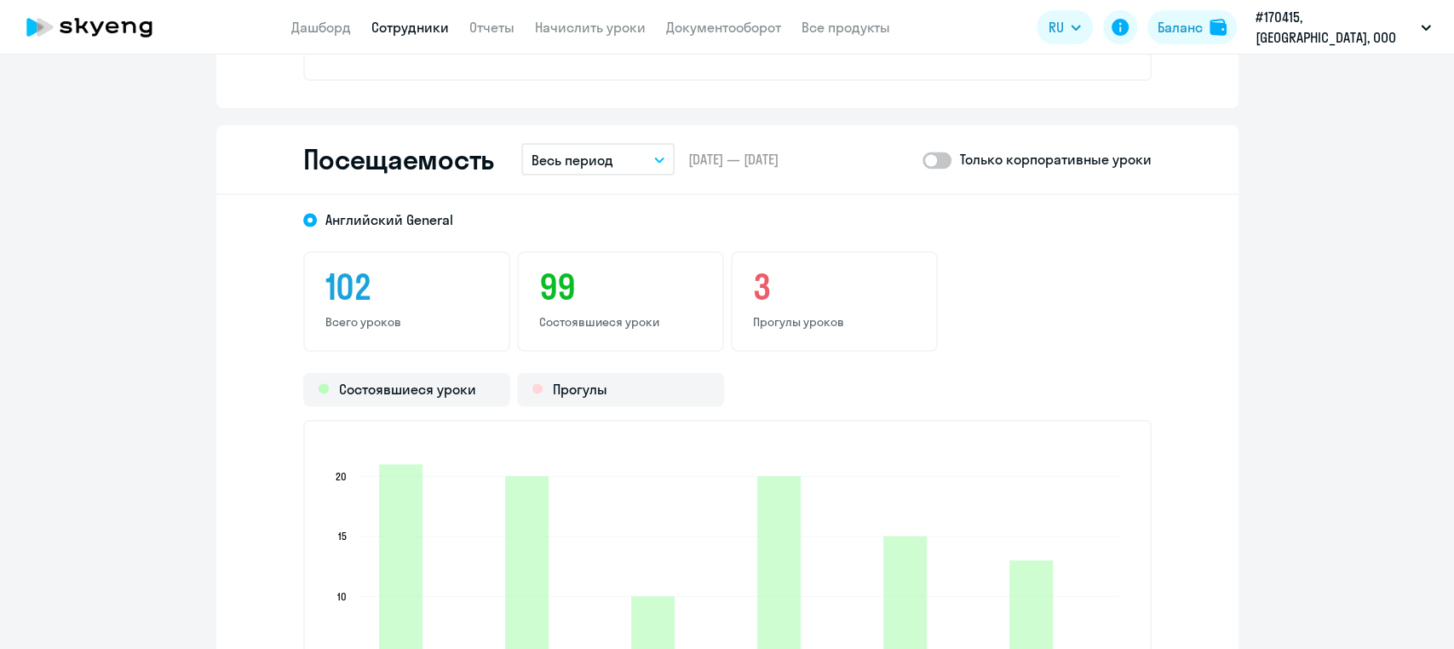
click at [655, 158] on icon "button" at bounding box center [659, 160] width 9 height 4
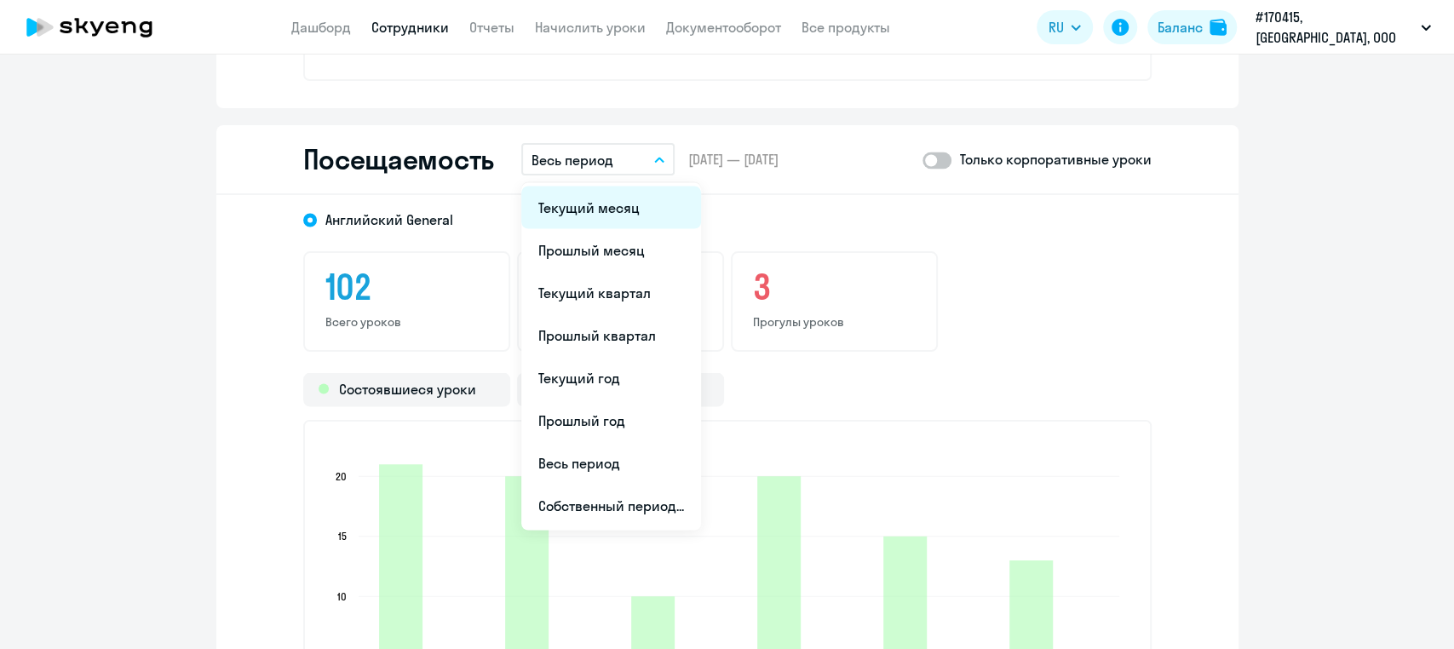
click at [571, 209] on li "Текущий месяц" at bounding box center [611, 207] width 180 height 43
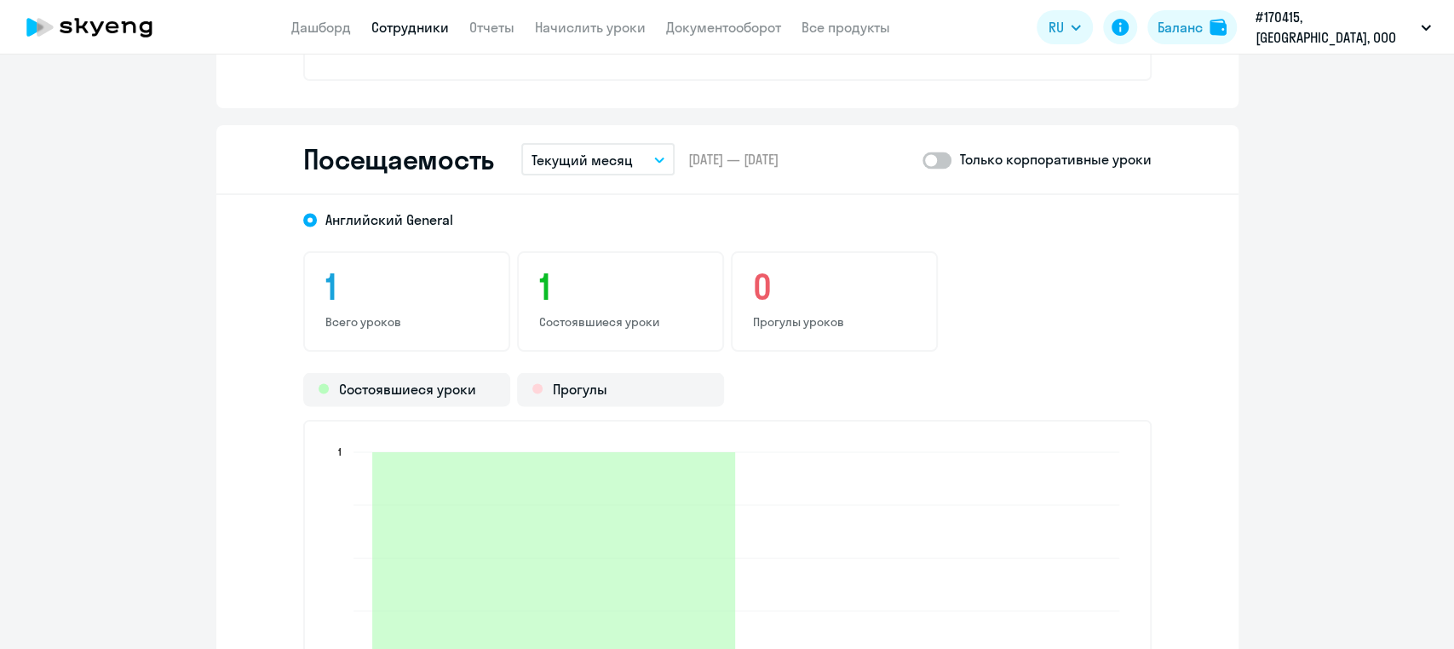
click at [929, 158] on span at bounding box center [937, 160] width 29 height 17
click at [923, 159] on input "checkbox" at bounding box center [922, 159] width 1 height 1
checkbox input "true"
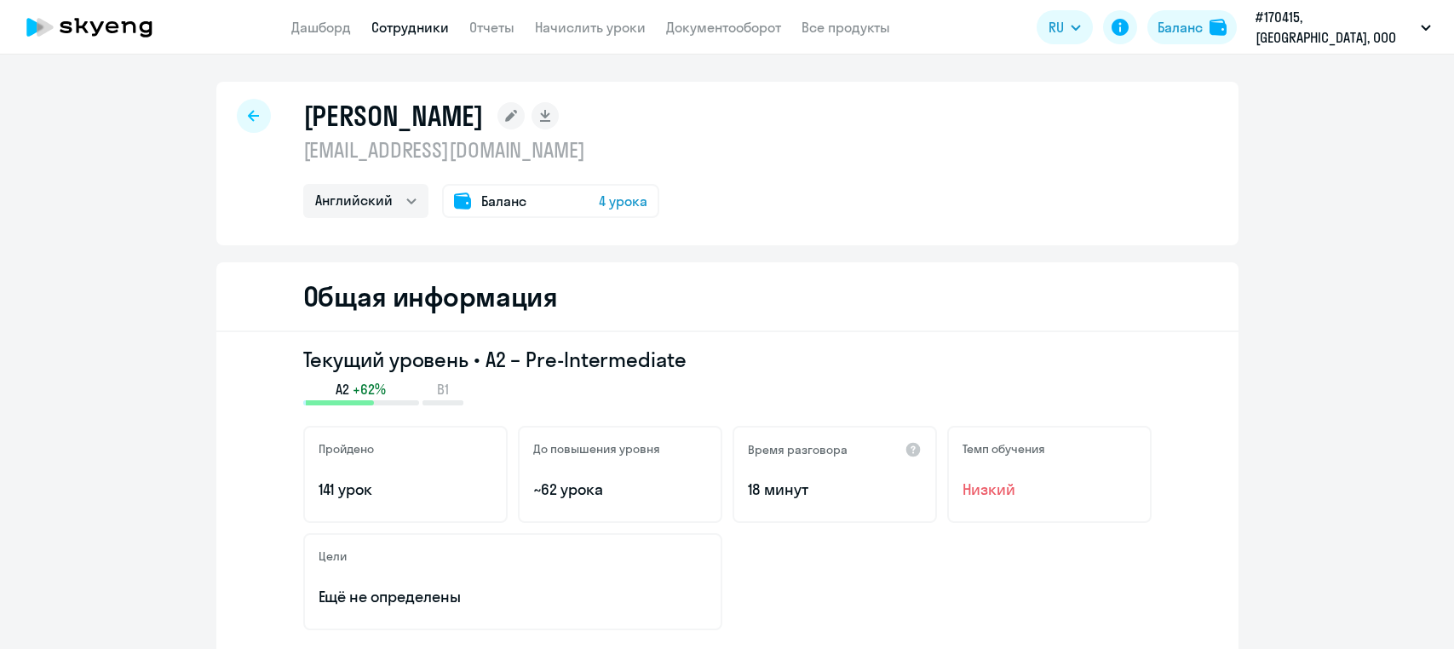
select select "english"
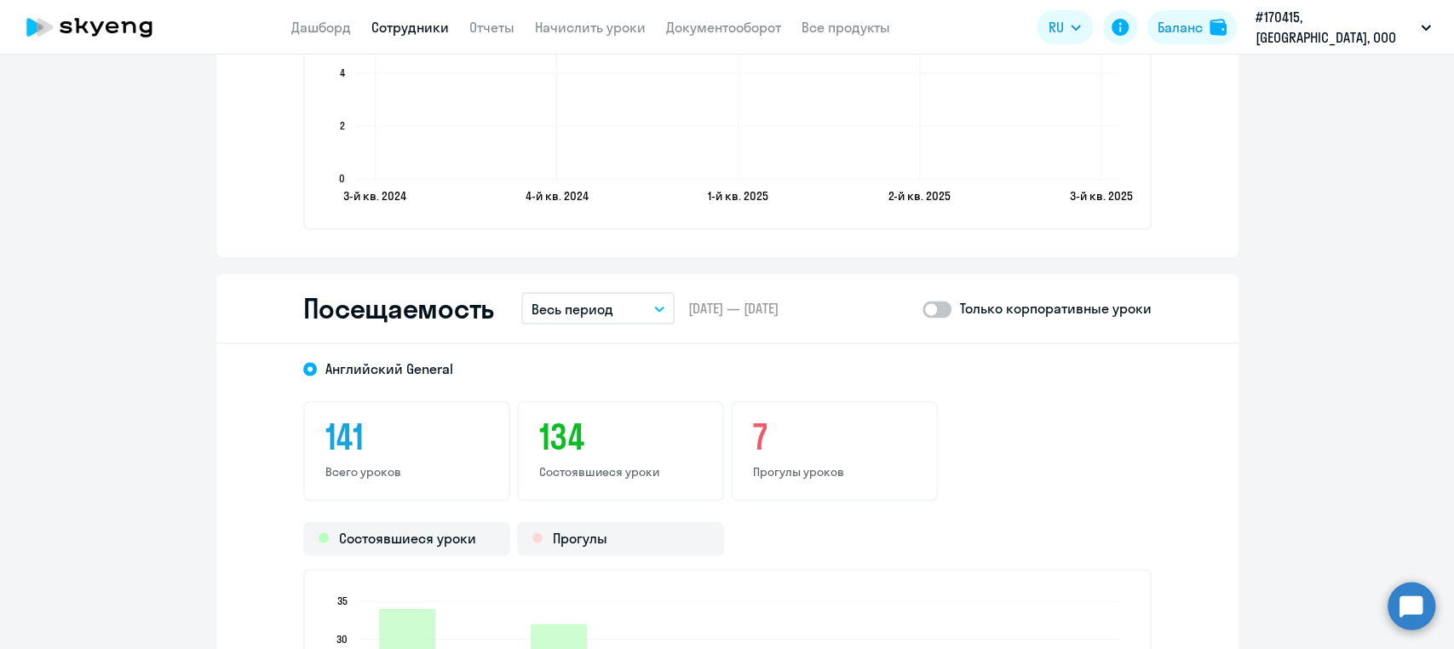
scroll to position [2022, 0]
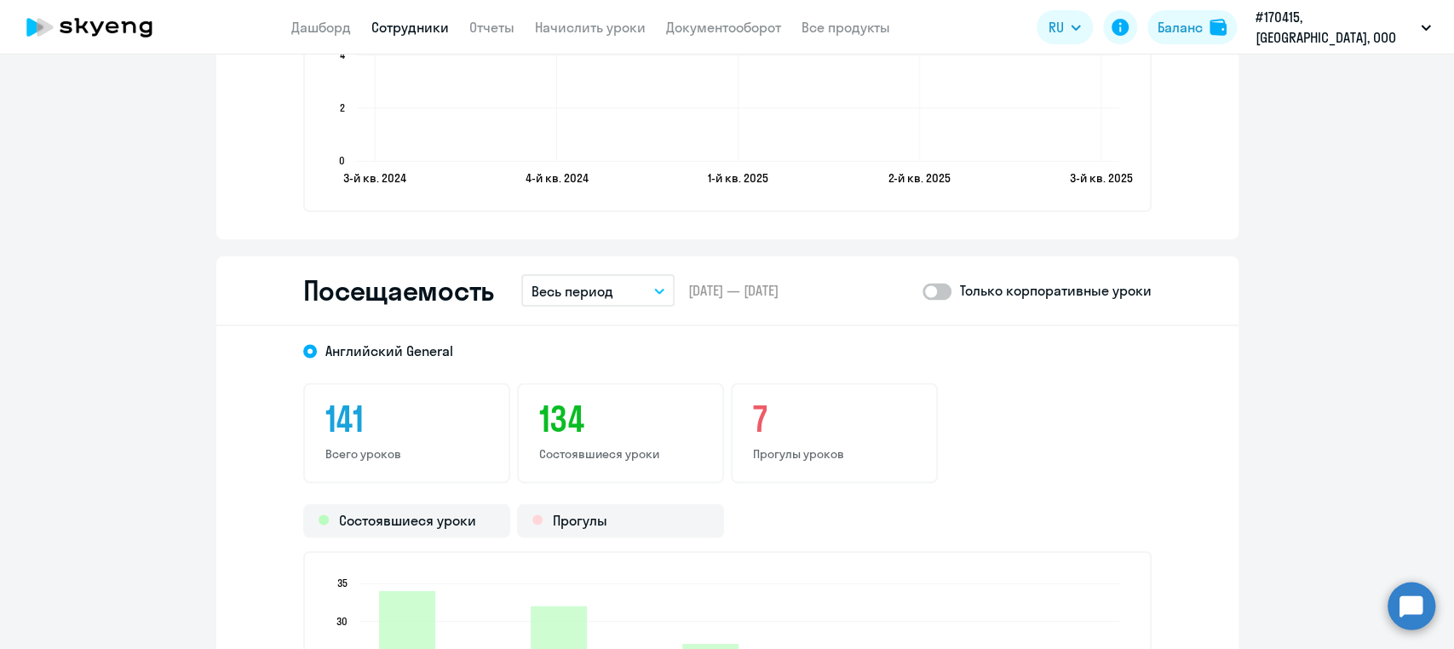
click at [654, 289] on icon "button" at bounding box center [659, 291] width 10 height 6
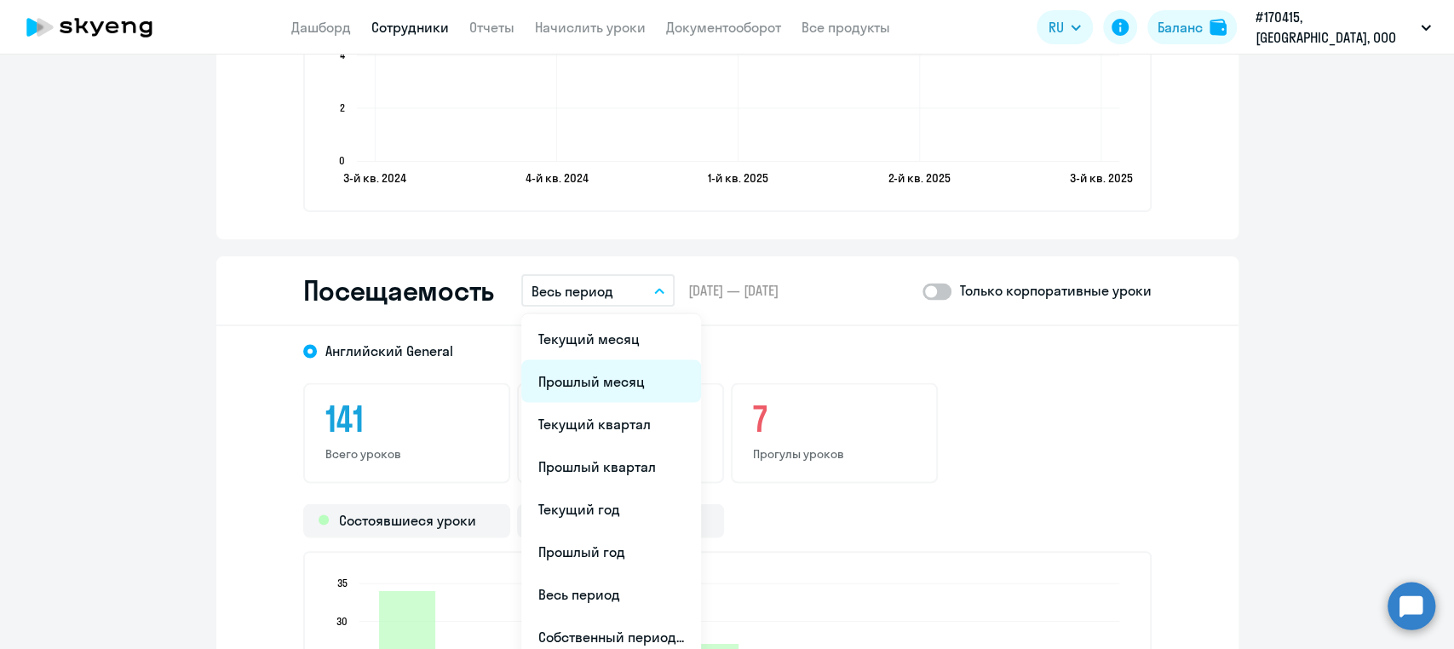
click at [582, 371] on li "Прошлый месяц" at bounding box center [611, 381] width 180 height 43
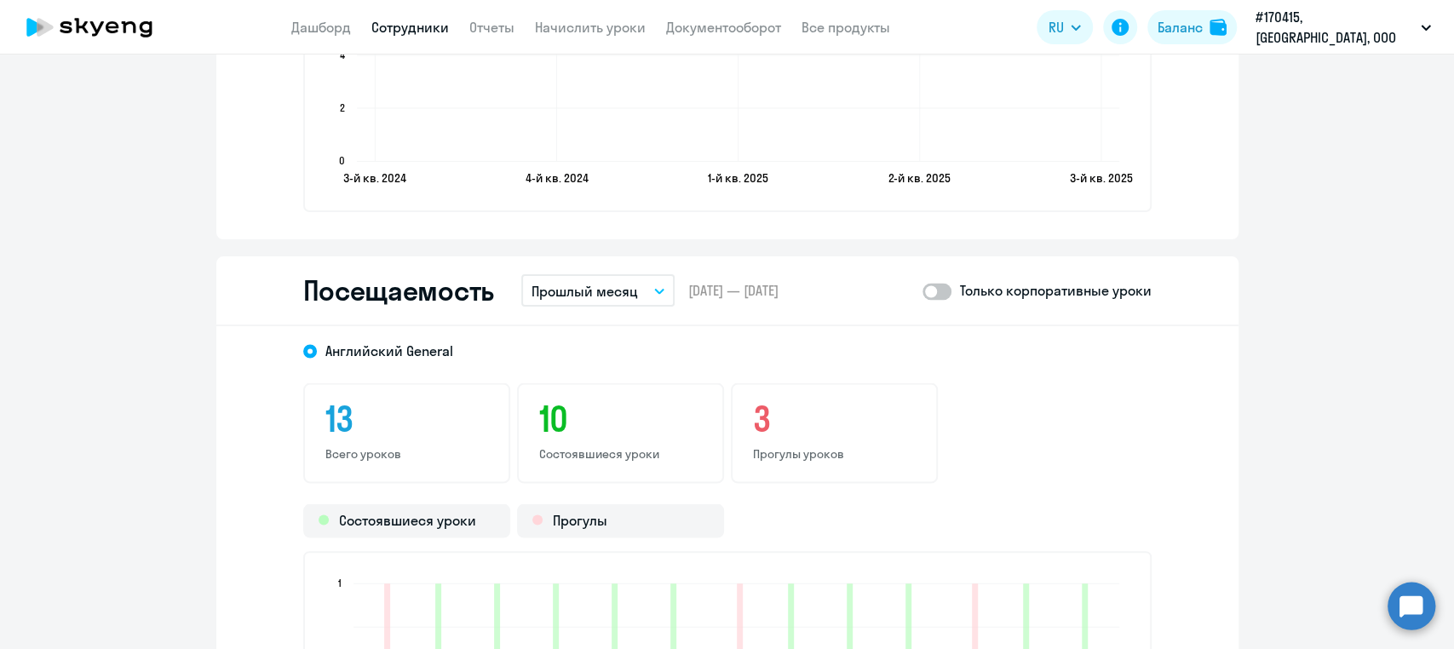
click at [939, 286] on span at bounding box center [937, 291] width 29 height 17
click at [923, 291] on input "checkbox" at bounding box center [922, 291] width 1 height 1
checkbox input "true"
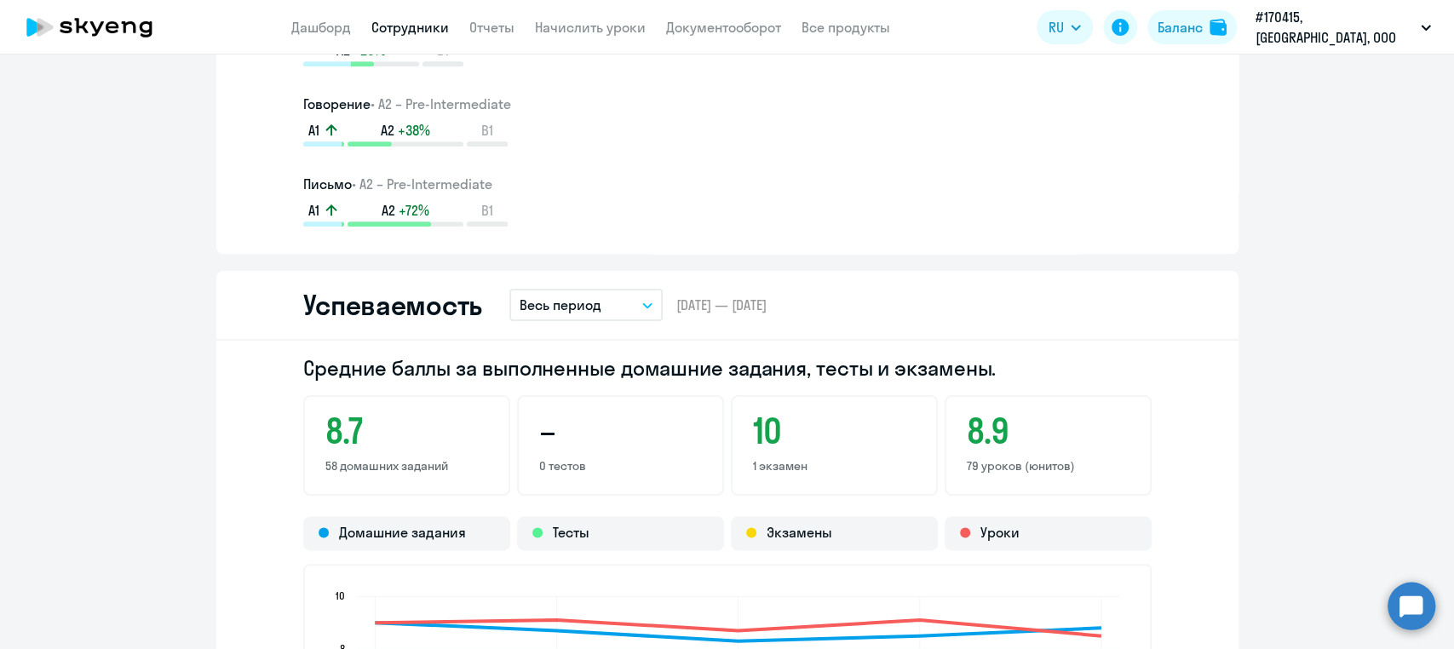
scroll to position [0, 0]
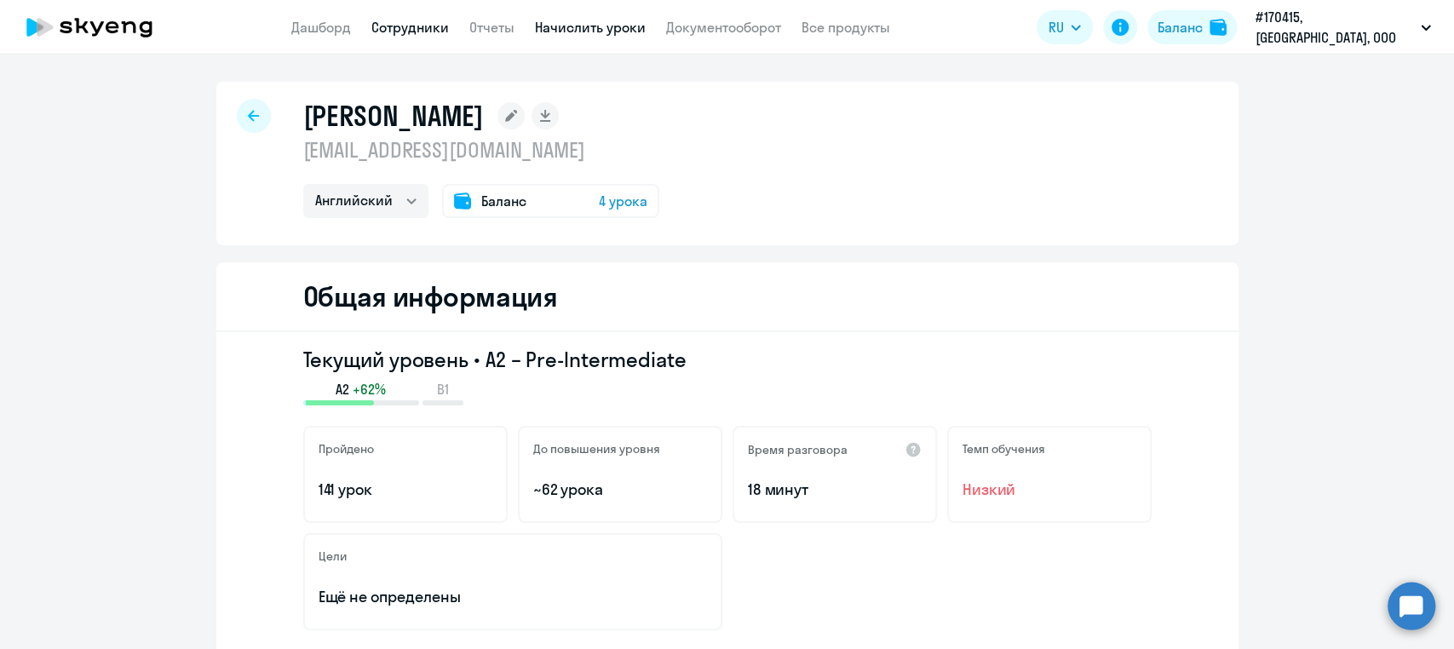
click at [605, 23] on link "Начислить уроки" at bounding box center [590, 27] width 111 height 17
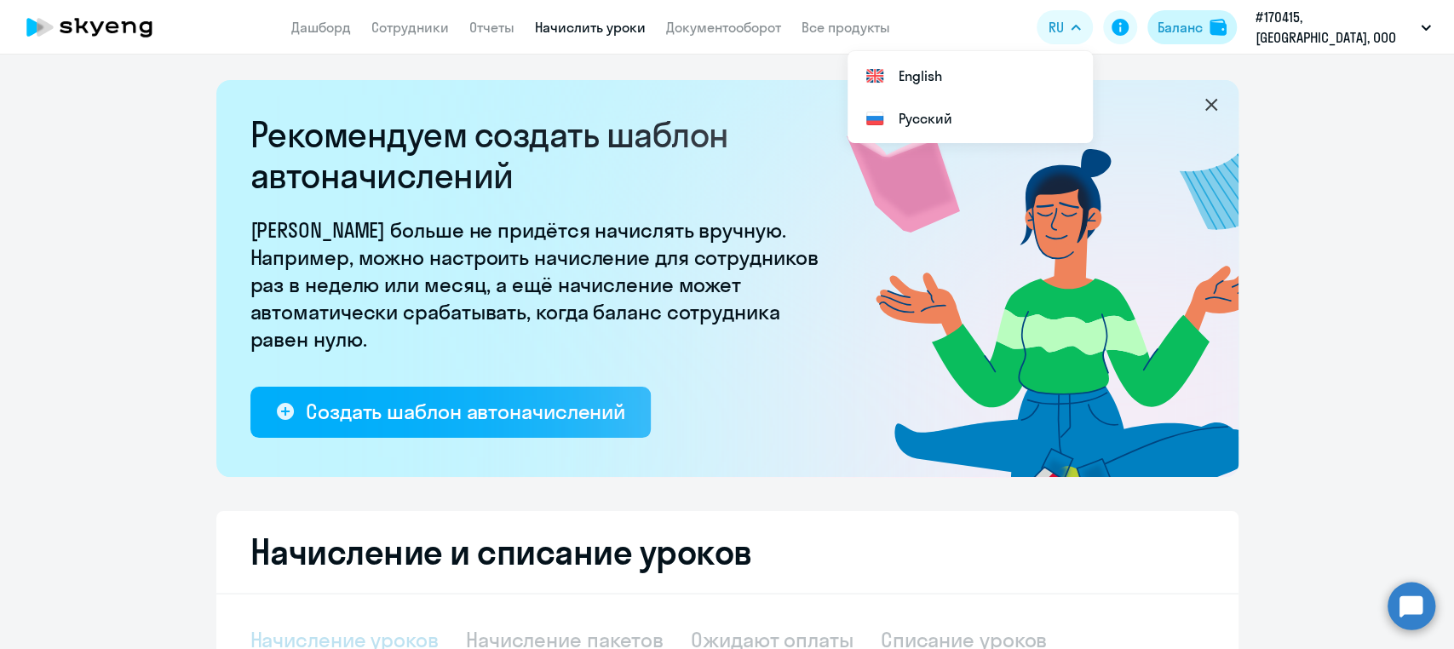
select select "10"
click at [1203, 27] on div "Баланс" at bounding box center [1180, 27] width 45 height 20
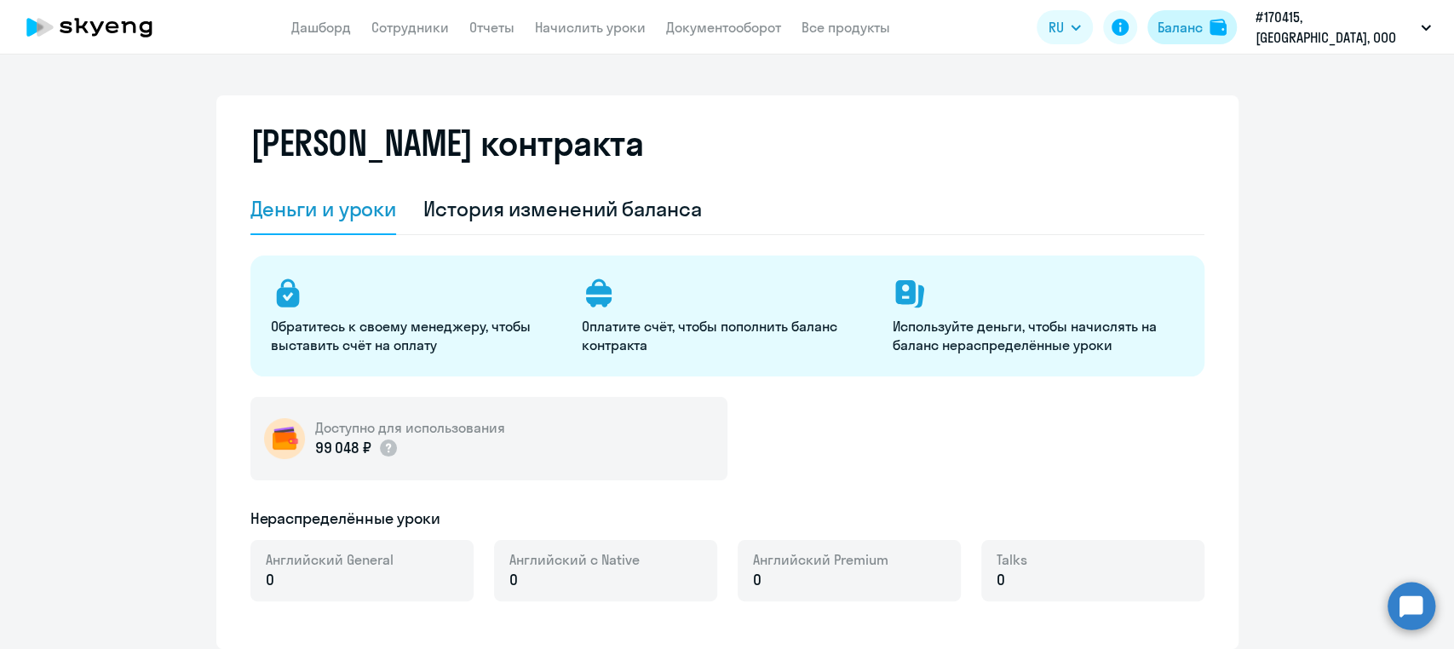
select select "english_adult_not_native_speaker"
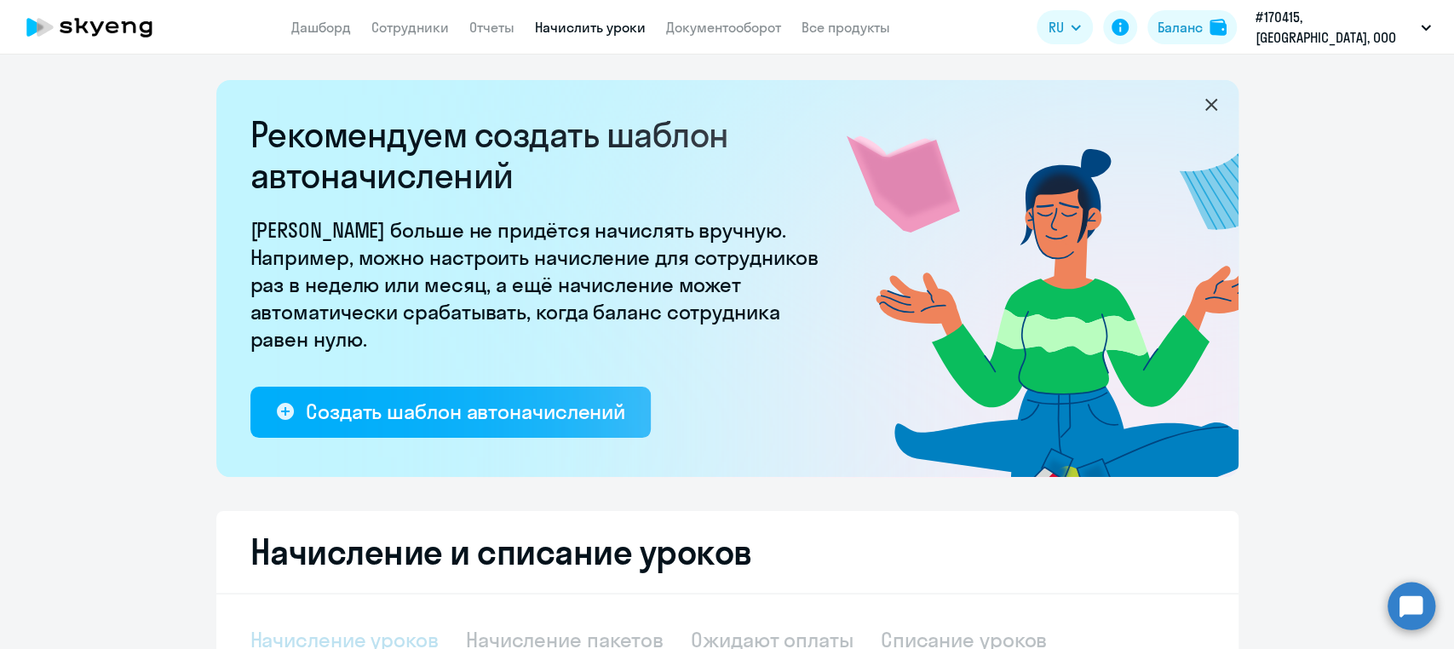
select select "10"
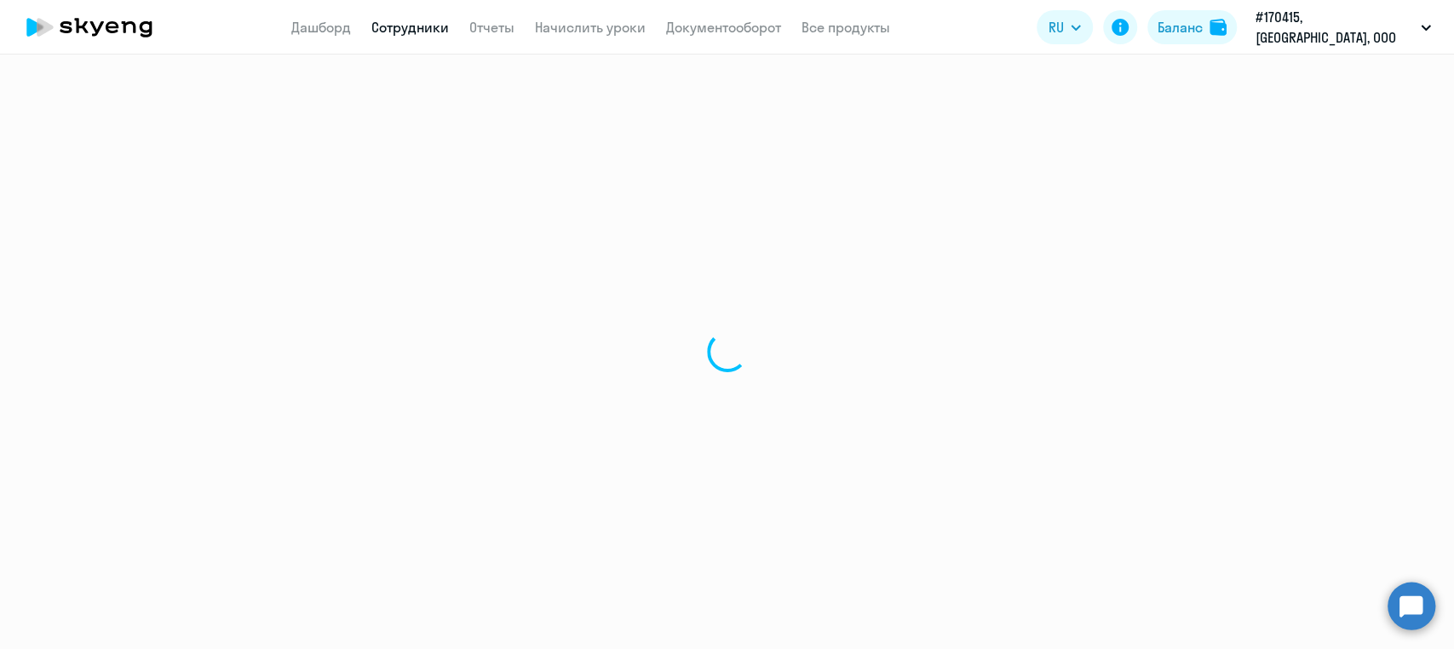
select select "english"
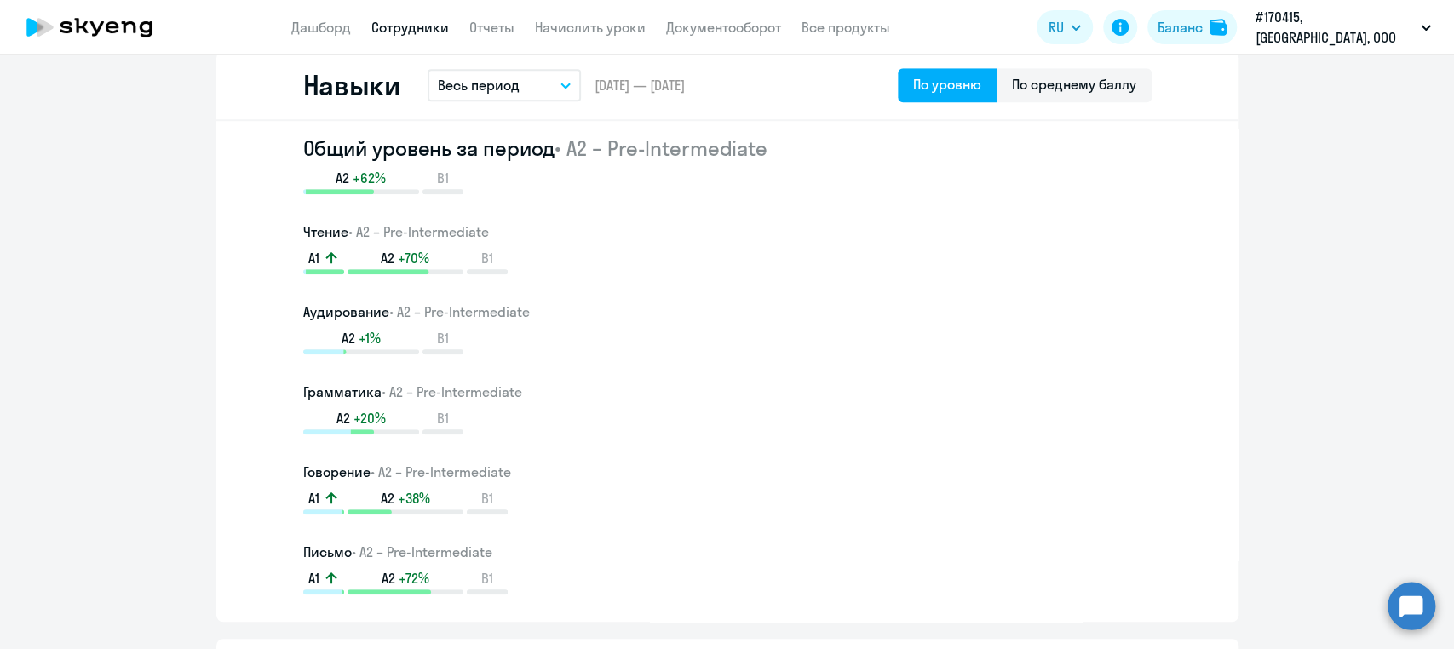
scroll to position [949, 0]
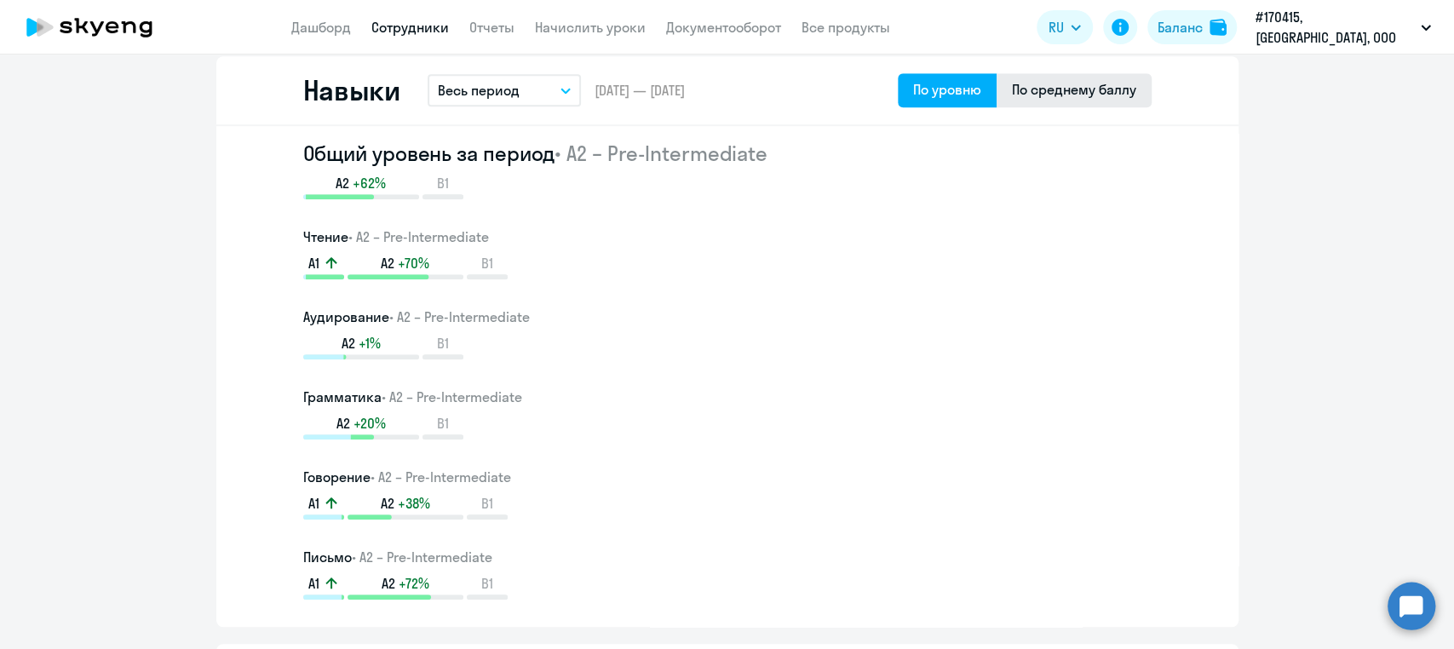
click at [1056, 95] on div "По среднему баллу" at bounding box center [1074, 89] width 124 height 20
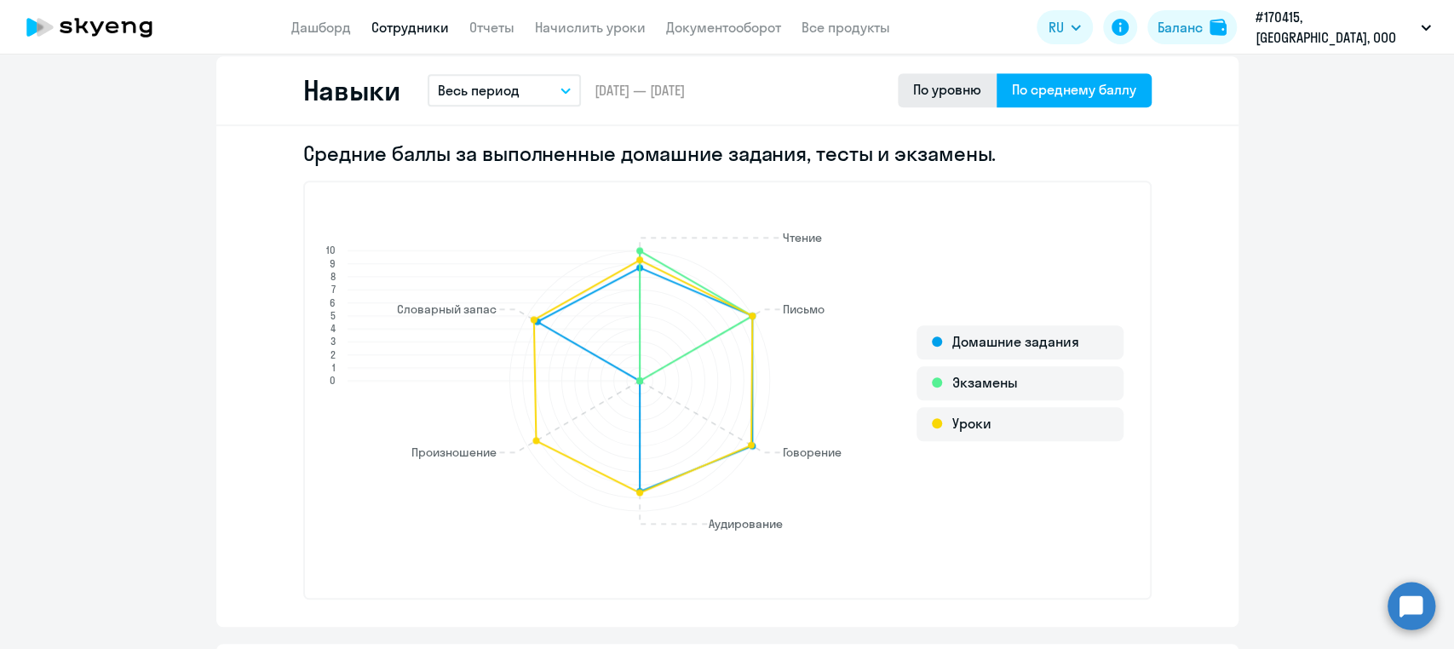
click at [941, 101] on div "По уровню" at bounding box center [947, 90] width 99 height 34
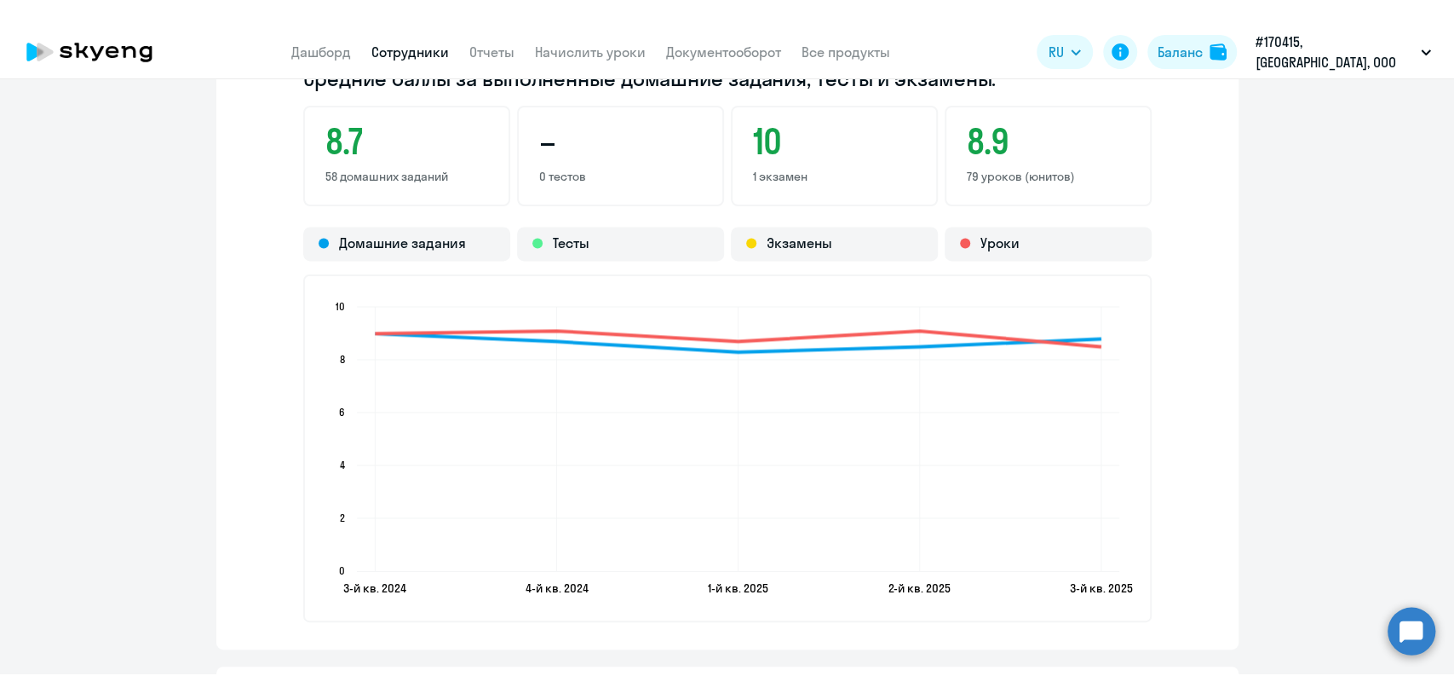
scroll to position [1618, 0]
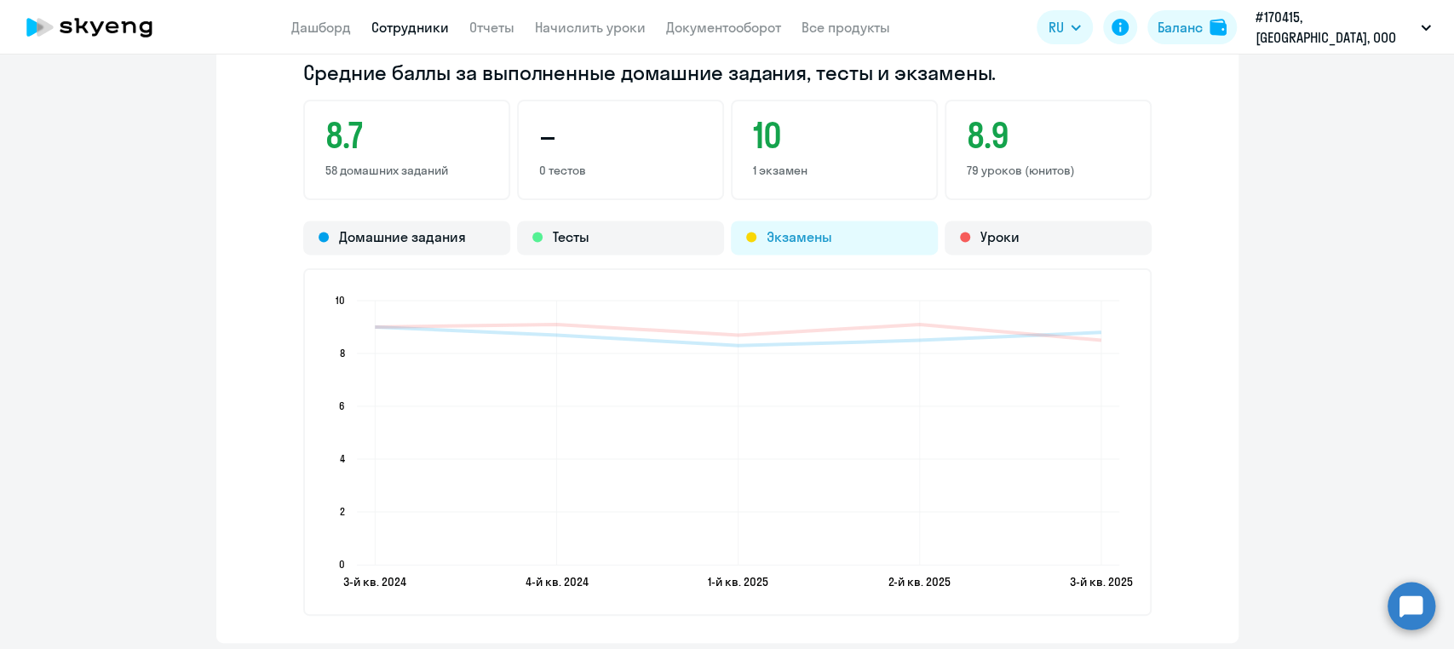
click at [791, 242] on div "Экзамены" at bounding box center [834, 238] width 207 height 34
click at [634, 230] on div "Тесты" at bounding box center [620, 238] width 207 height 34
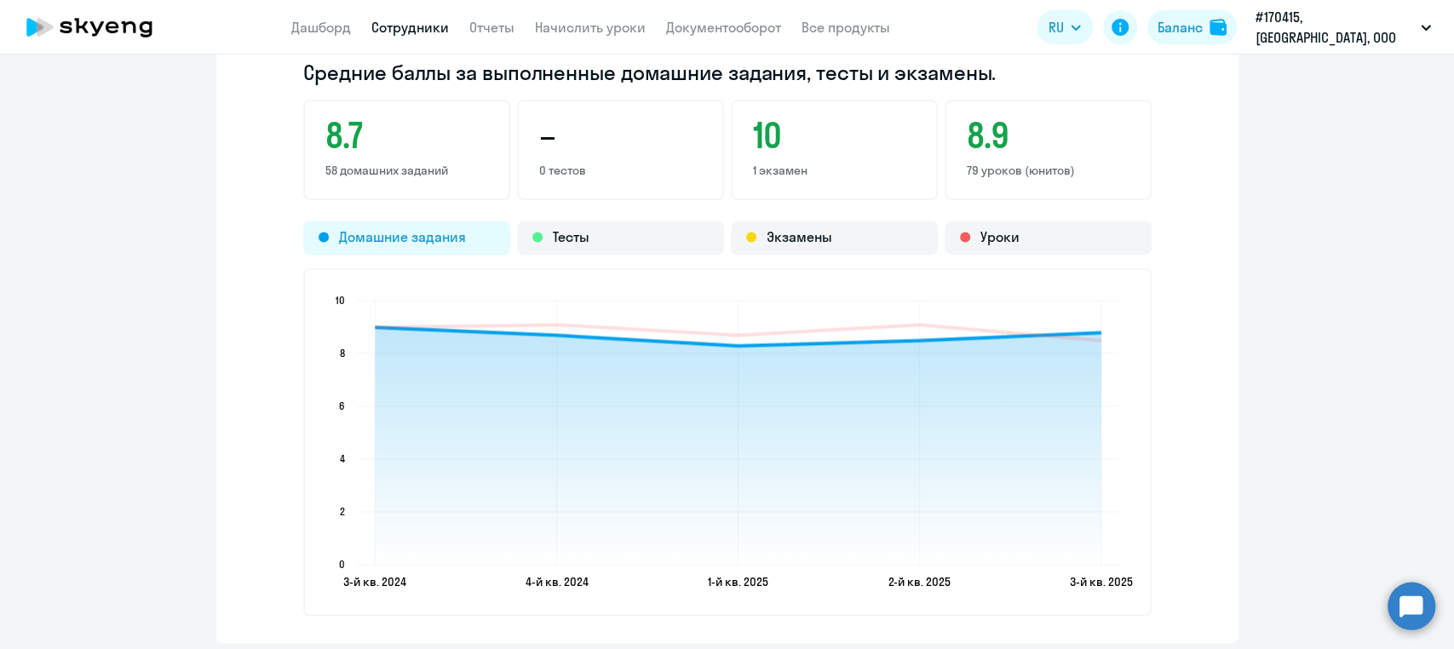
click at [417, 232] on div "Домашние задания" at bounding box center [406, 238] width 207 height 34
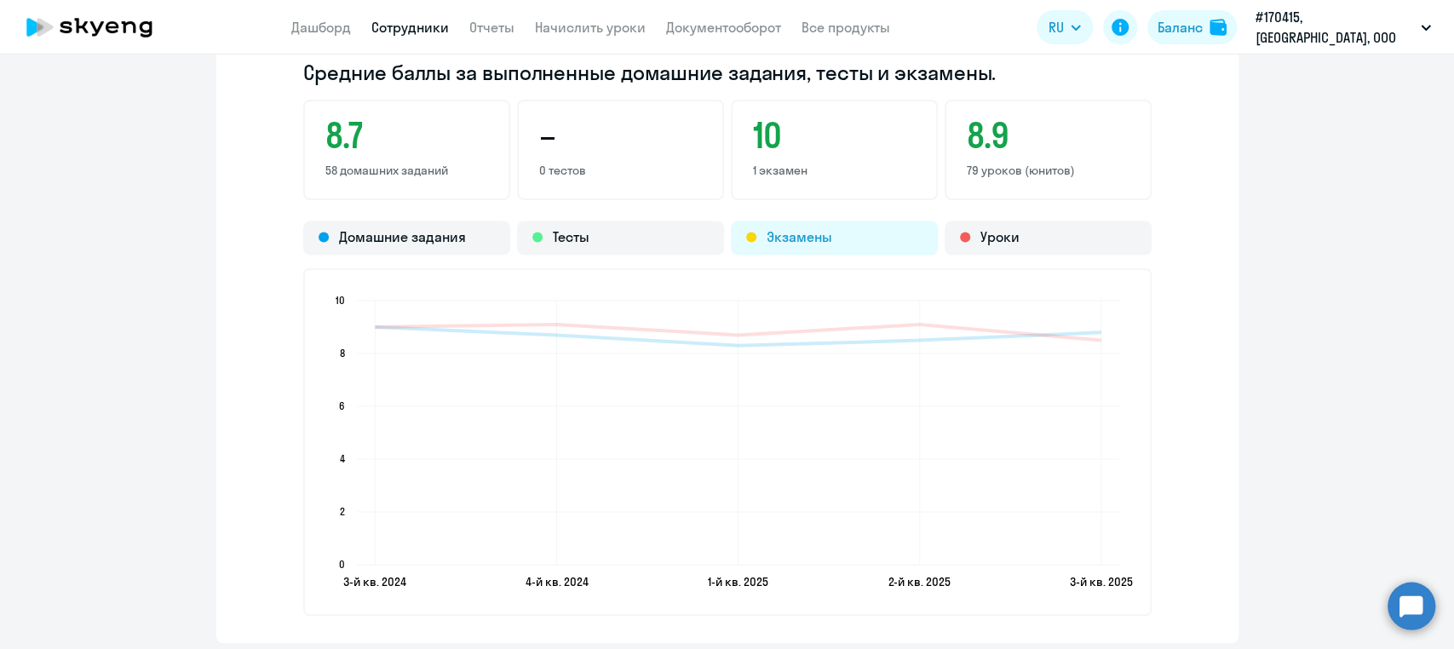
click at [826, 243] on div "Экзамены" at bounding box center [834, 238] width 207 height 34
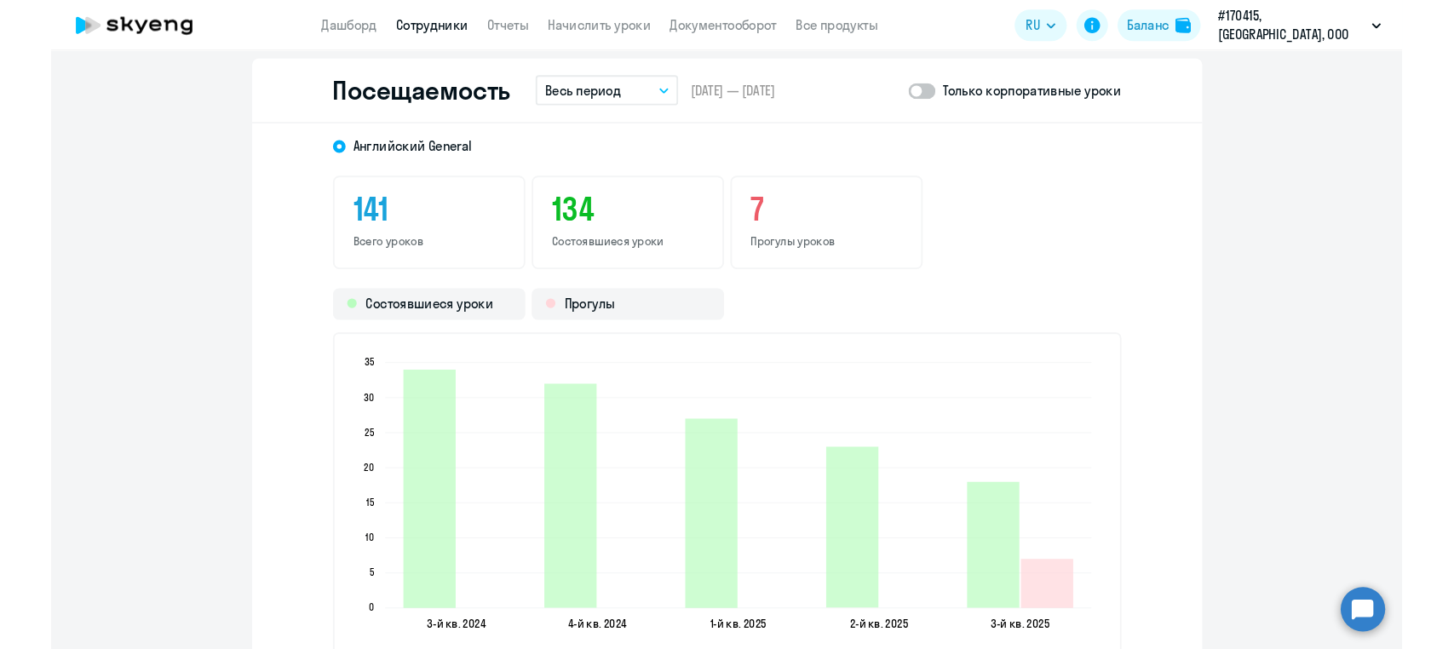
scroll to position [2197, 0]
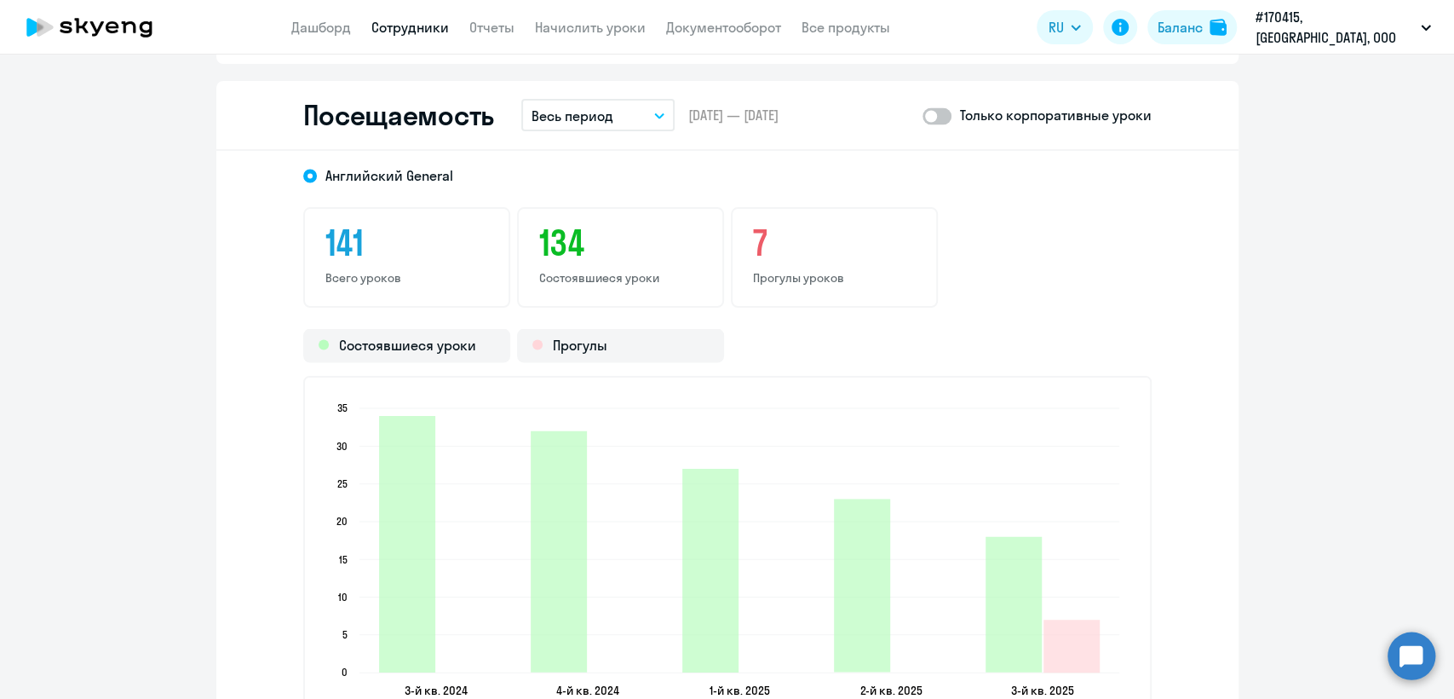
click at [941, 113] on span at bounding box center [937, 115] width 29 height 17
click at [923, 115] on input "checkbox" at bounding box center [922, 115] width 1 height 1
checkbox input "true"
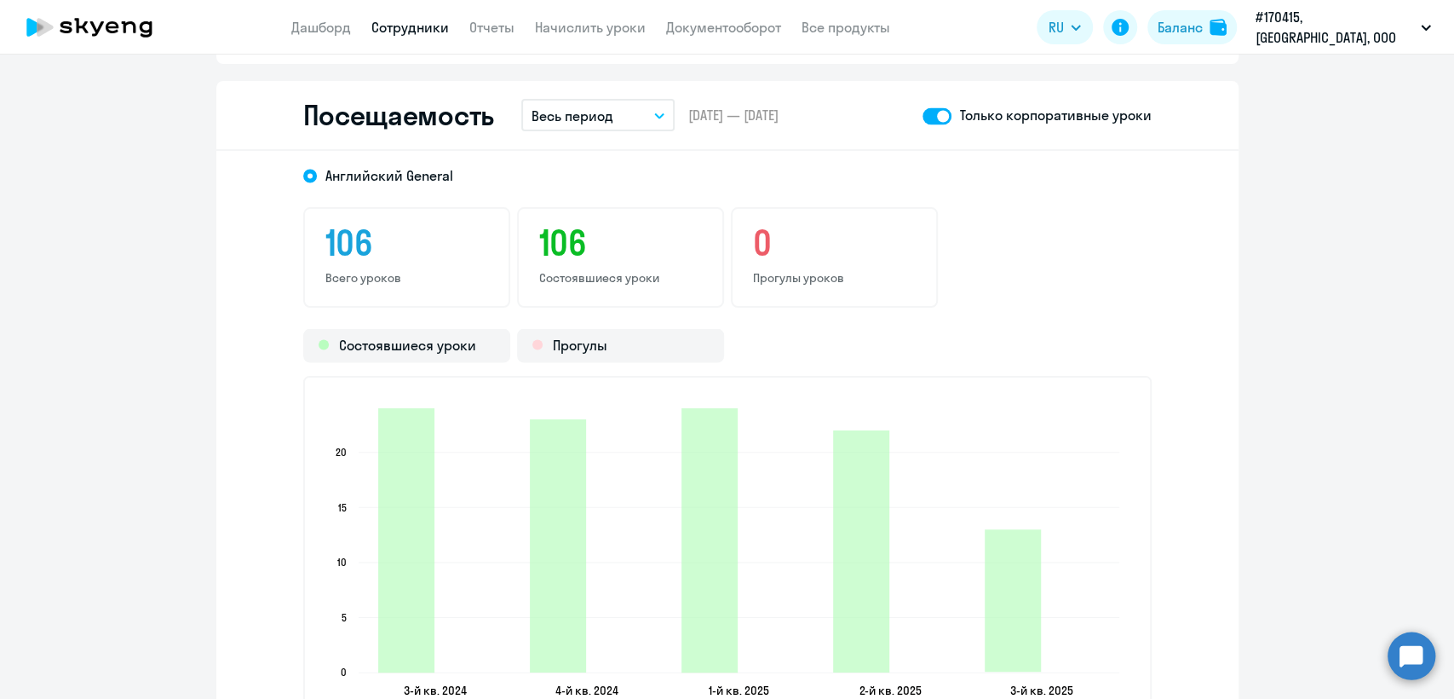
click at [659, 109] on button "Весь период" at bounding box center [597, 115] width 153 height 32
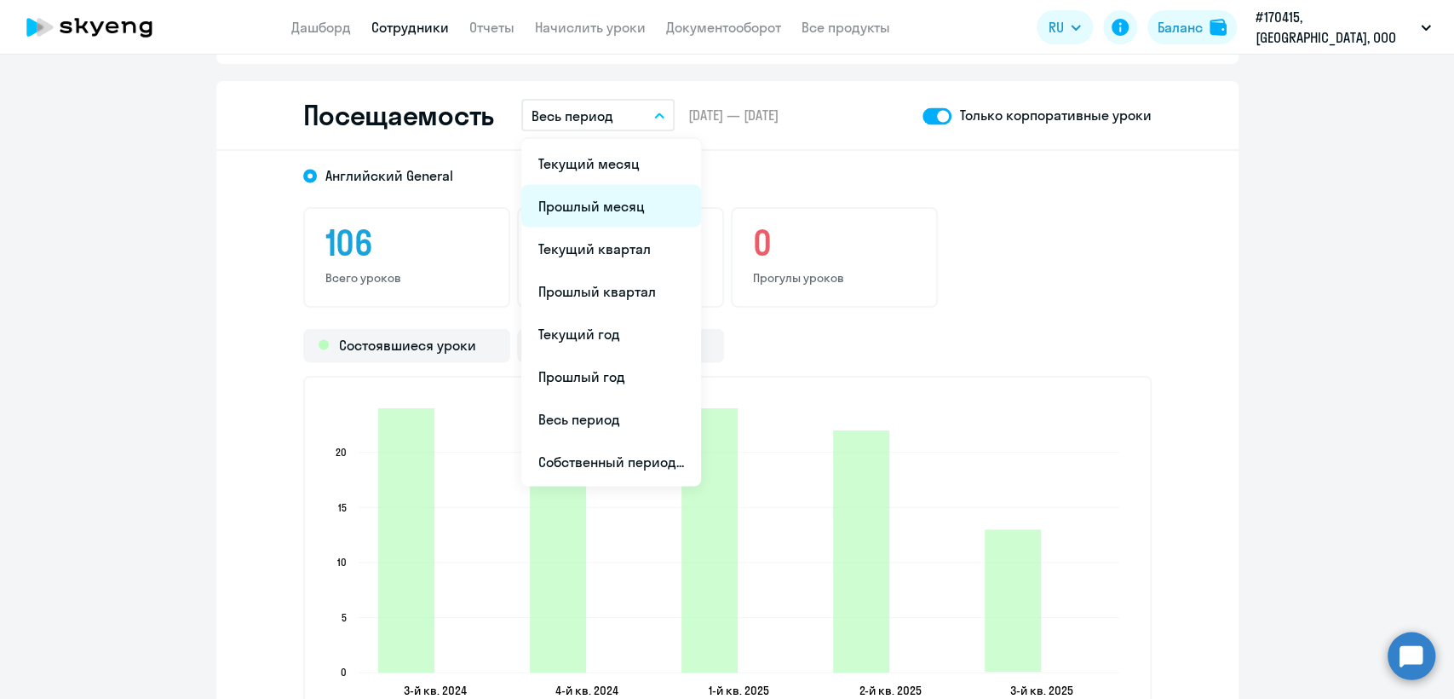
click at [578, 211] on li "Прошлый месяц" at bounding box center [611, 205] width 180 height 43
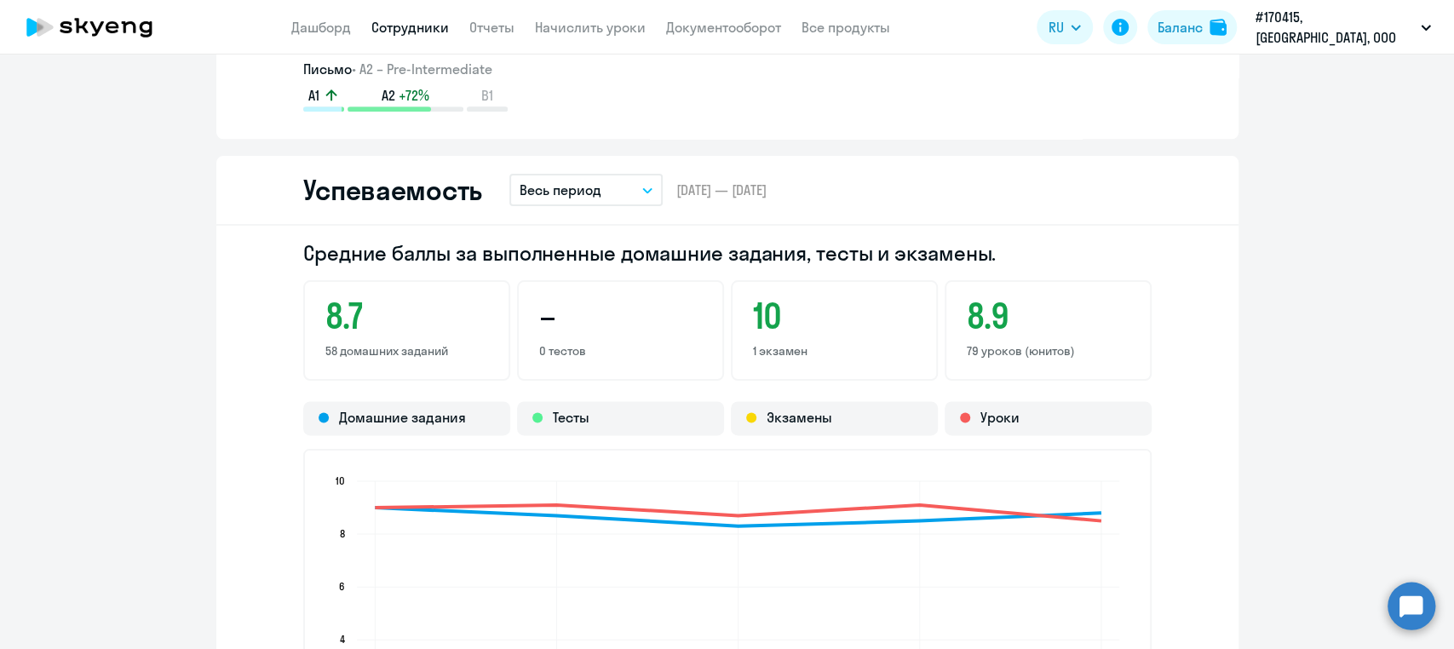
scroll to position [1424, 0]
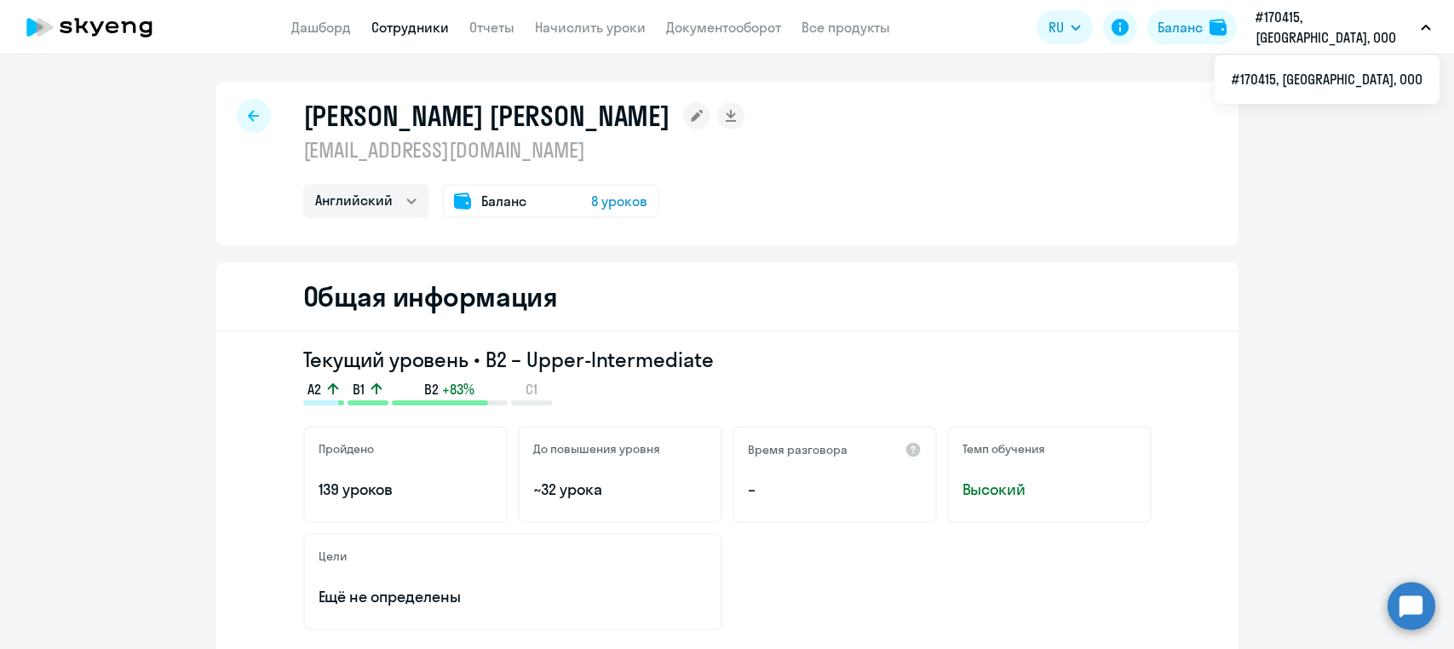
select select "english"
